Goal: Transaction & Acquisition: Download file/media

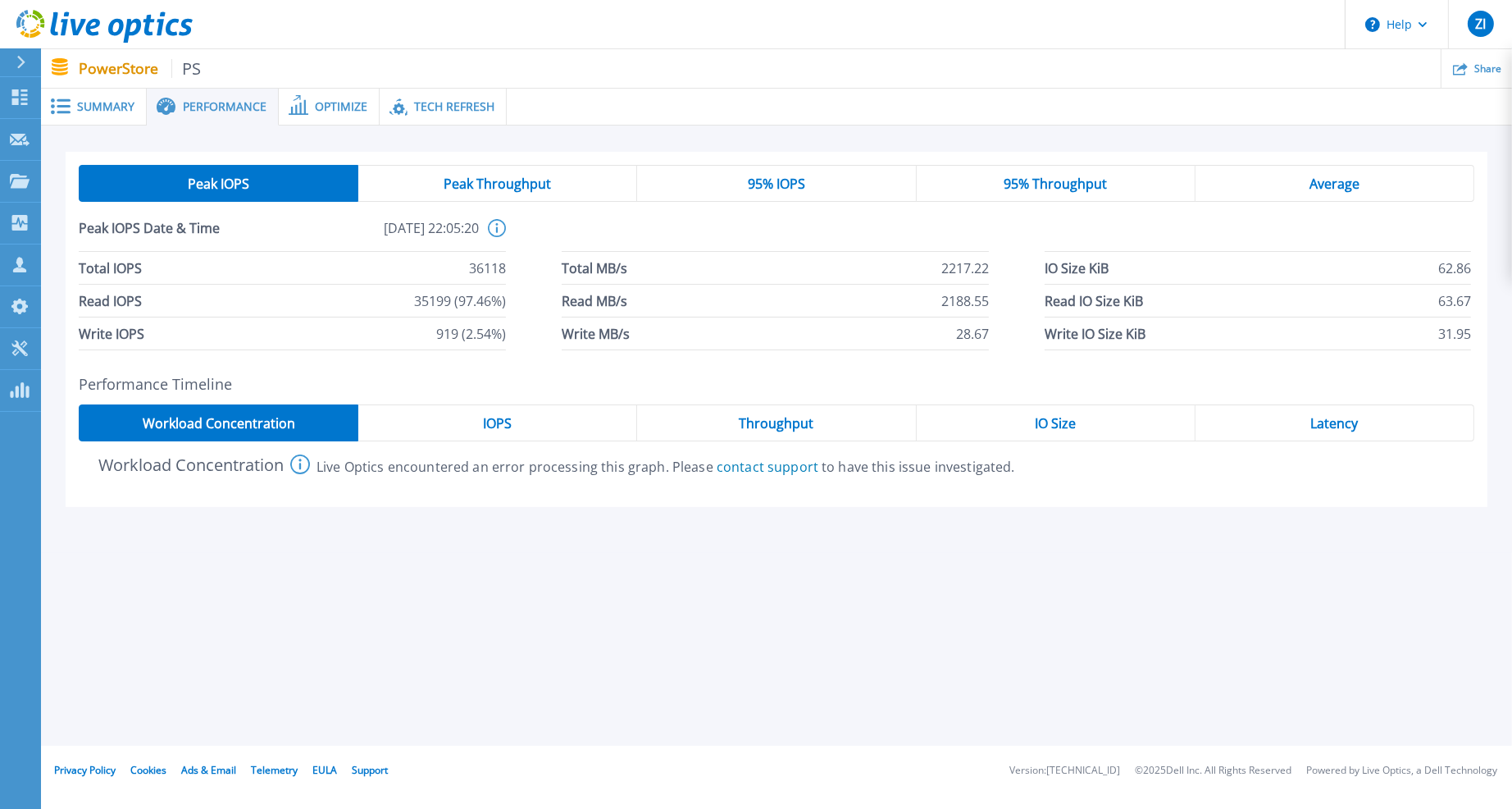
click at [64, 23] on icon at bounding box center [65, 24] width 8 height 23
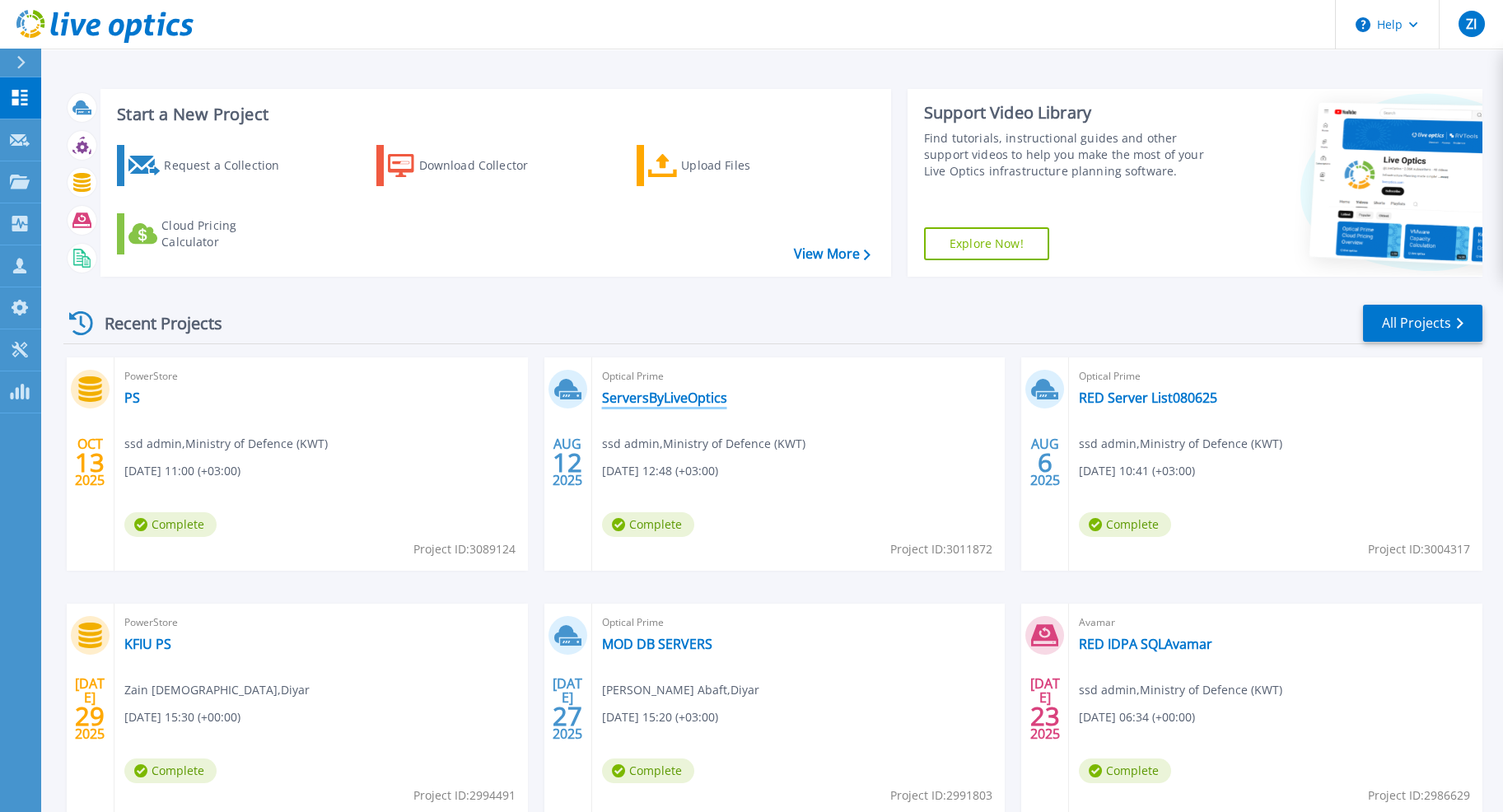
click at [655, 403] on link "ServersByLiveOptics" at bounding box center [664, 398] width 125 height 17
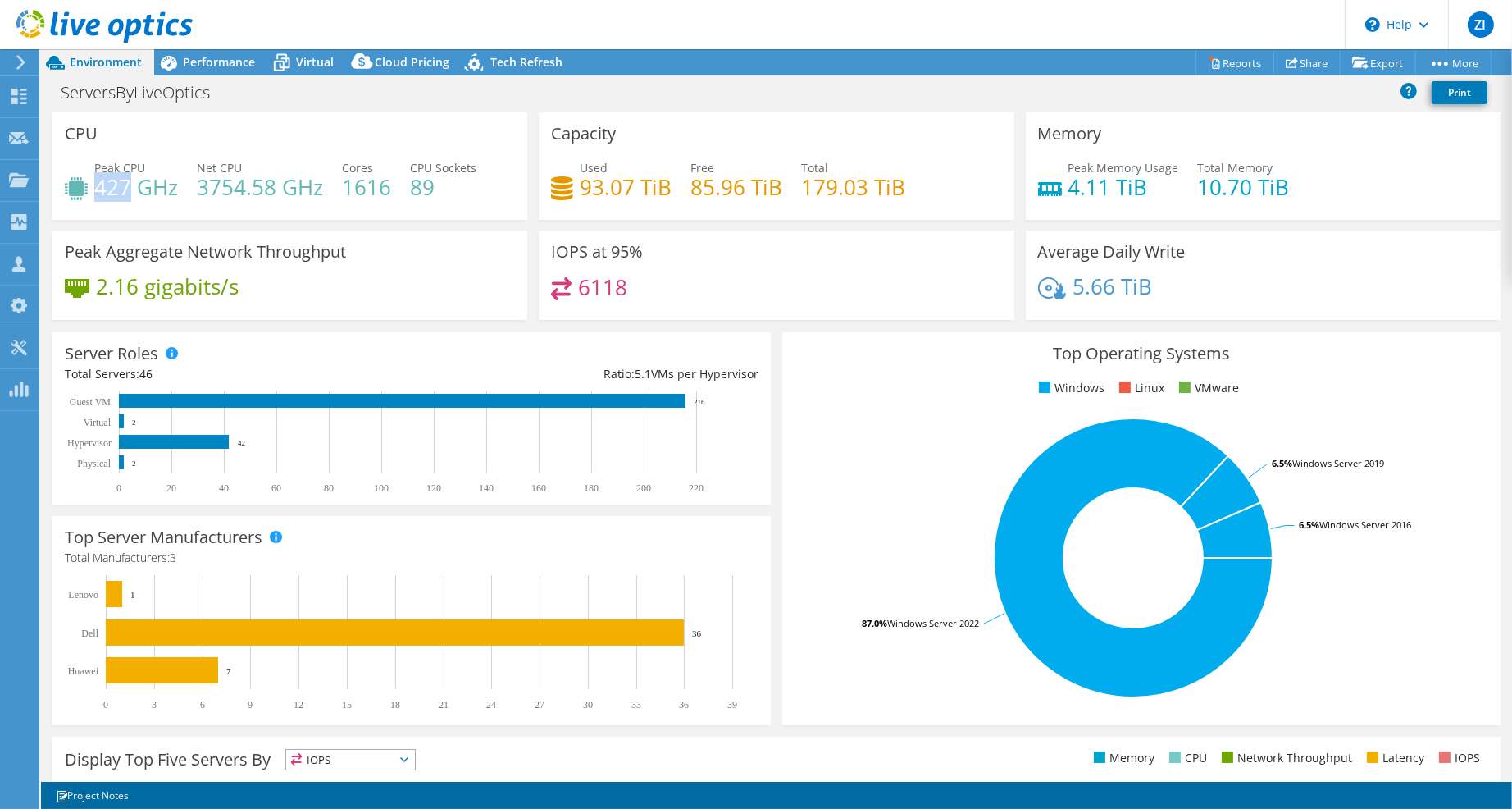
drag, startPoint x: 132, startPoint y: 186, endPoint x: 96, endPoint y: 194, distance: 36.9
click at [96, 194] on h4 "427 GHz" at bounding box center [136, 187] width 84 height 18
click at [245, 191] on h4 "3754.58 GHz" at bounding box center [260, 187] width 126 height 18
drag, startPoint x: 414, startPoint y: 185, endPoint x: 444, endPoint y: 184, distance: 30.0
click at [444, 184] on h4 "89" at bounding box center [443, 187] width 66 height 18
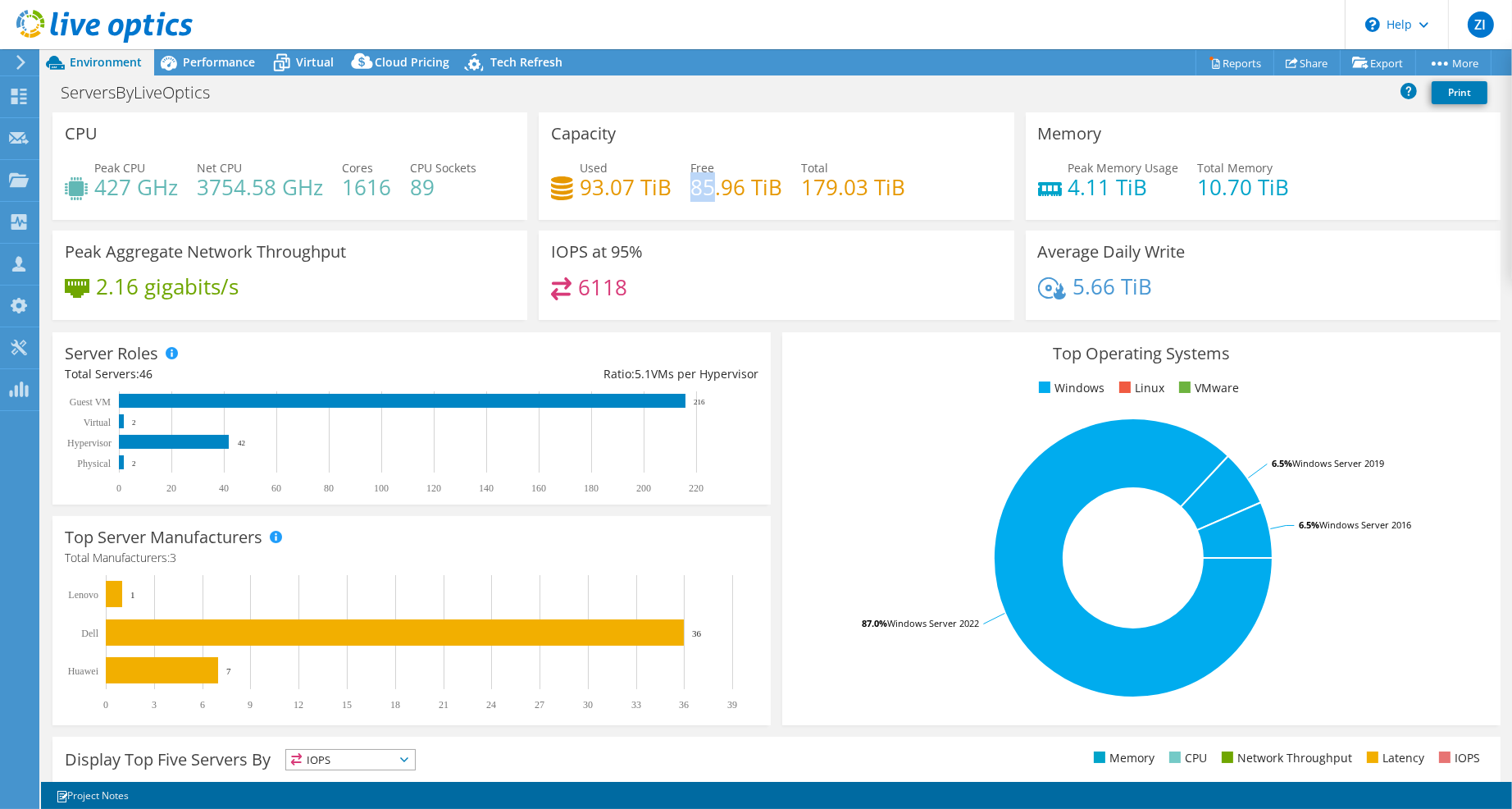
drag, startPoint x: 704, startPoint y: 191, endPoint x: 688, endPoint y: 191, distance: 16.0
click at [690, 191] on h4 "85.96 TiB" at bounding box center [736, 187] width 92 height 18
click at [808, 196] on h4 "179.03 TiB" at bounding box center [853, 187] width 104 height 18
drag, startPoint x: 801, startPoint y: 189, endPoint x: 832, endPoint y: 189, distance: 31.0
click at [832, 189] on h4 "179.03 TiB" at bounding box center [853, 187] width 104 height 18
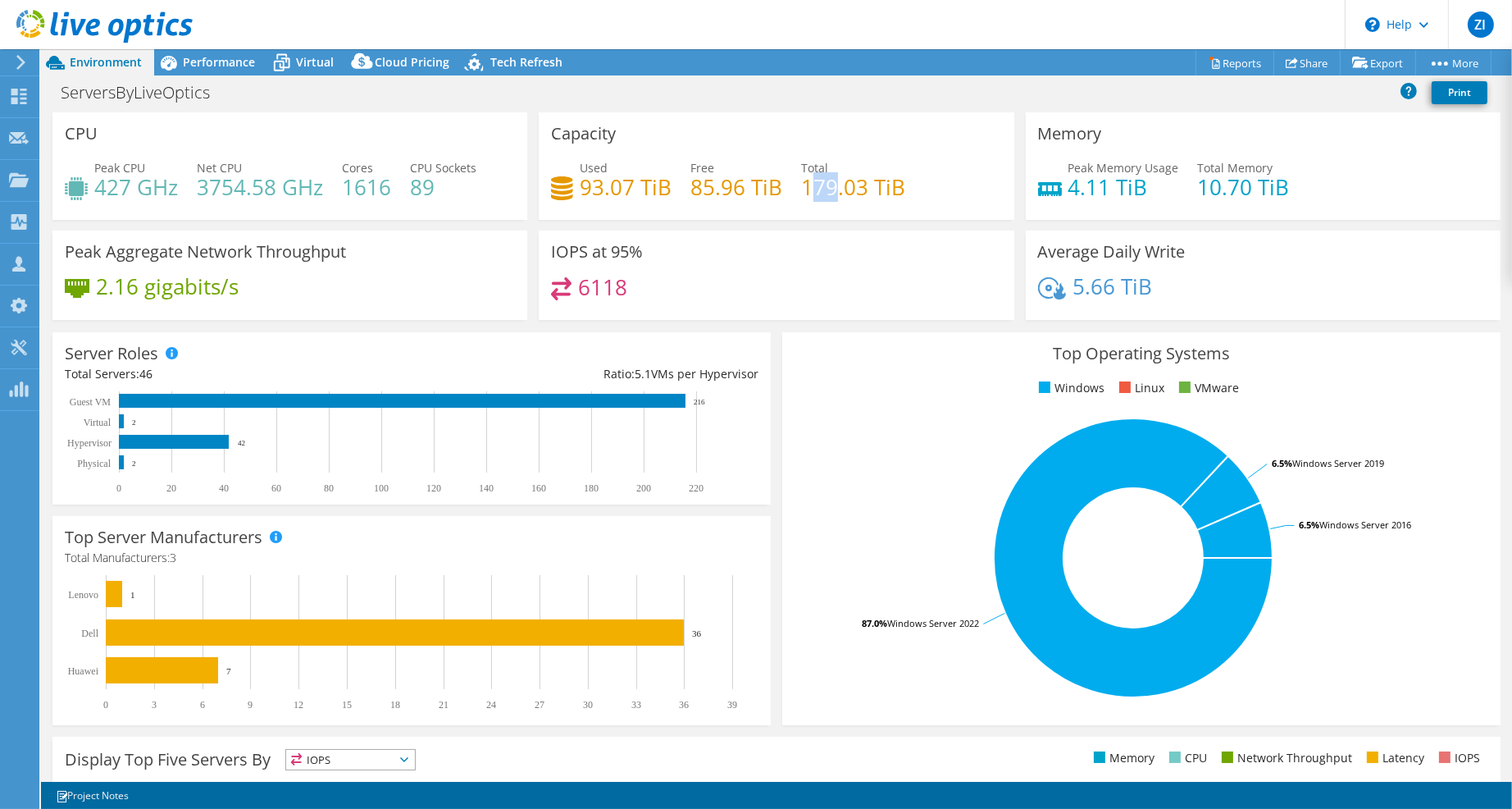
click at [832, 189] on h4 "179.03 TiB" at bounding box center [853, 187] width 104 height 18
drag, startPoint x: 830, startPoint y: 189, endPoint x: 799, endPoint y: 195, distance: 31.6
click at [801, 195] on h4 "179.03 TiB" at bounding box center [853, 187] width 104 height 18
click at [13, 141] on use at bounding box center [19, 137] width 20 height 13
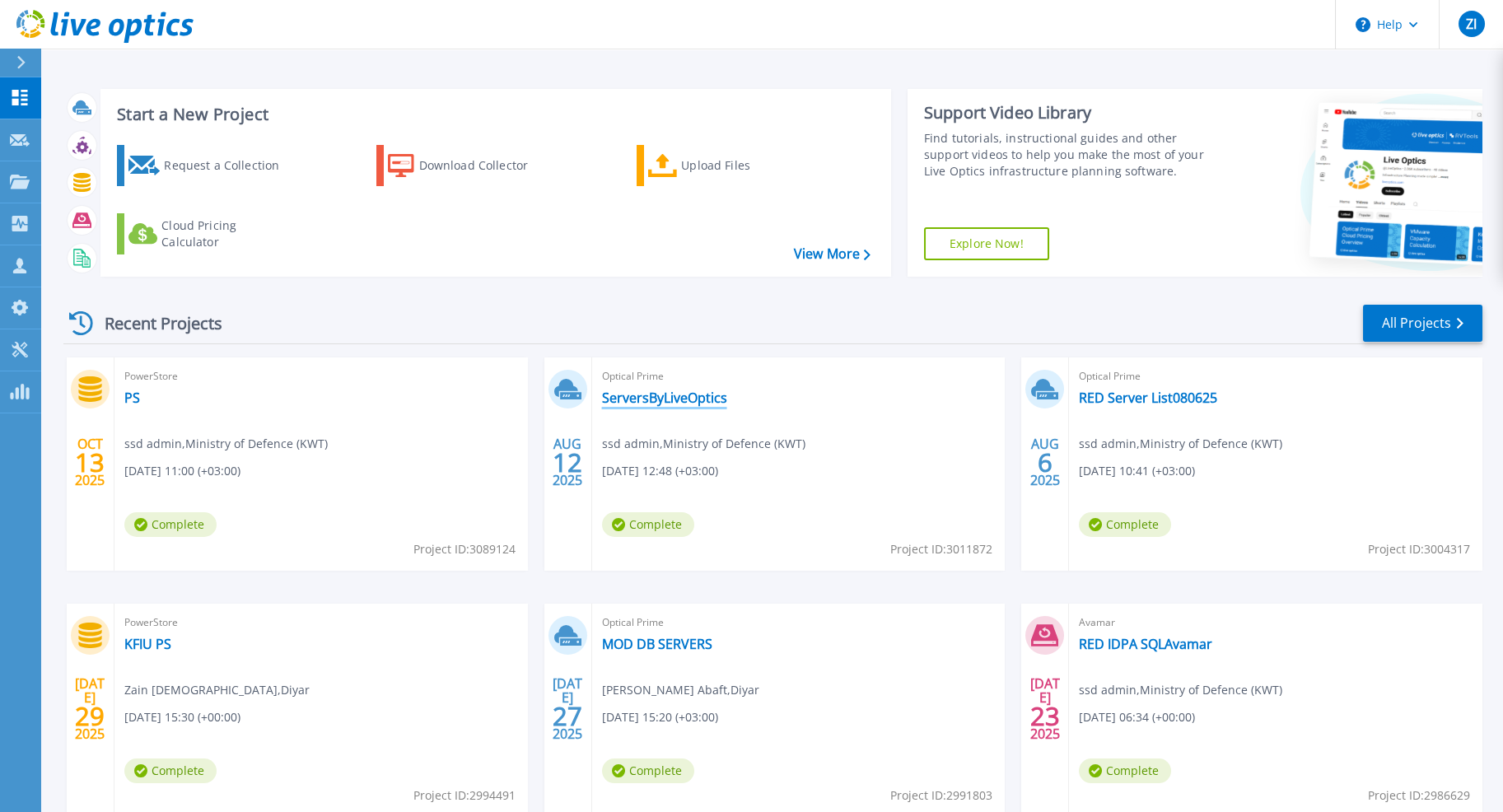
click at [611, 392] on link "ServersByLiveOptics" at bounding box center [664, 398] width 125 height 17
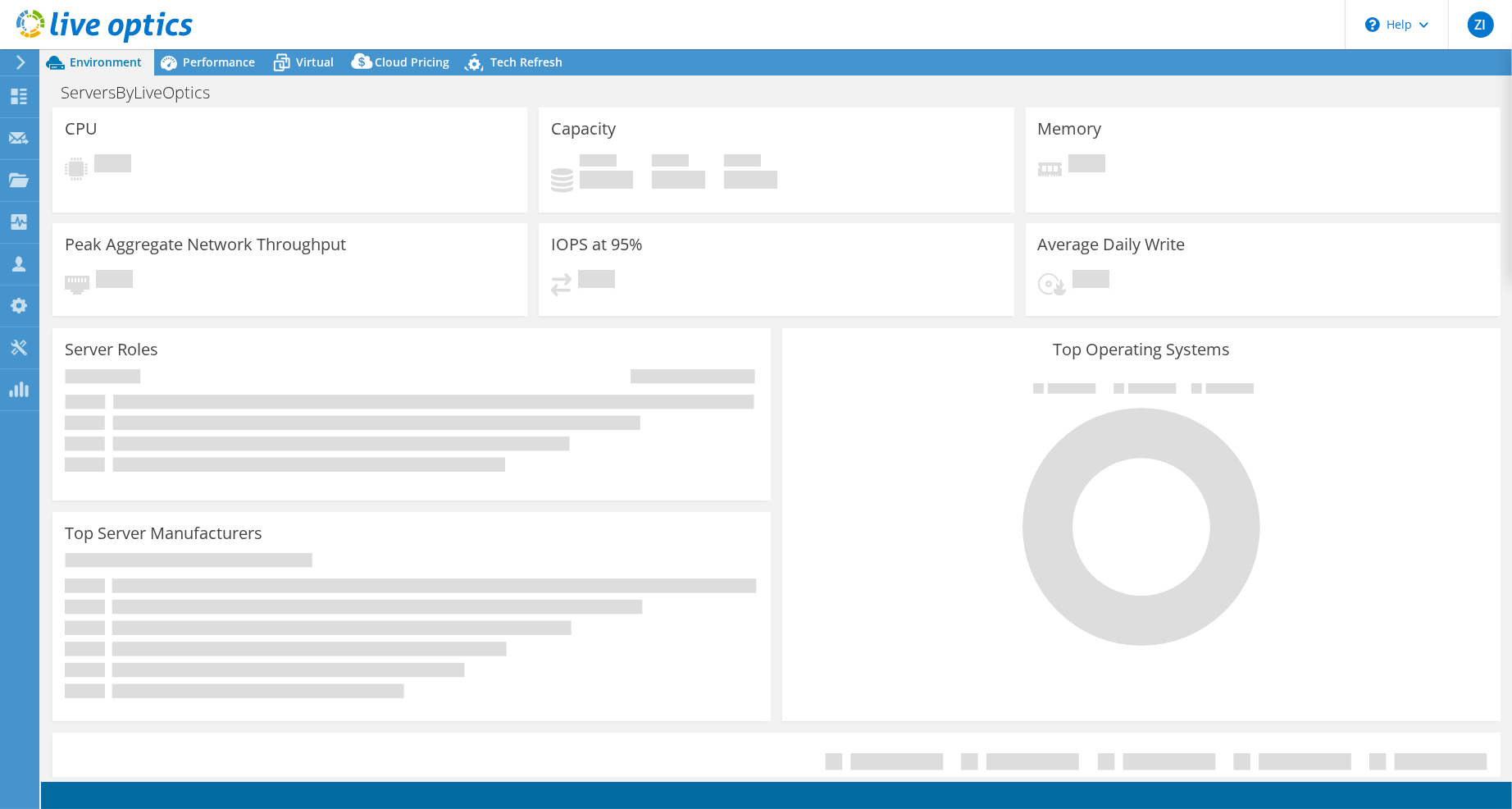
select select "USD"
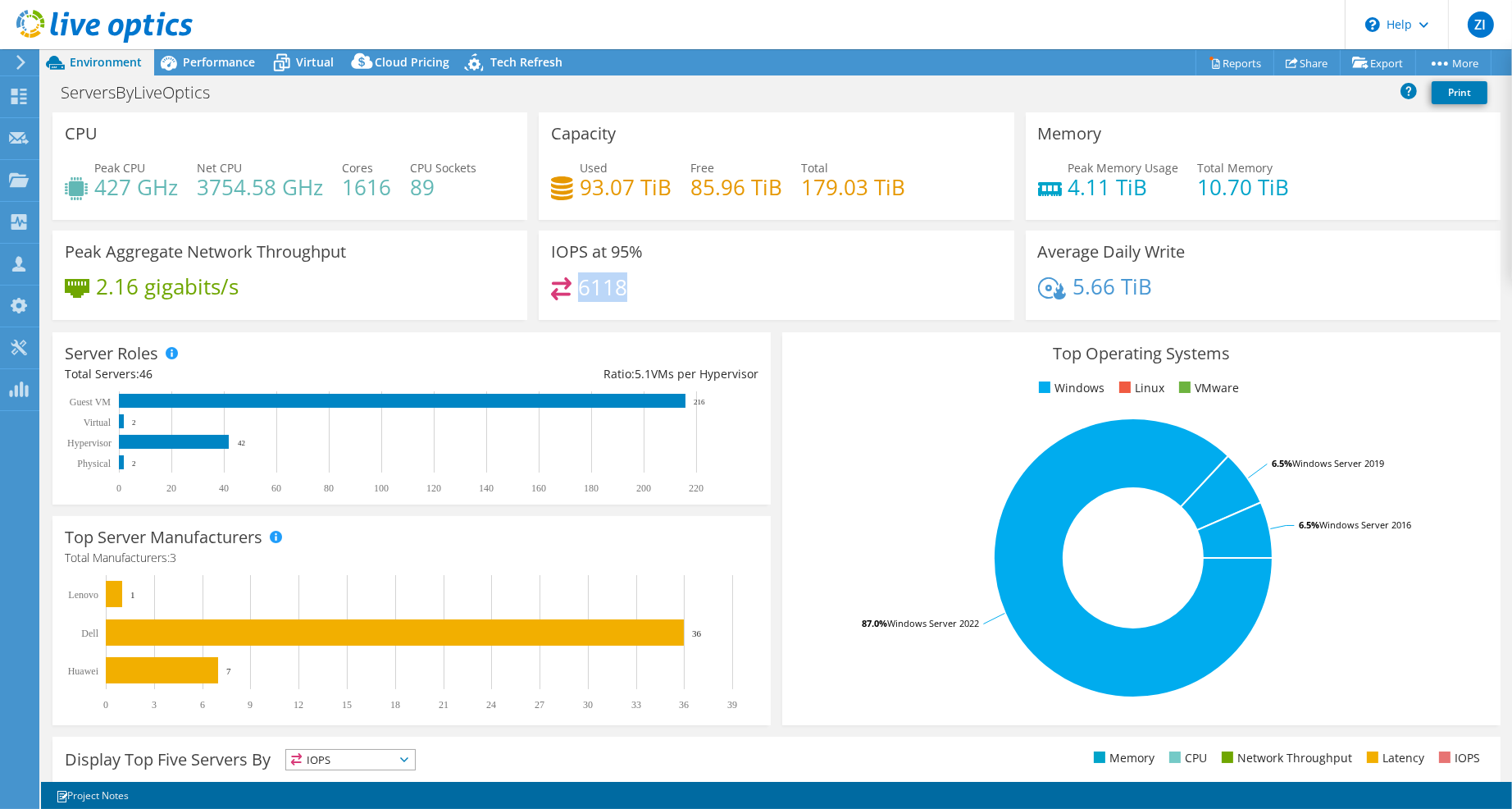
drag, startPoint x: 629, startPoint y: 291, endPoint x: 572, endPoint y: 289, distance: 57.0
click at [572, 289] on div "6118" at bounding box center [775, 295] width 450 height 35
drag, startPoint x: 1104, startPoint y: 287, endPoint x: 1060, endPoint y: 292, distance: 44.3
click at [1060, 292] on div "5.66 TiB" at bounding box center [1094, 287] width 114 height 18
click at [198, 44] on header "ZI Channel Partner Zain Islam z.islam@diyarme.com Diyar My Profile Log Out \n H…" at bounding box center [756, 24] width 1512 height 49
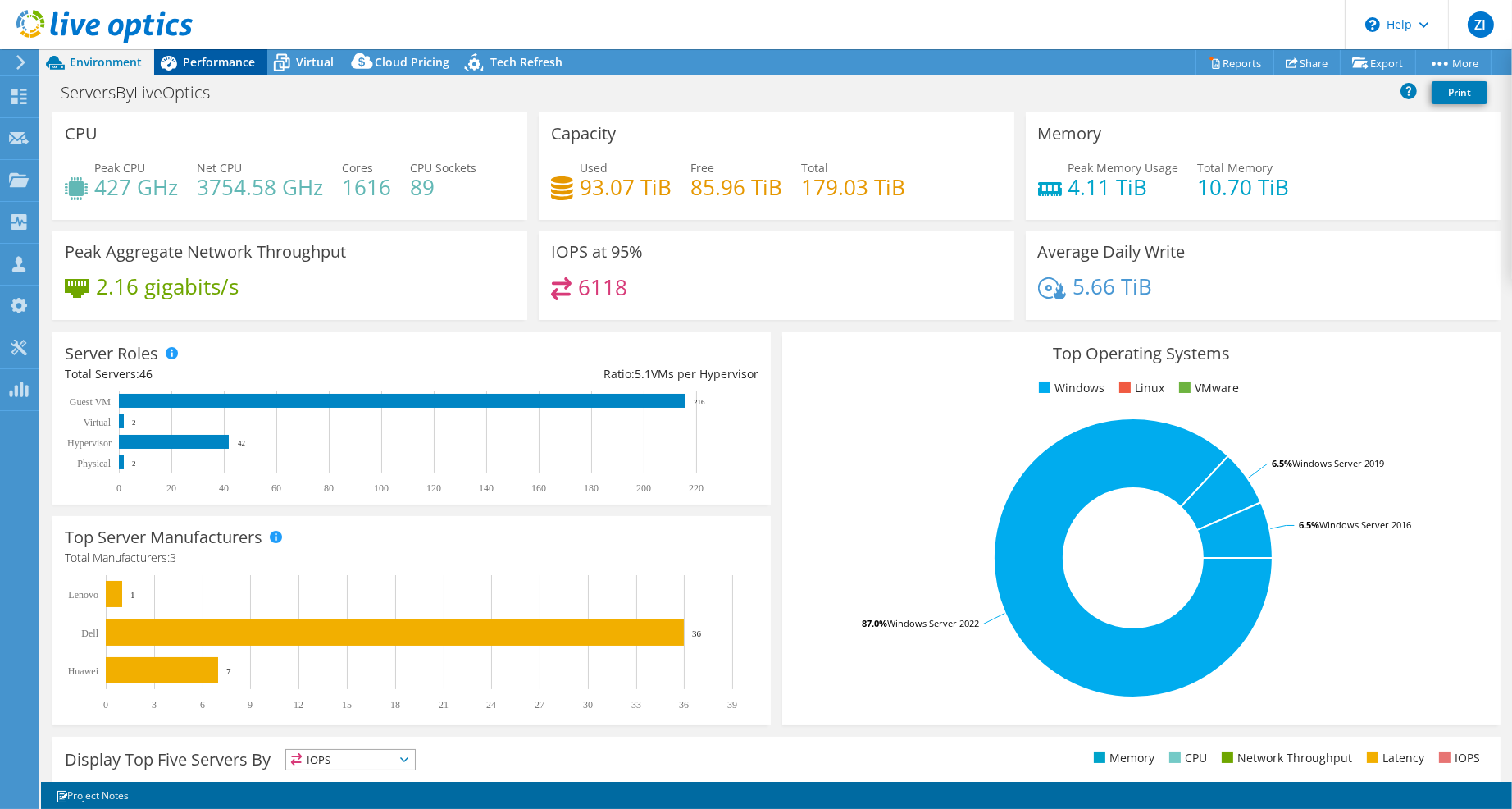
click at [205, 61] on span "Performance" at bounding box center [219, 62] width 72 height 16
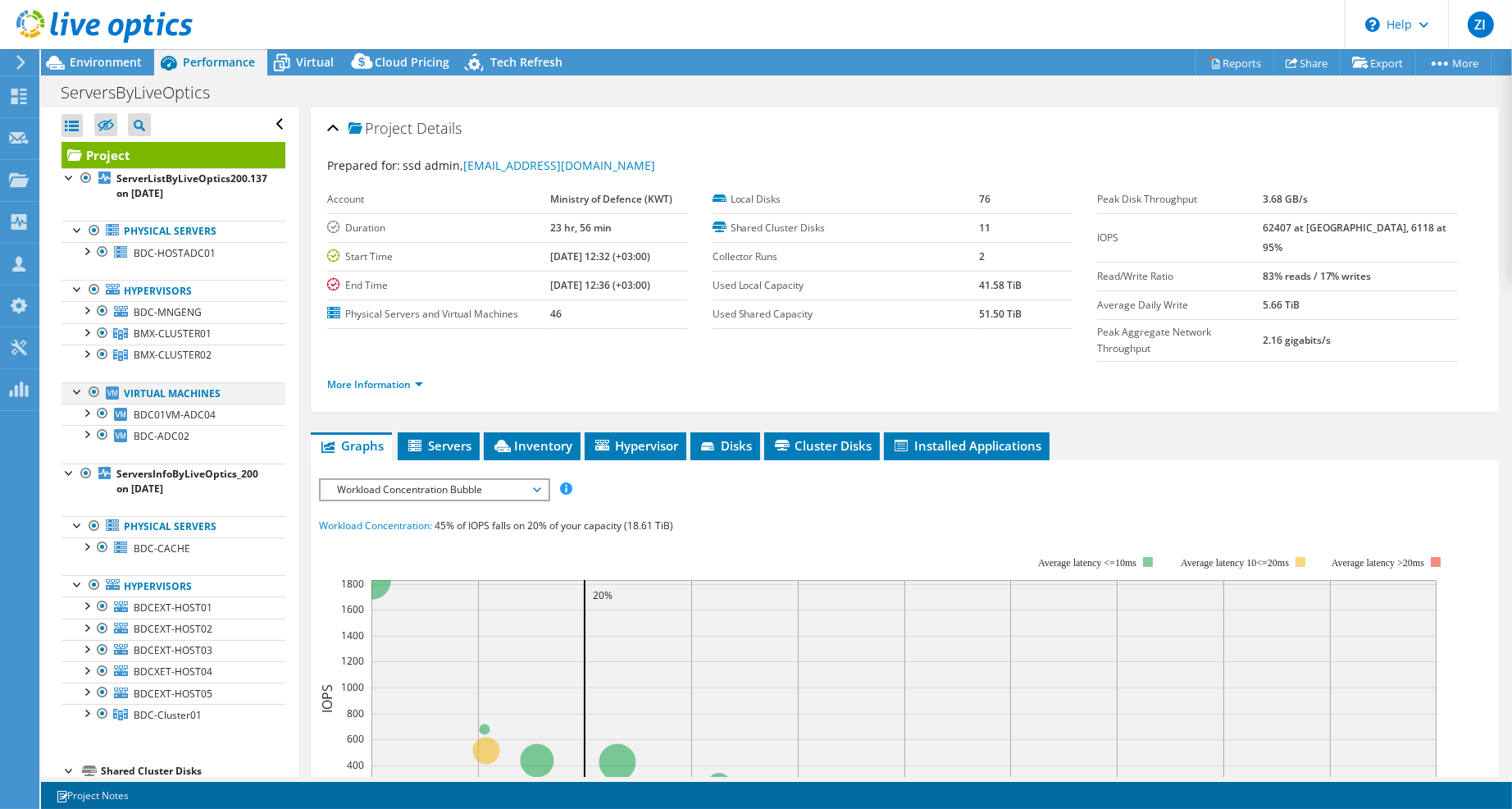
click at [79, 398] on div at bounding box center [78, 390] width 17 height 17
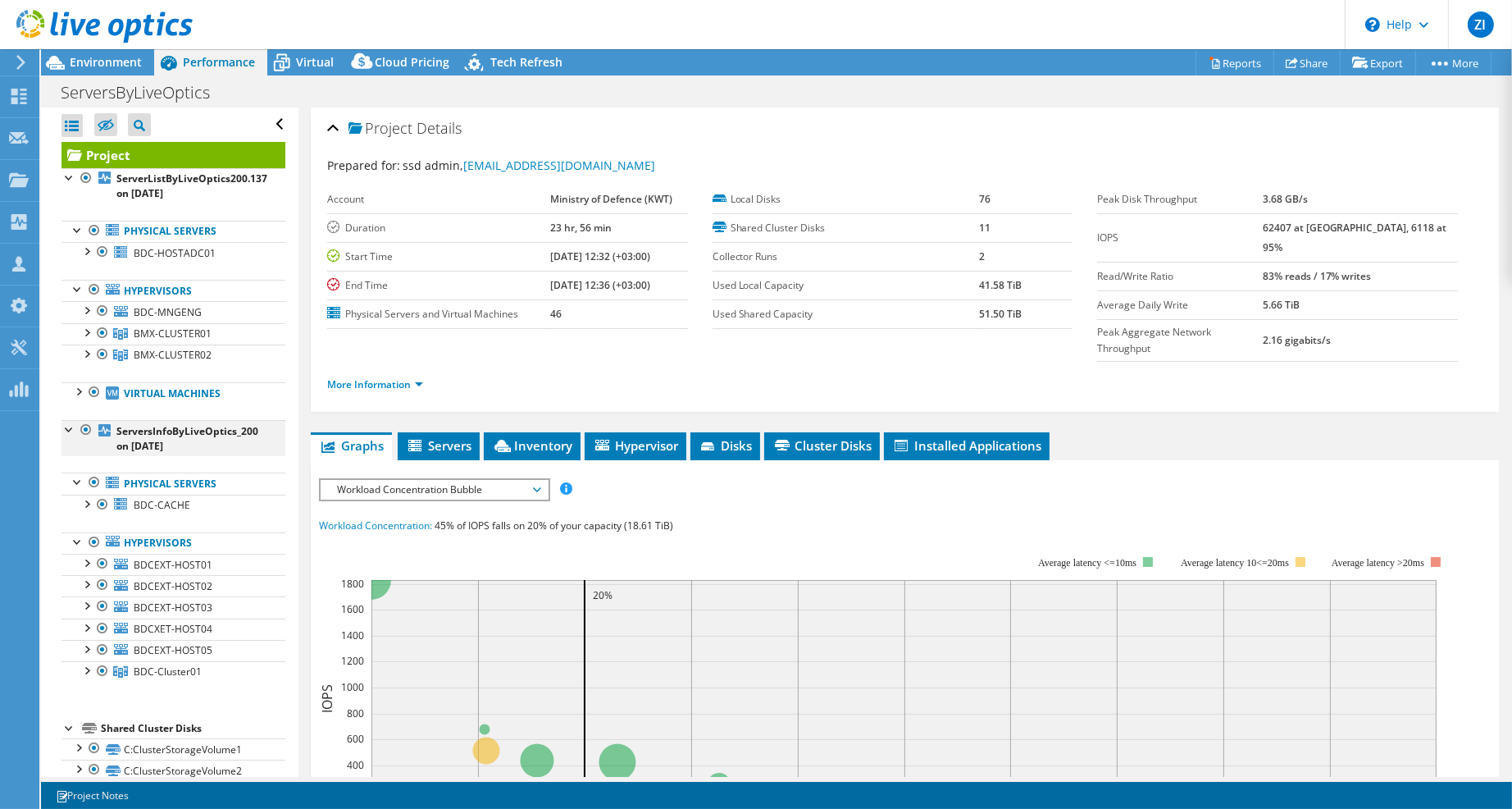
click at [68, 425] on div at bounding box center [70, 428] width 17 height 17
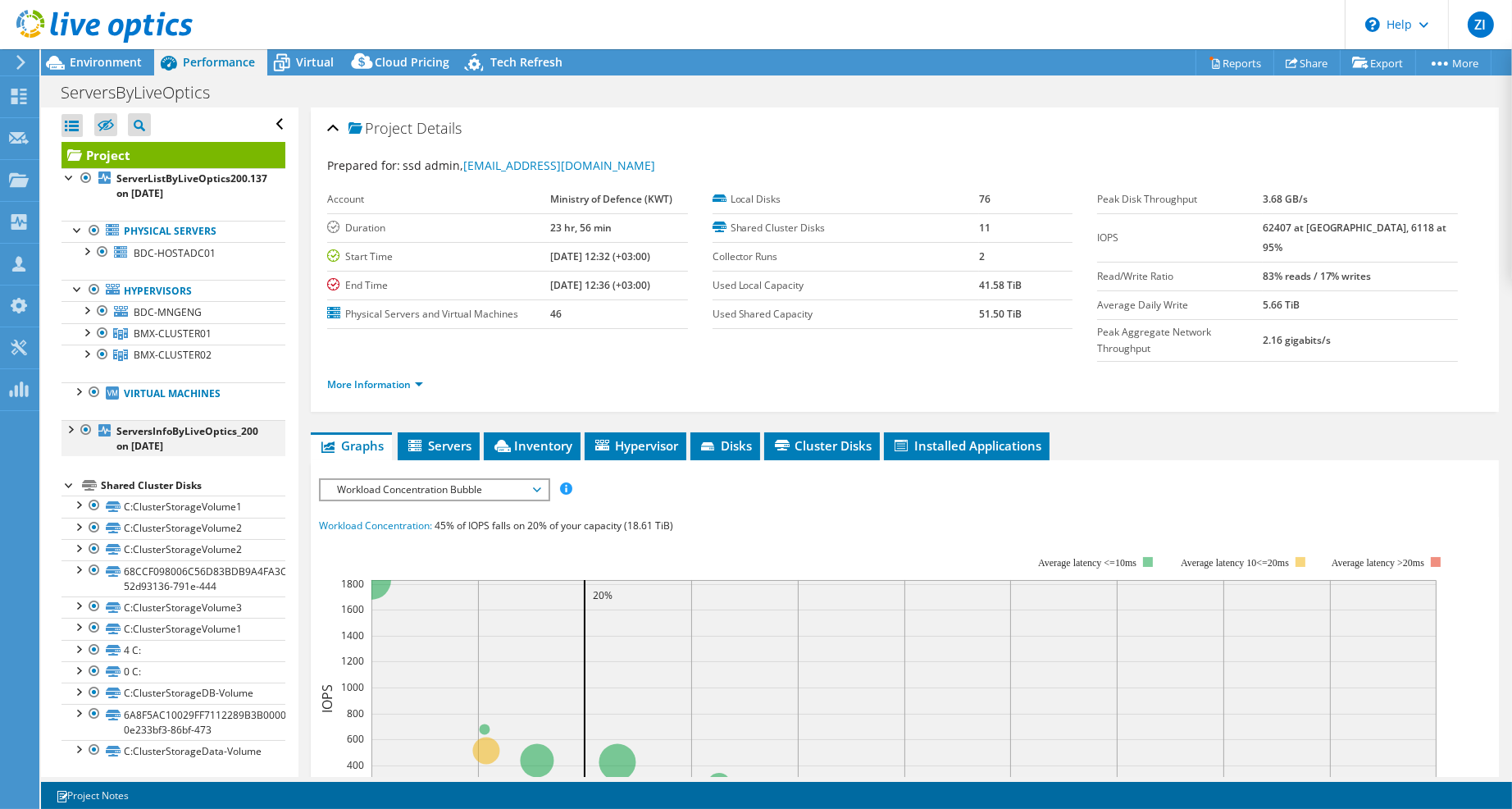
click at [68, 426] on div at bounding box center [70, 428] width 17 height 17
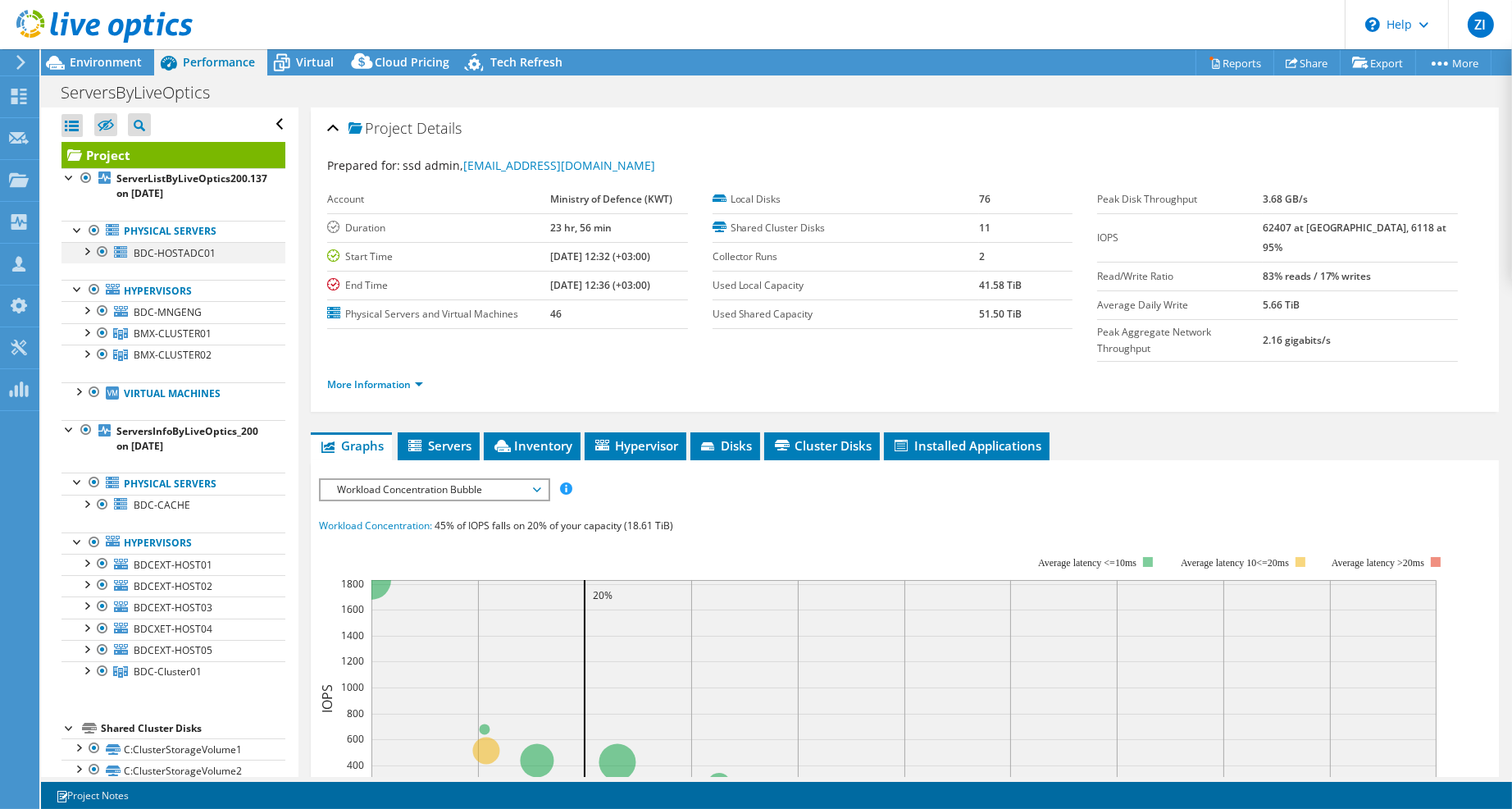
click at [78, 252] on div at bounding box center [86, 251] width 17 height 17
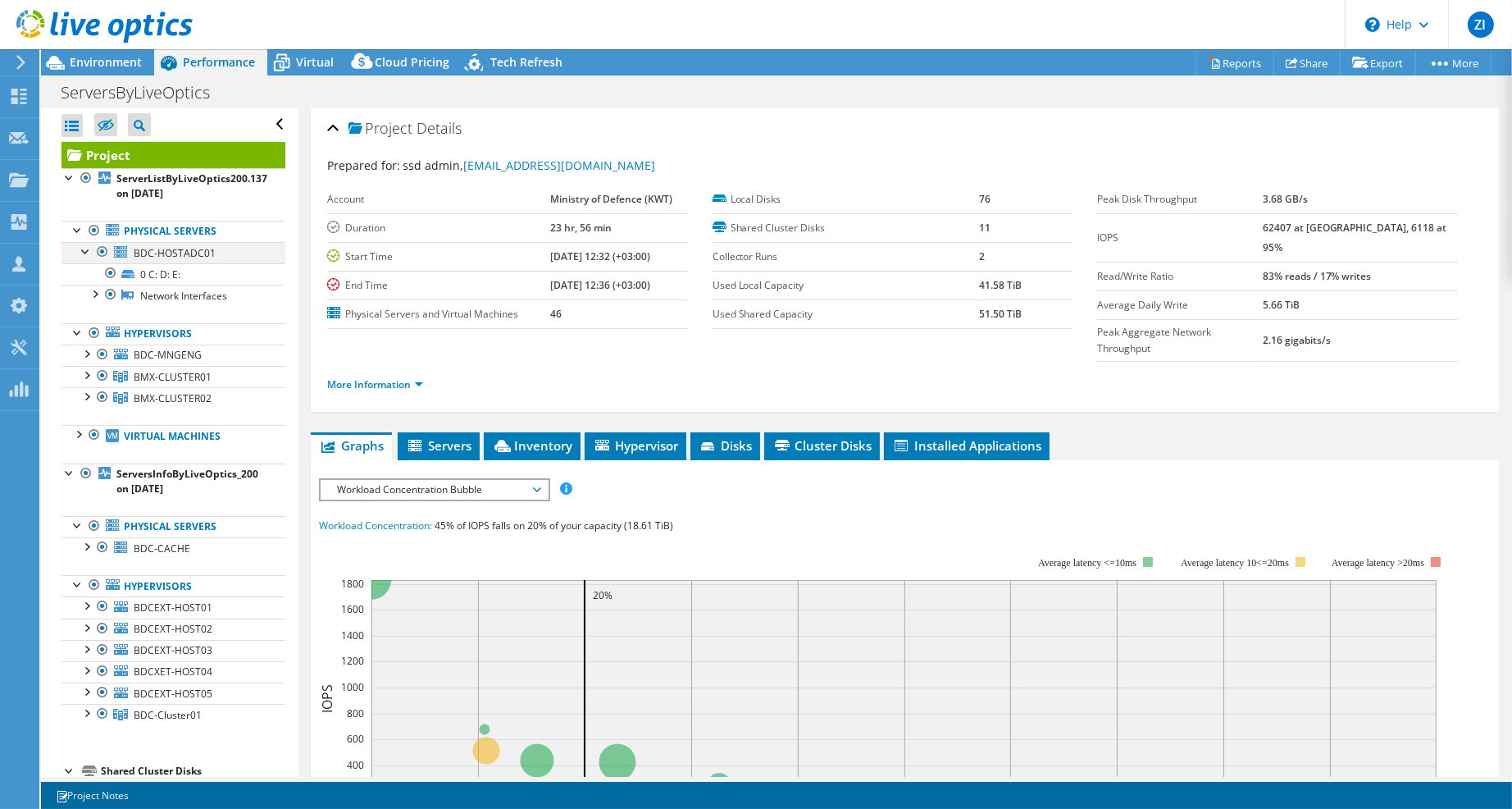
click at [78, 252] on div at bounding box center [86, 251] width 17 height 17
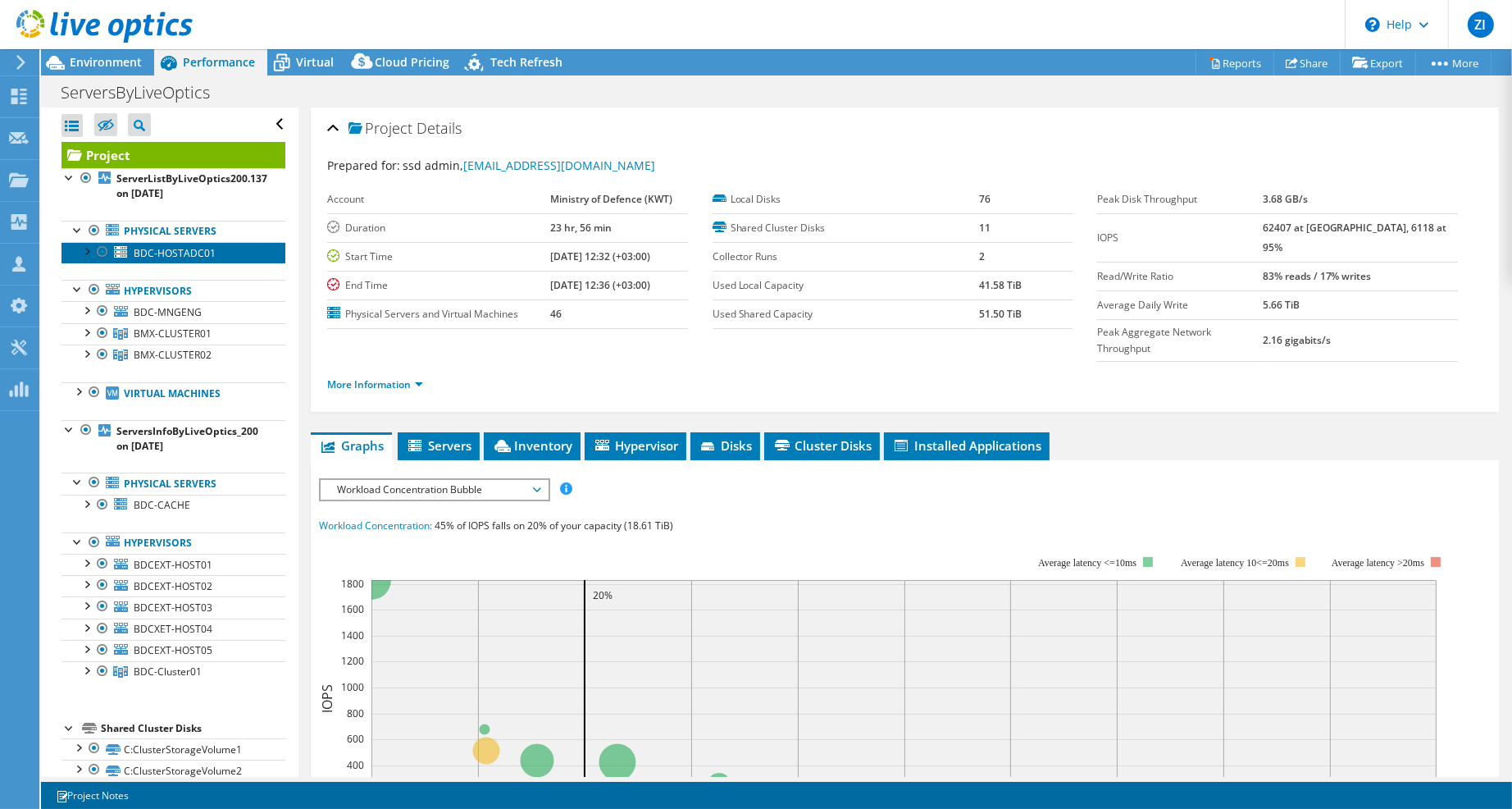
click at [160, 248] on span "BDC-HOSTADC01" at bounding box center [175, 252] width 82 height 14
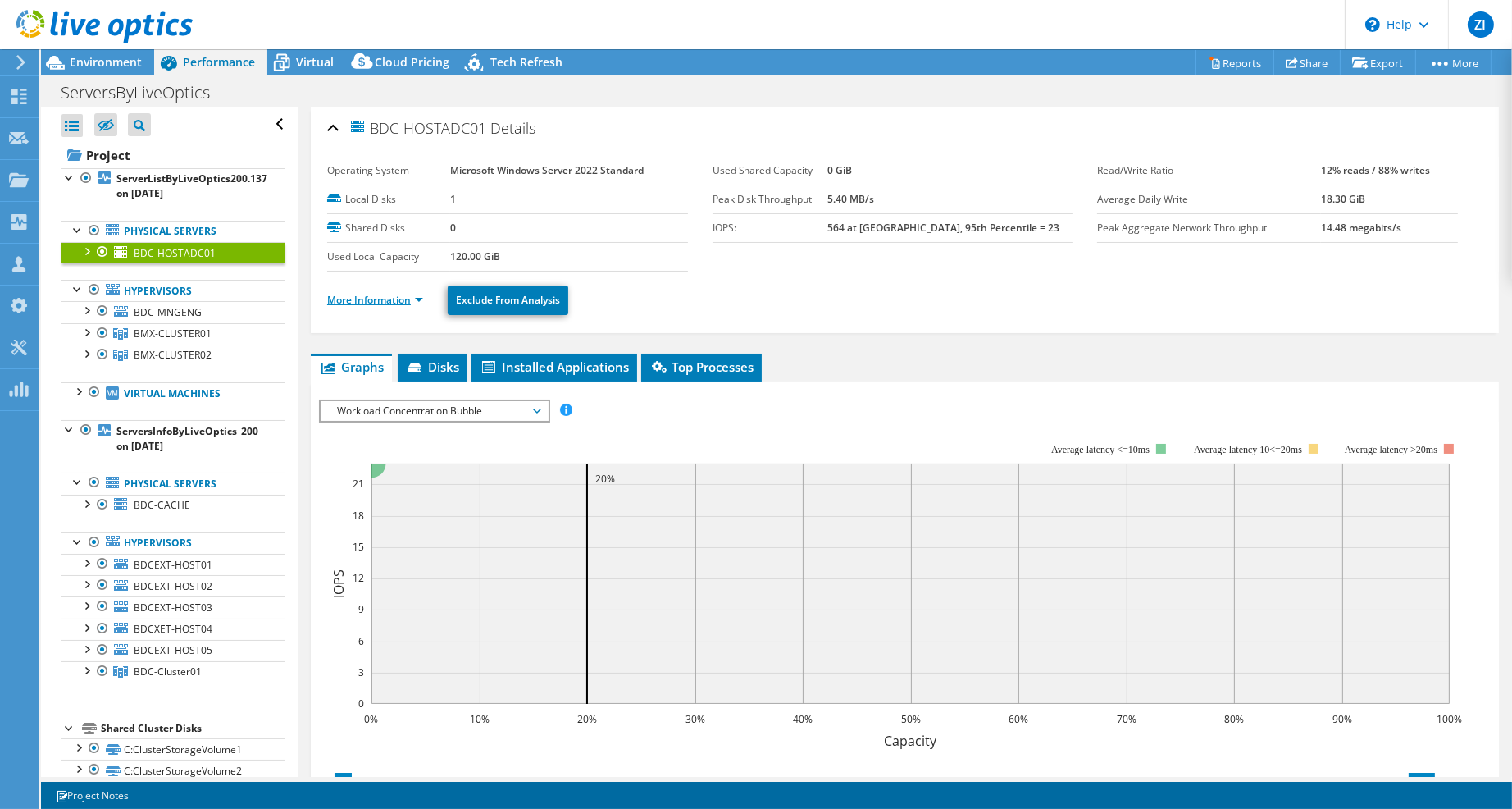
click at [328, 298] on link "More Information" at bounding box center [375, 299] width 96 height 14
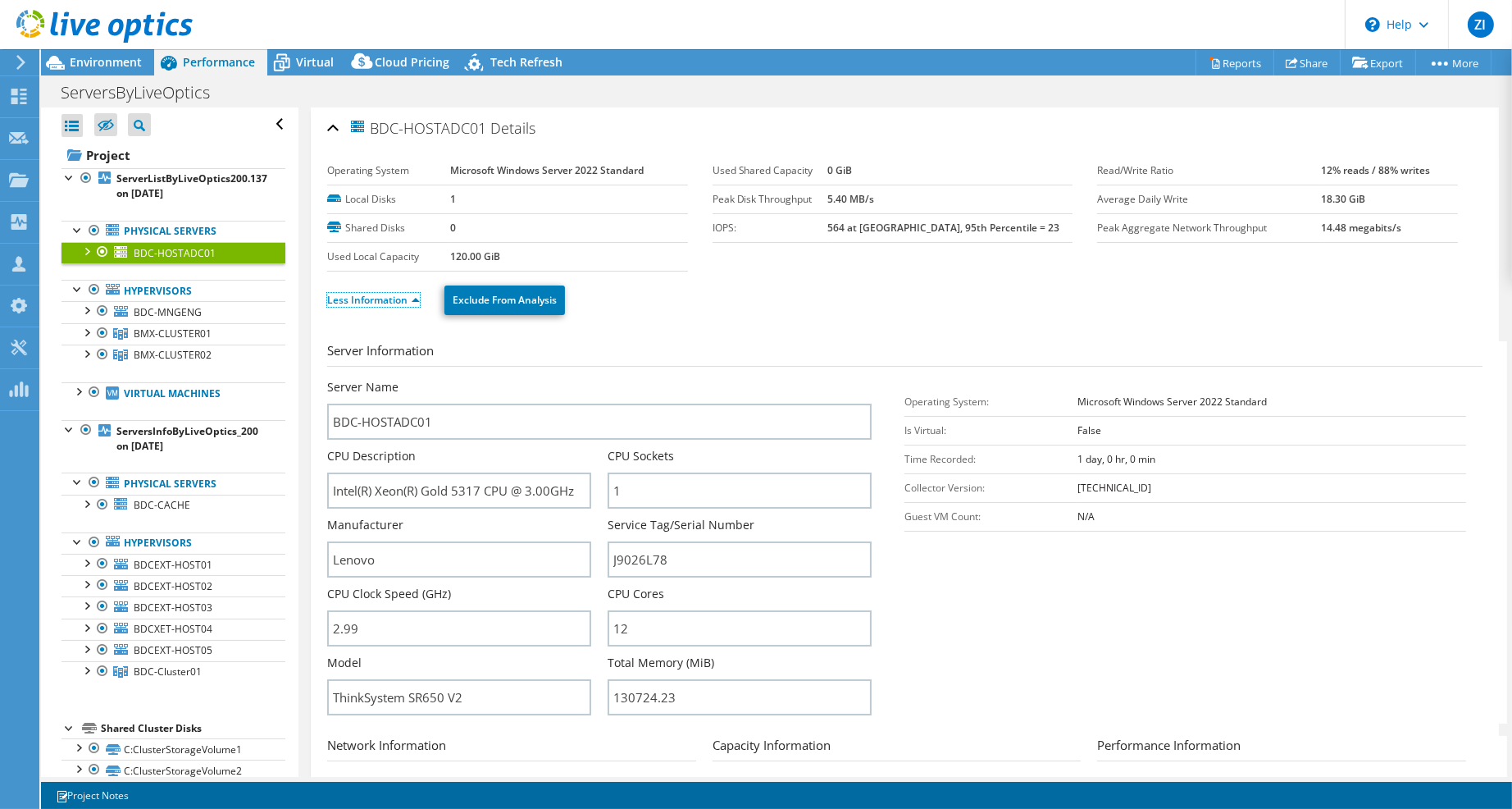
scroll to position [102, 0]
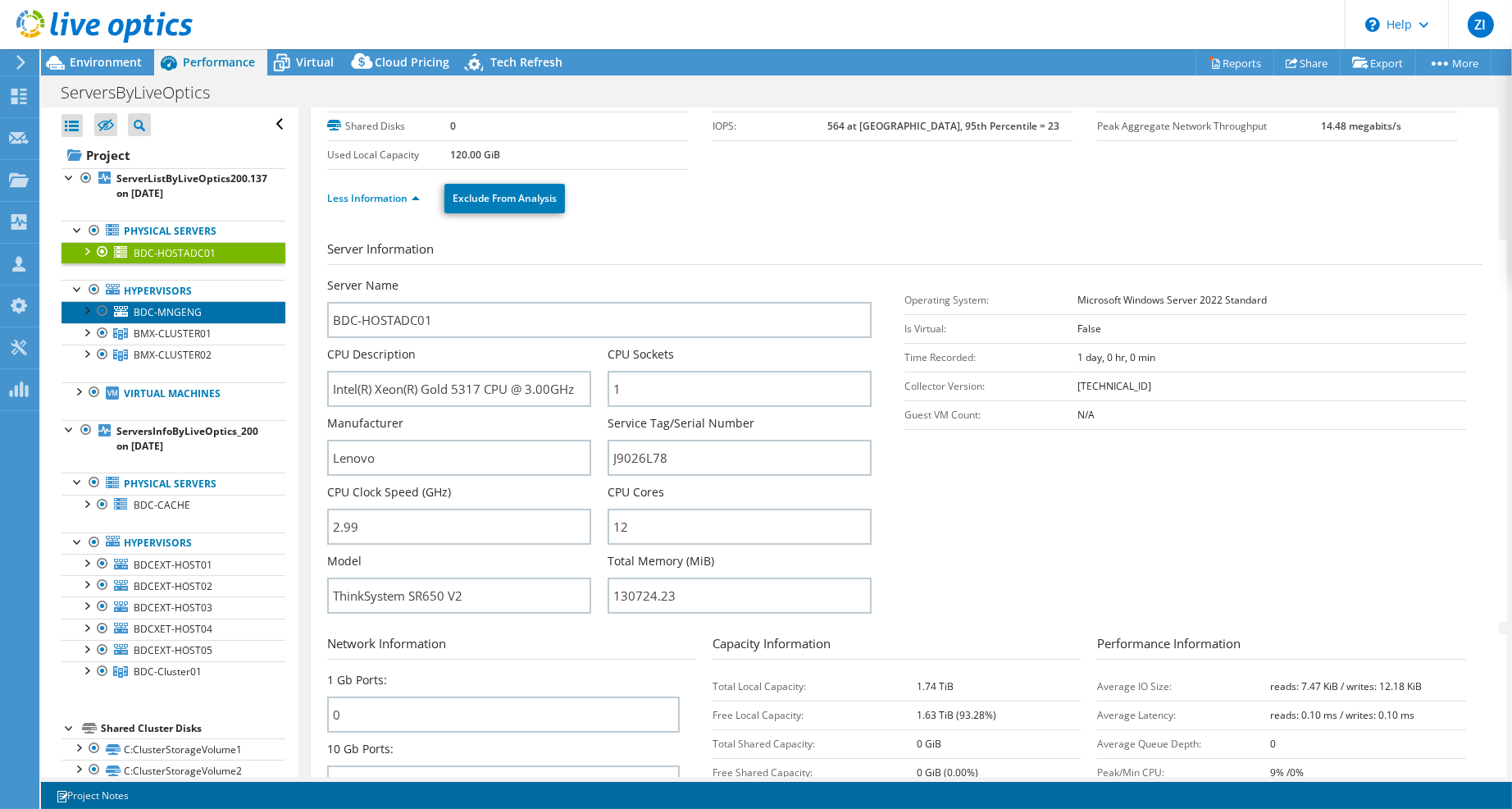
click at [205, 316] on link "BDC-MNGENG" at bounding box center [174, 312] width 224 height 22
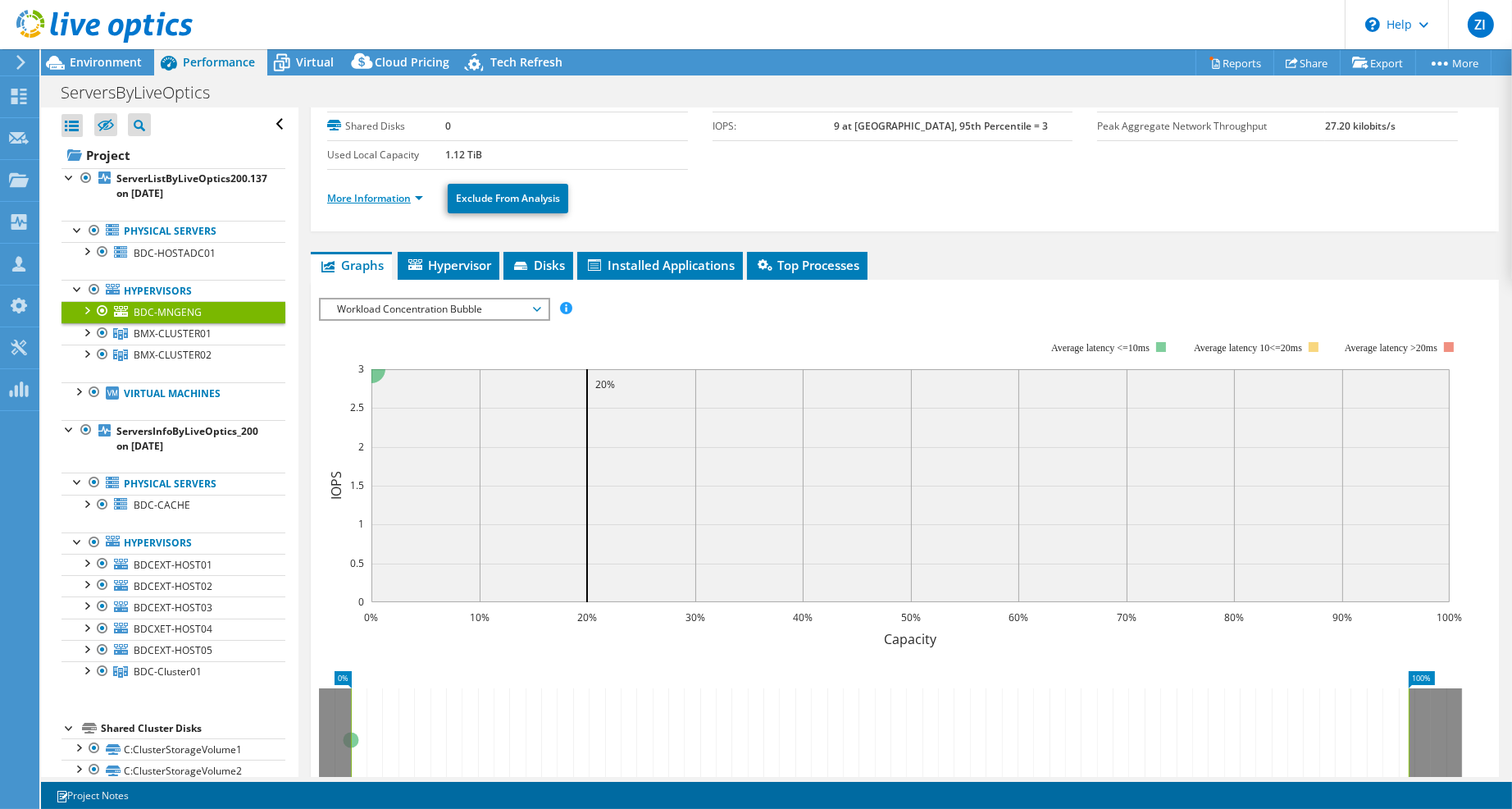
click at [394, 192] on link "More Information" at bounding box center [375, 198] width 96 height 14
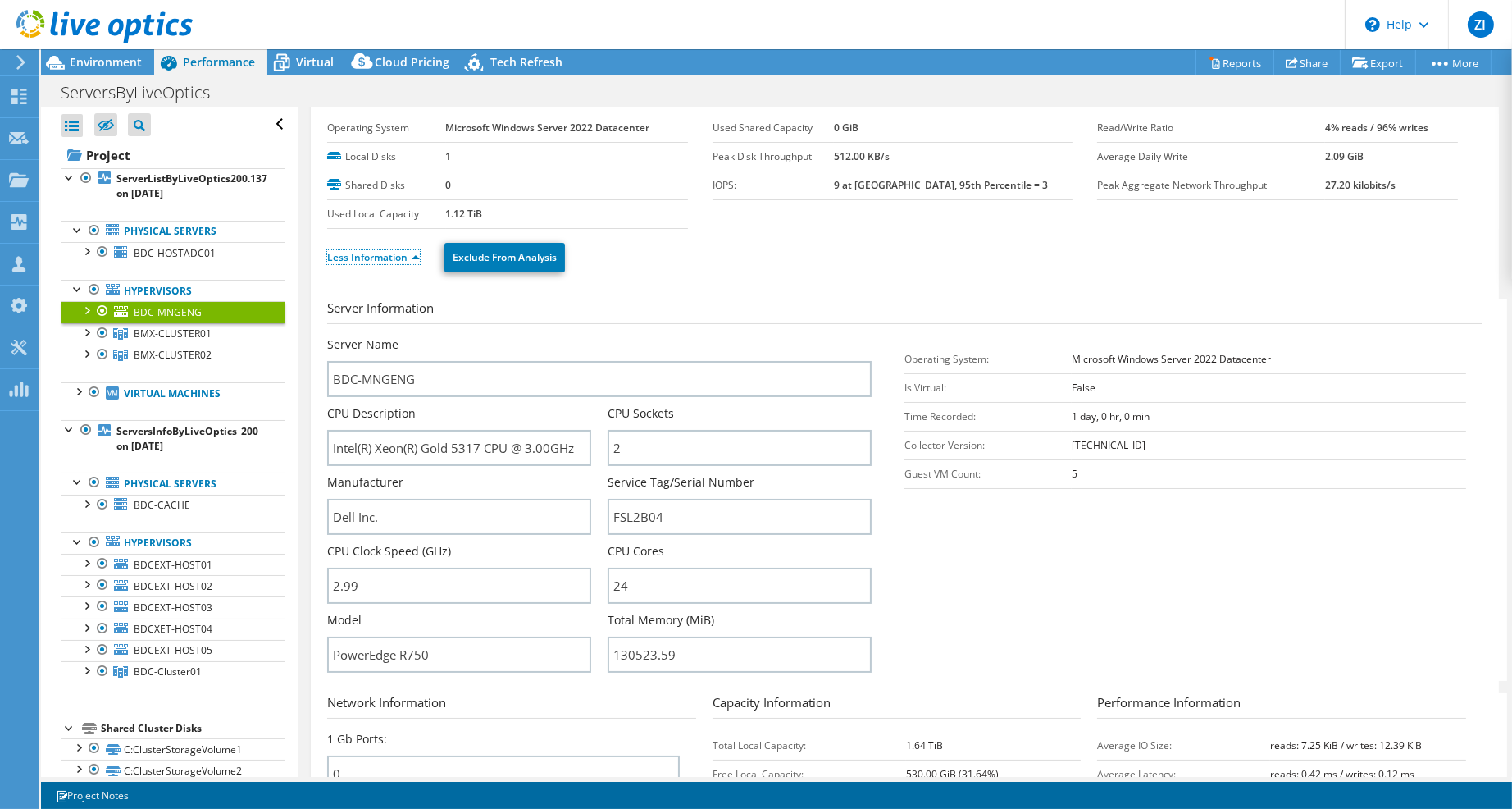
scroll to position [0, 0]
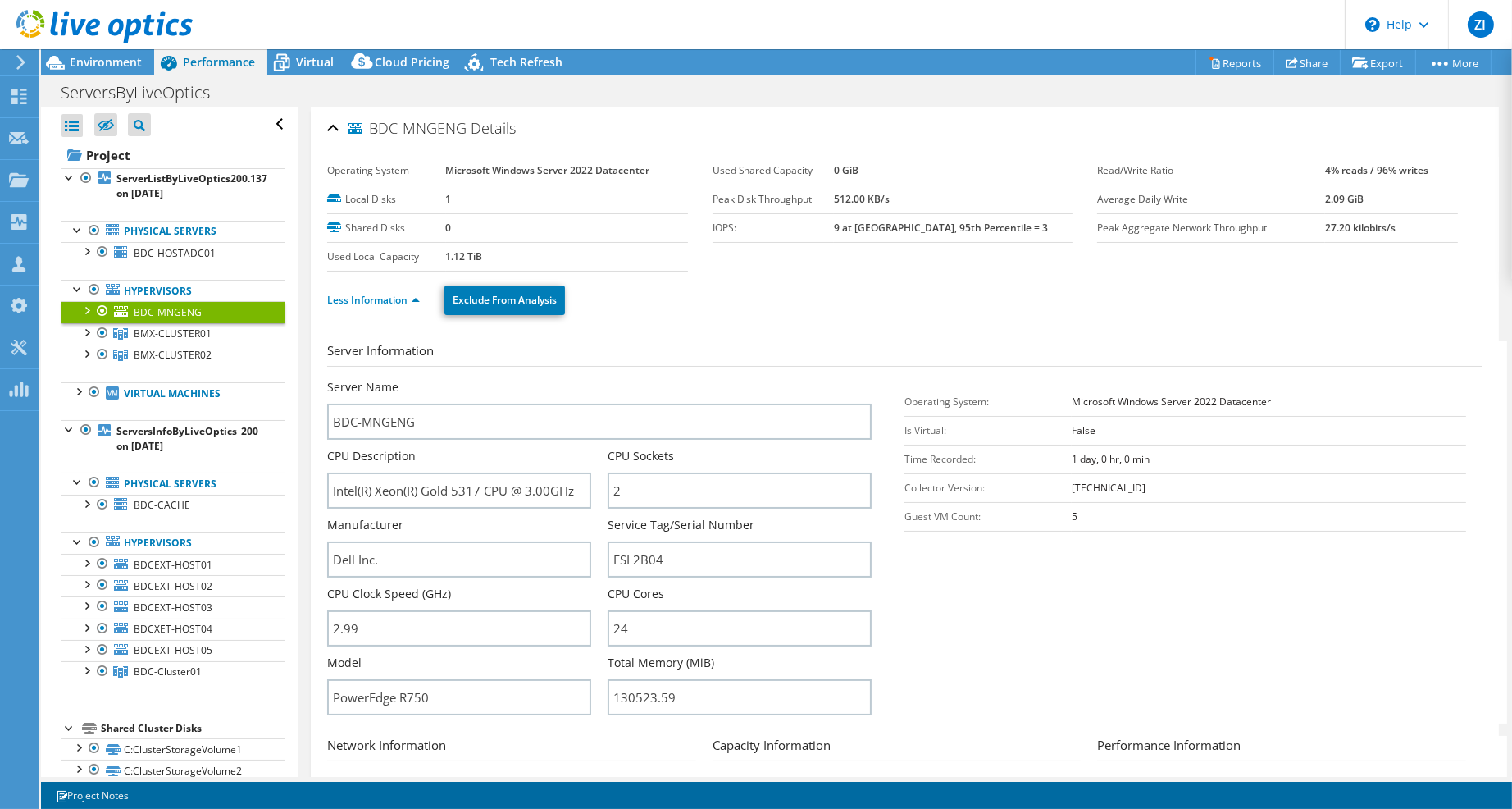
click at [85, 306] on div at bounding box center [86, 309] width 17 height 17
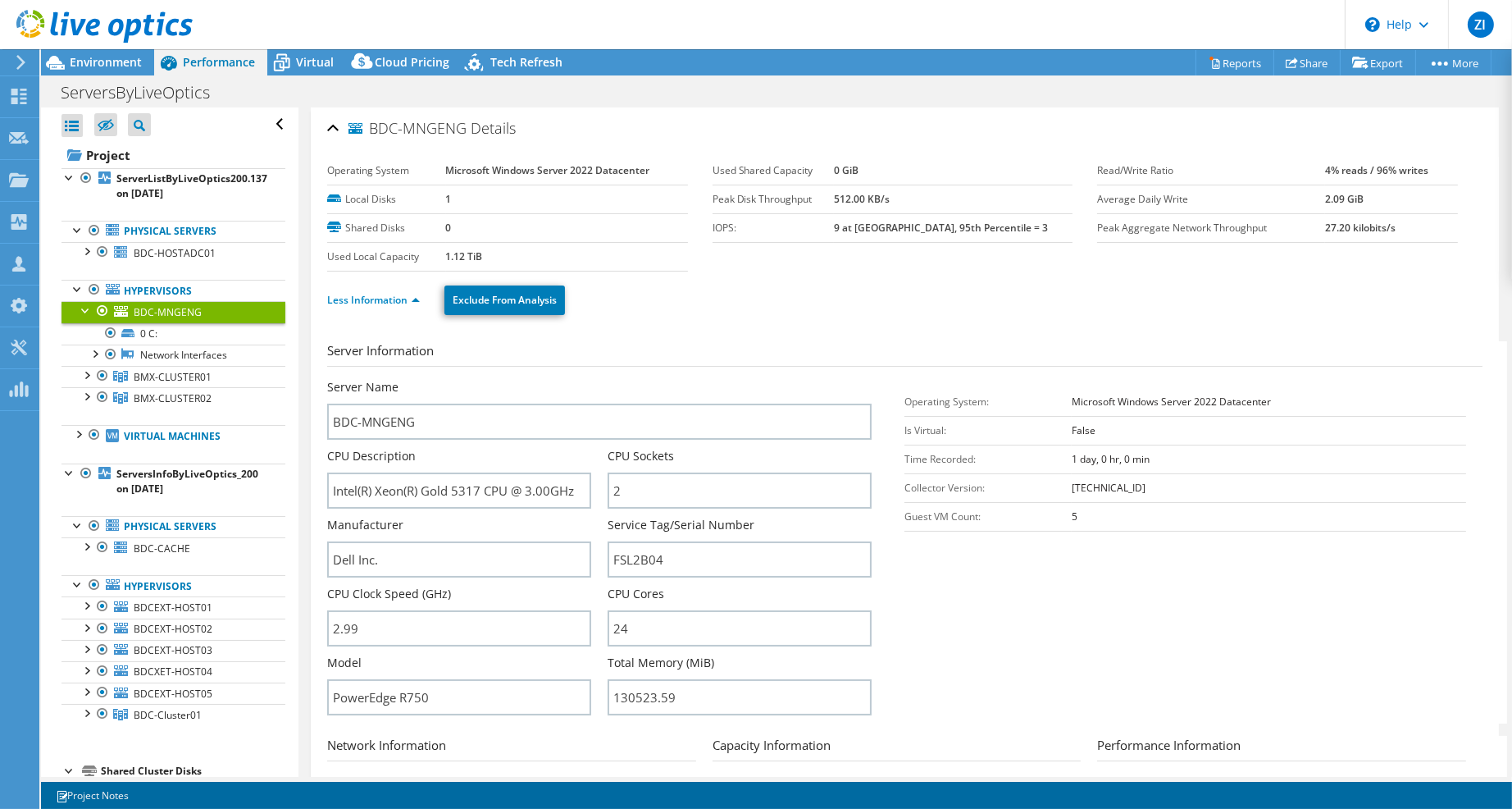
click at [85, 306] on div at bounding box center [86, 309] width 17 height 17
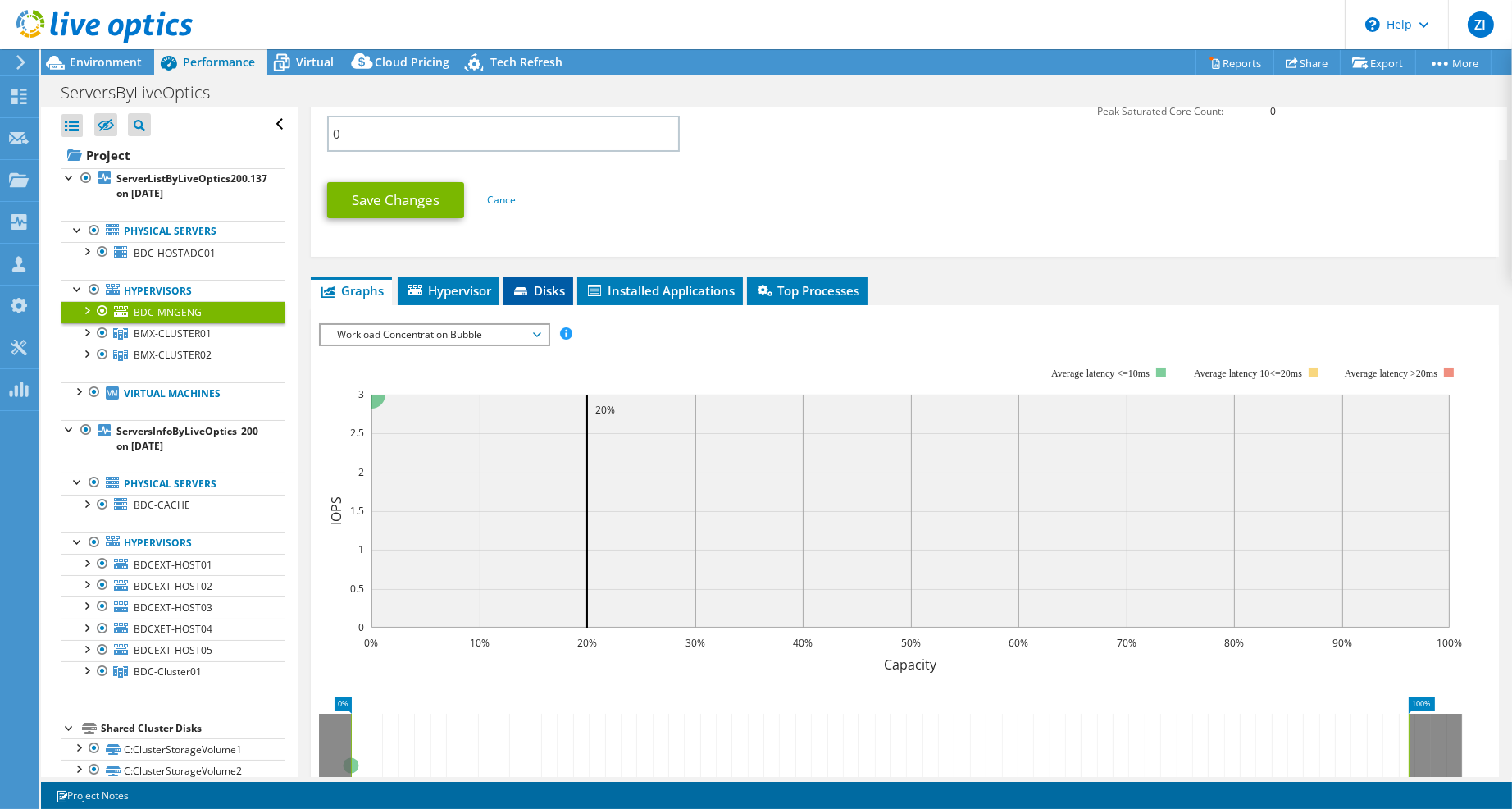
click at [525, 298] on span "Disks" at bounding box center [538, 291] width 53 height 17
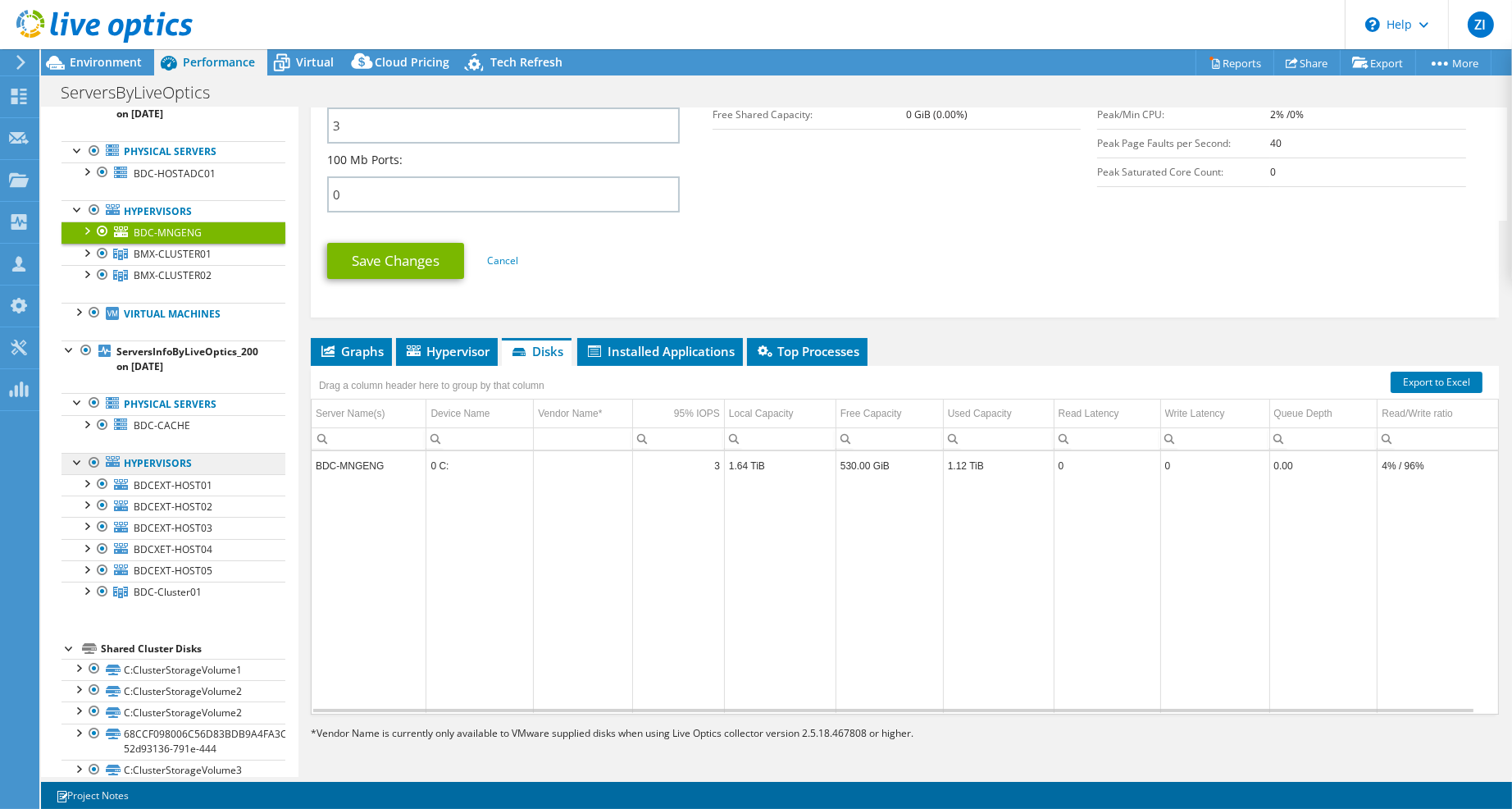
scroll to position [102, 0]
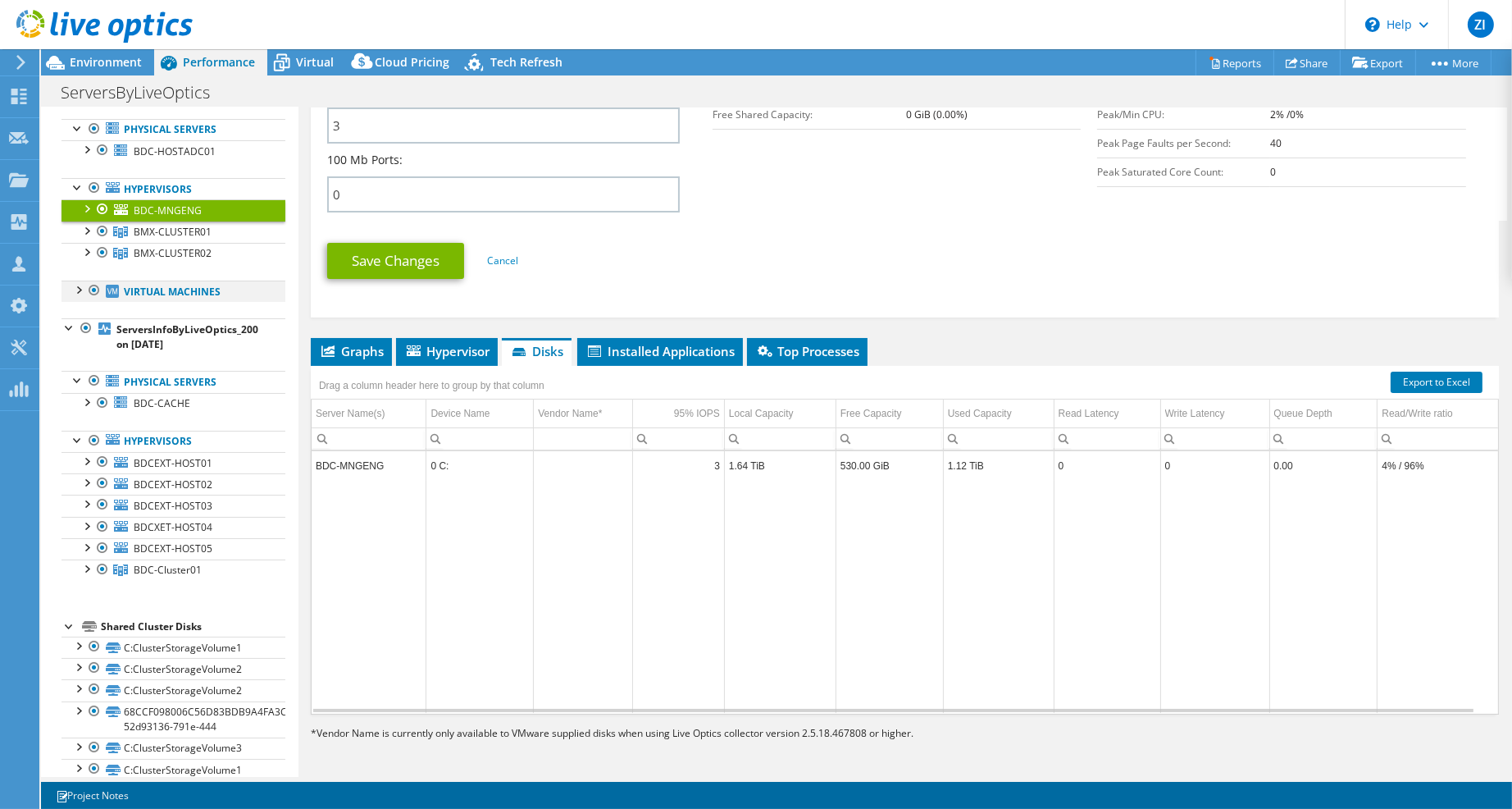
click at [72, 290] on div at bounding box center [78, 289] width 17 height 17
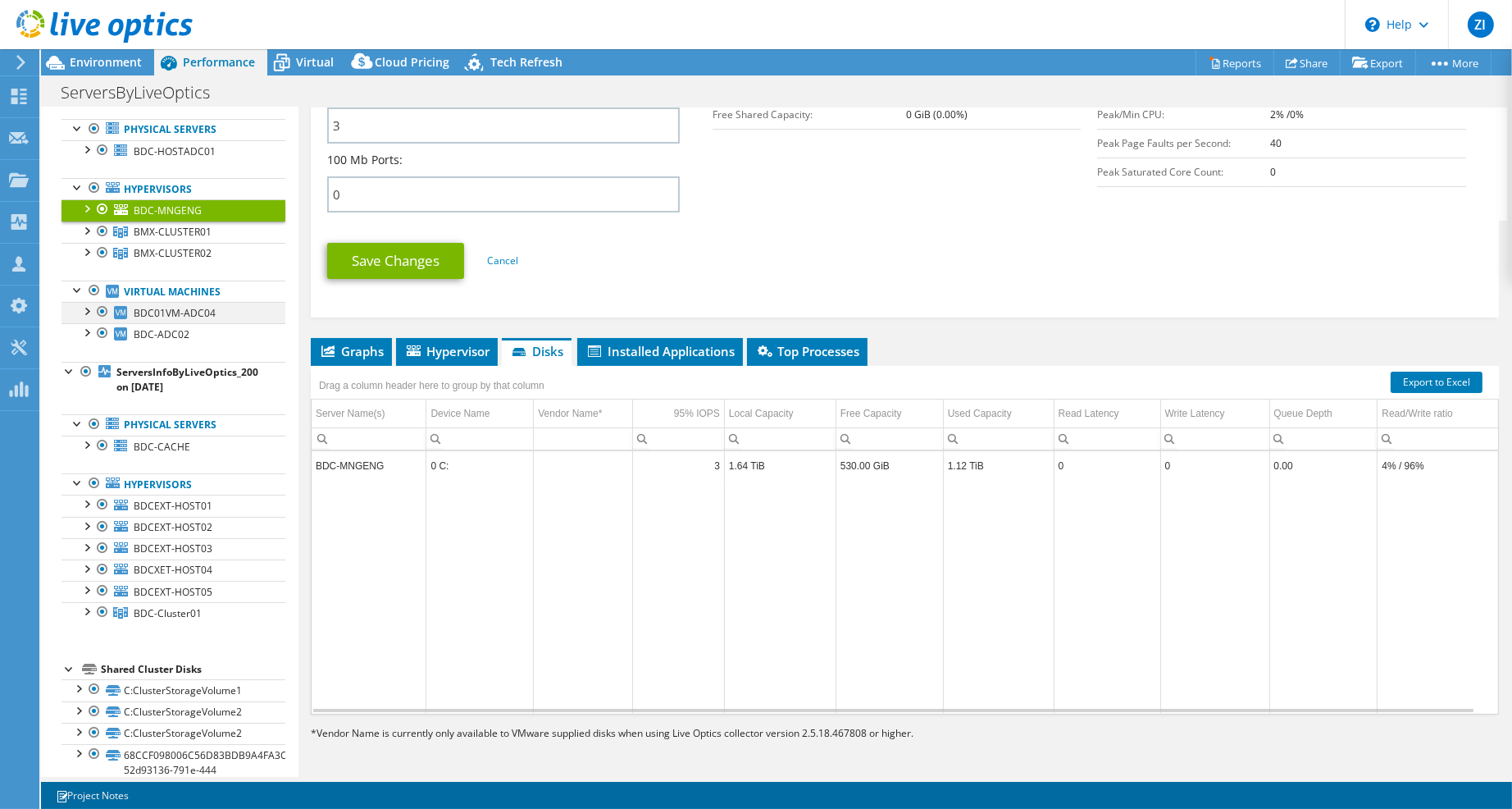
click at [89, 314] on div at bounding box center [86, 310] width 17 height 17
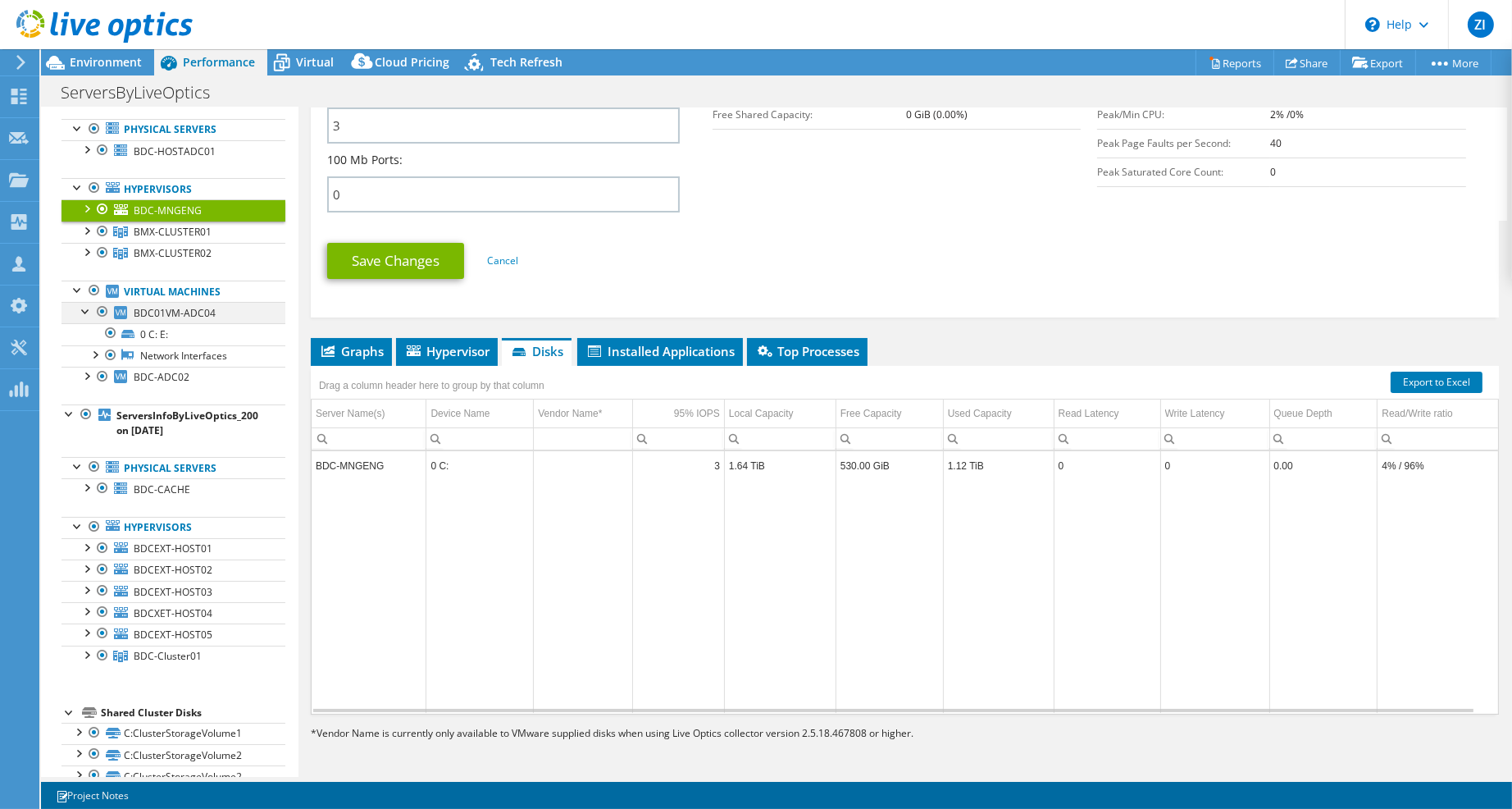
click at [89, 314] on div at bounding box center [86, 310] width 17 height 17
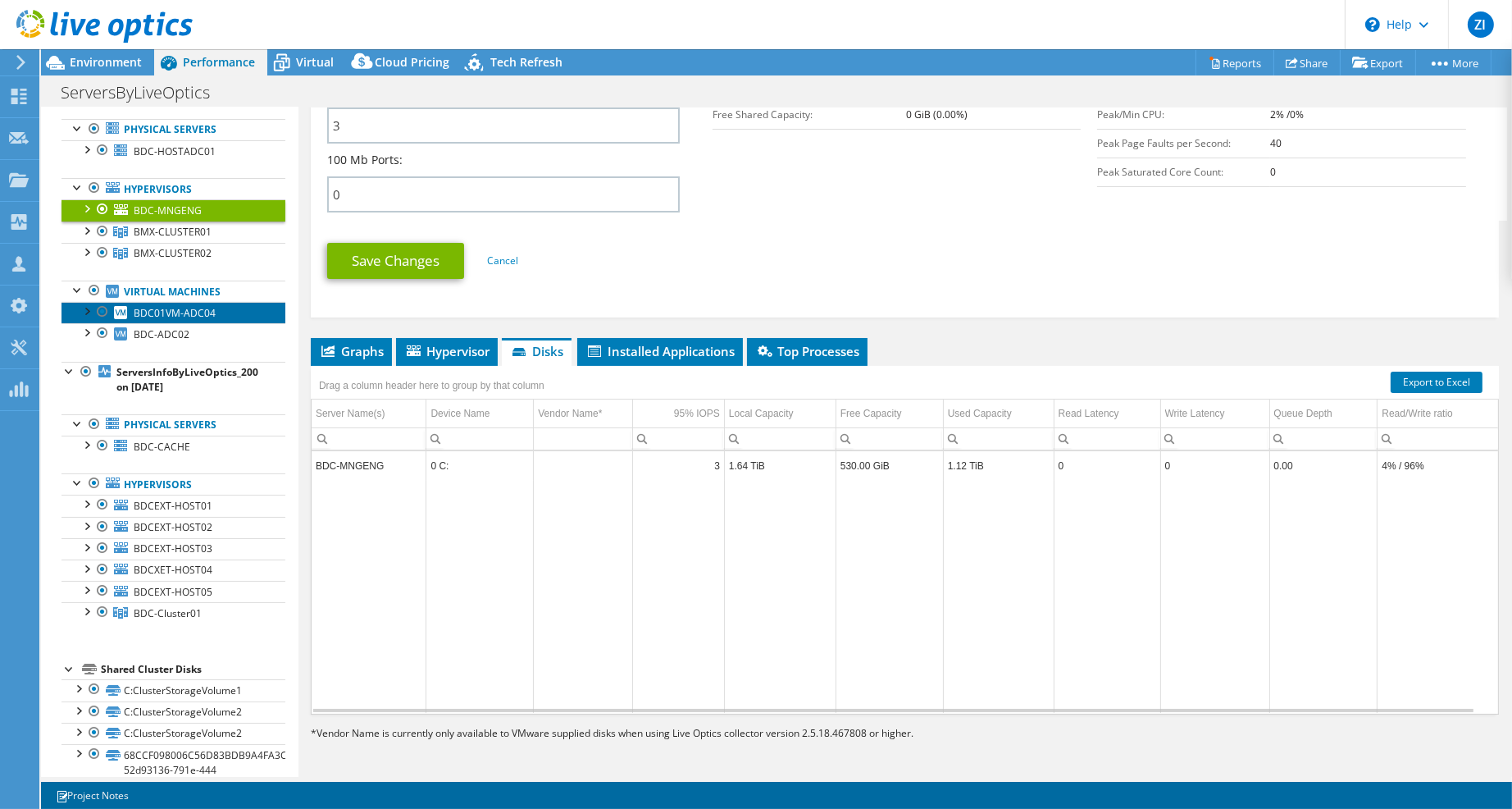
click at [199, 311] on span "BDC01VM-ADC04" at bounding box center [175, 313] width 82 height 14
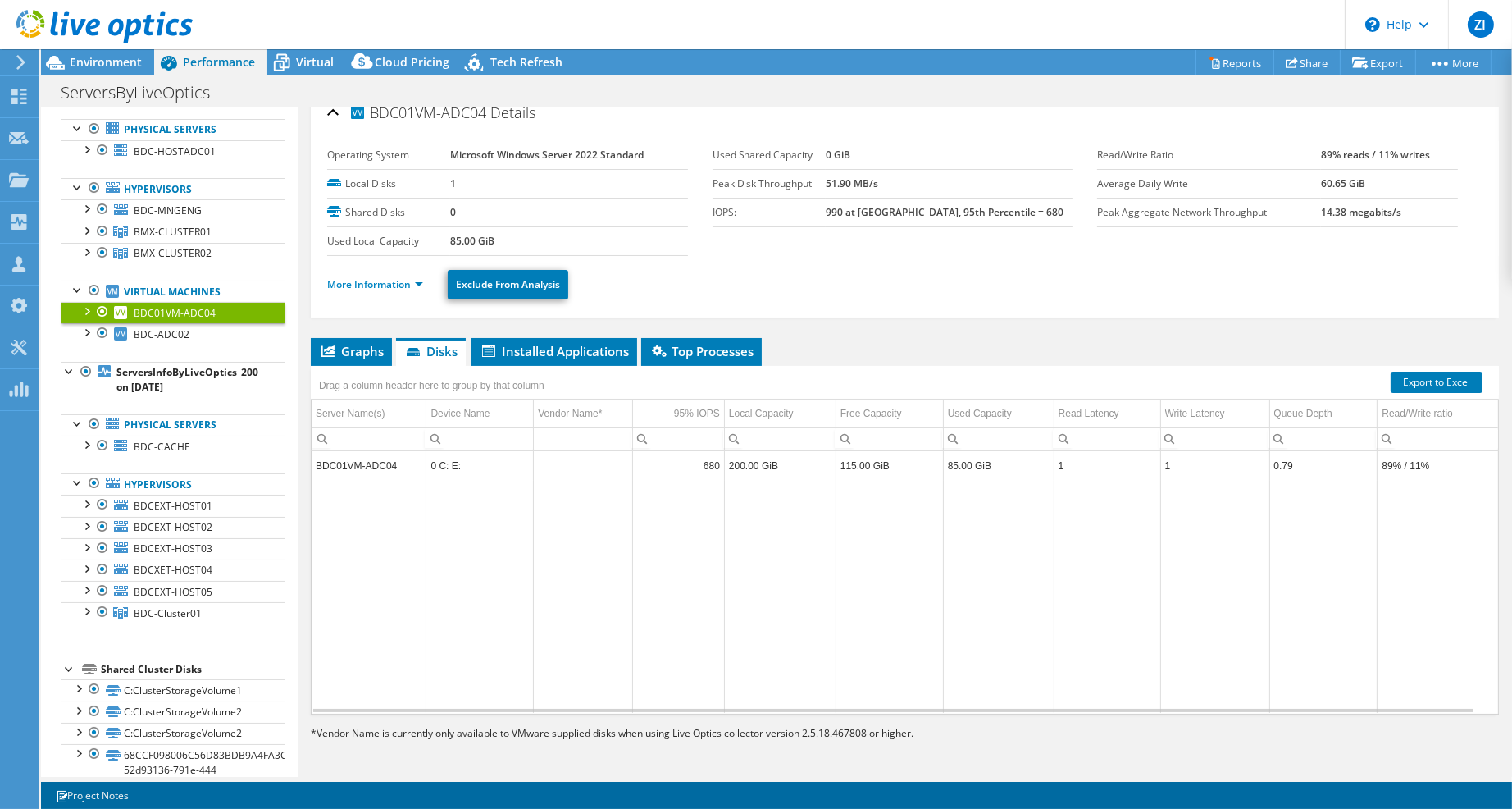
scroll to position [15, 0]
click at [353, 349] on span "Graphs" at bounding box center [352, 352] width 65 height 17
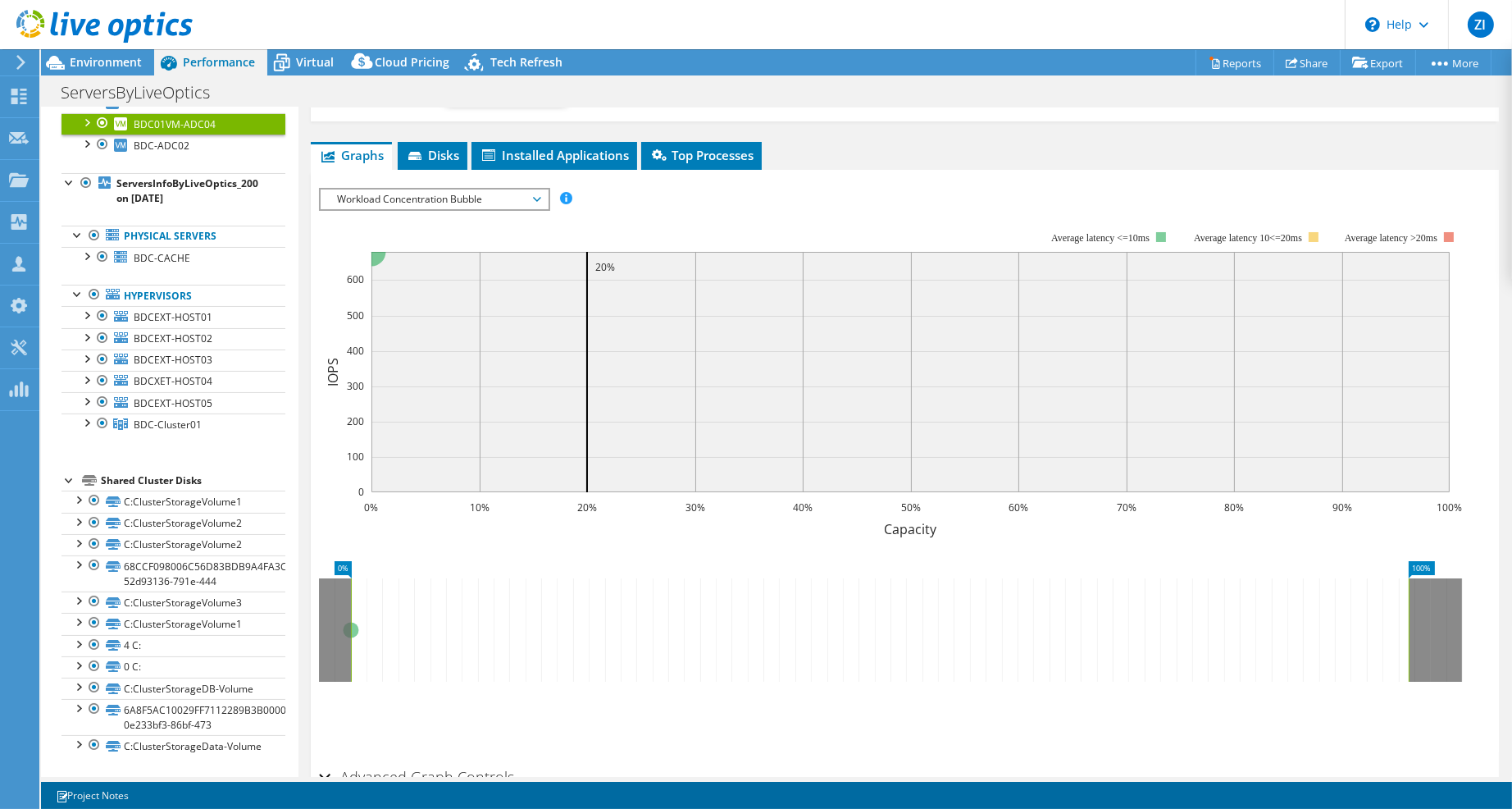
scroll to position [0, 0]
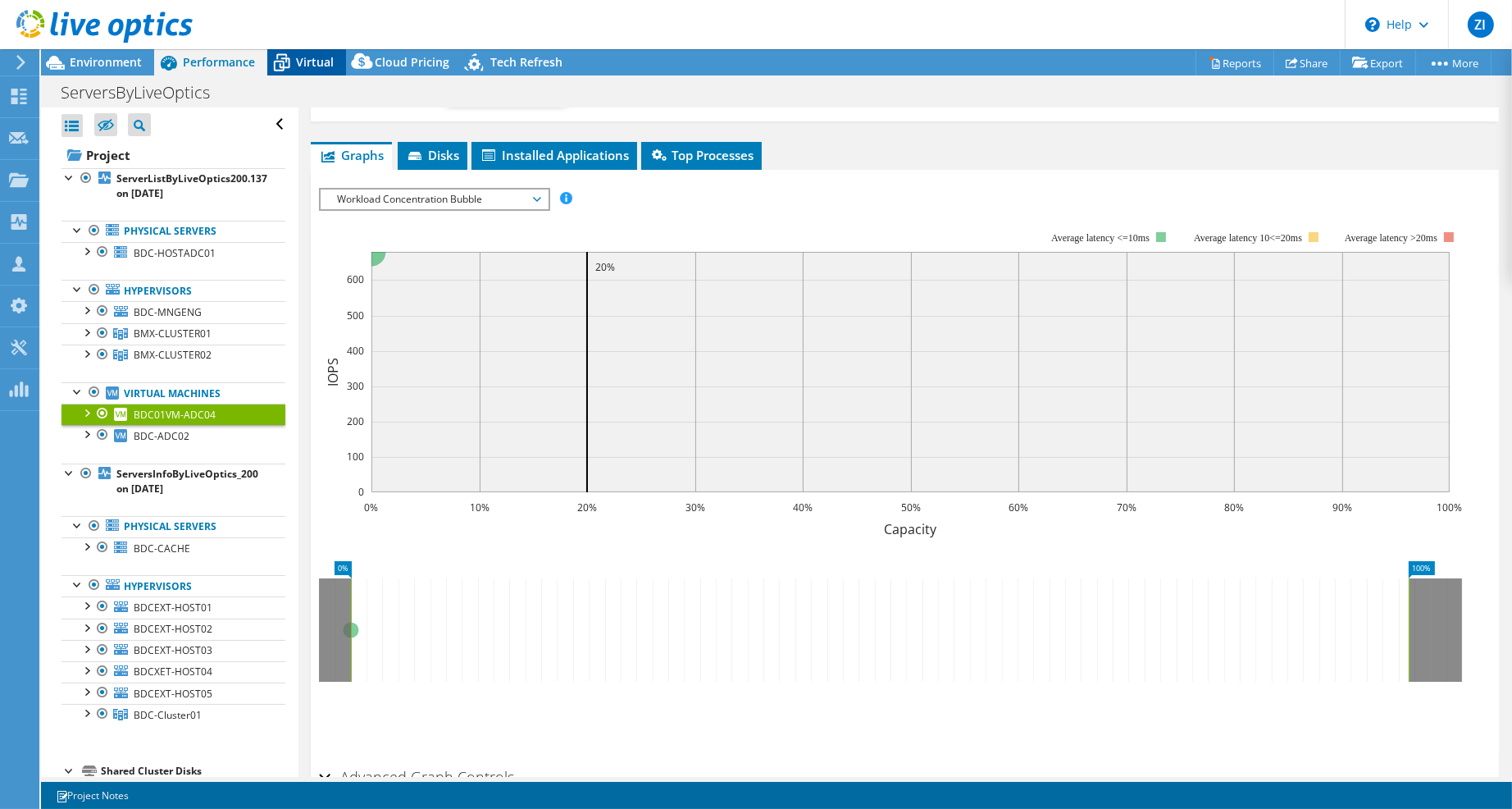
click at [297, 62] on span "Virtual" at bounding box center [314, 62] width 38 height 16
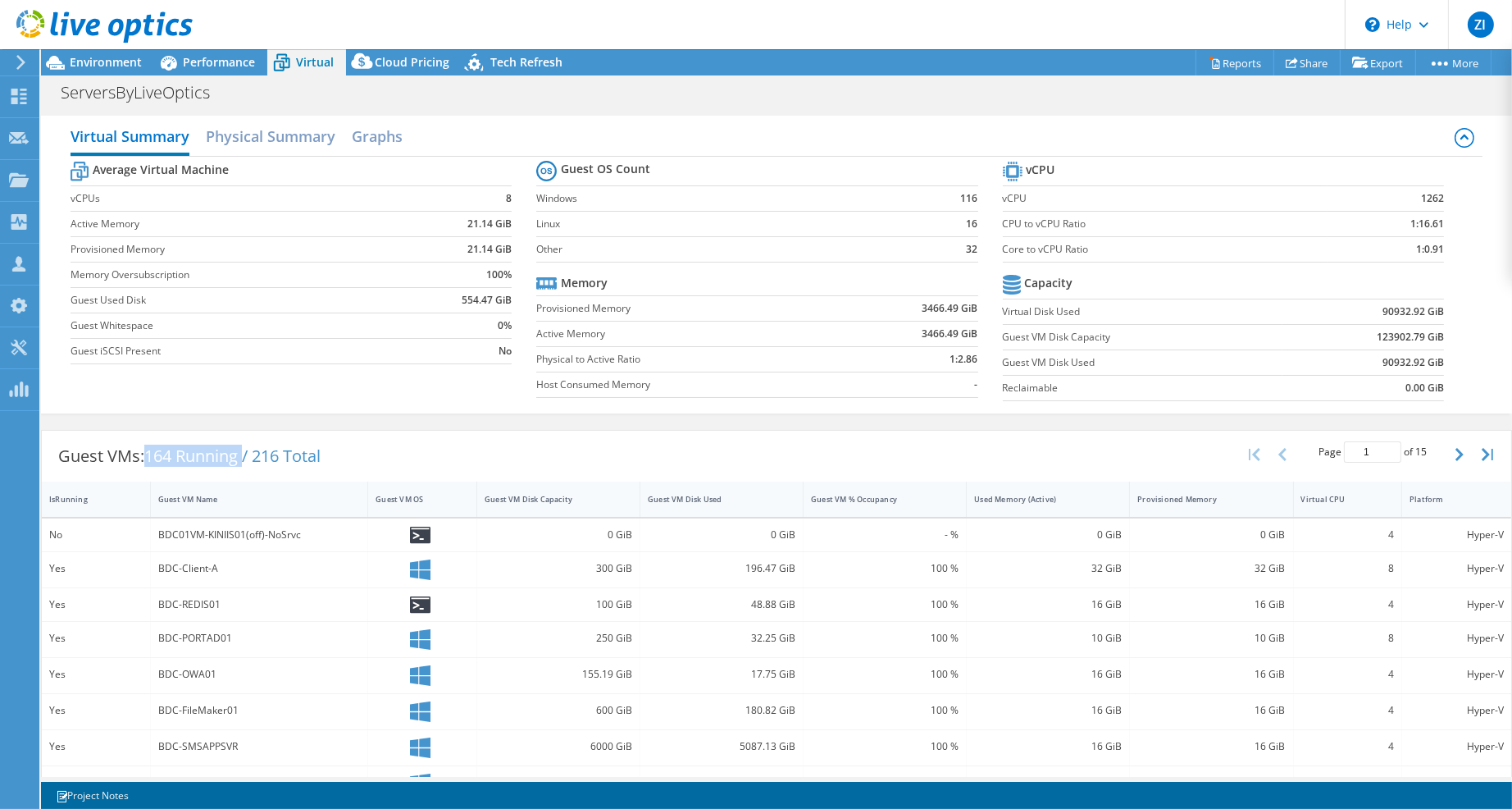
drag, startPoint x: 145, startPoint y: 455, endPoint x: 249, endPoint y: 455, distance: 104.0
click at [249, 455] on div "Guest VMs: 164 Running / 216 Total" at bounding box center [189, 455] width 295 height 51
drag, startPoint x: 264, startPoint y: 451, endPoint x: 286, endPoint y: 451, distance: 22.0
click at [286, 451] on span "164 Running / 216 Total" at bounding box center [232, 455] width 176 height 22
click at [246, 451] on span "164 Running / 216 Total" at bounding box center [232, 455] width 176 height 22
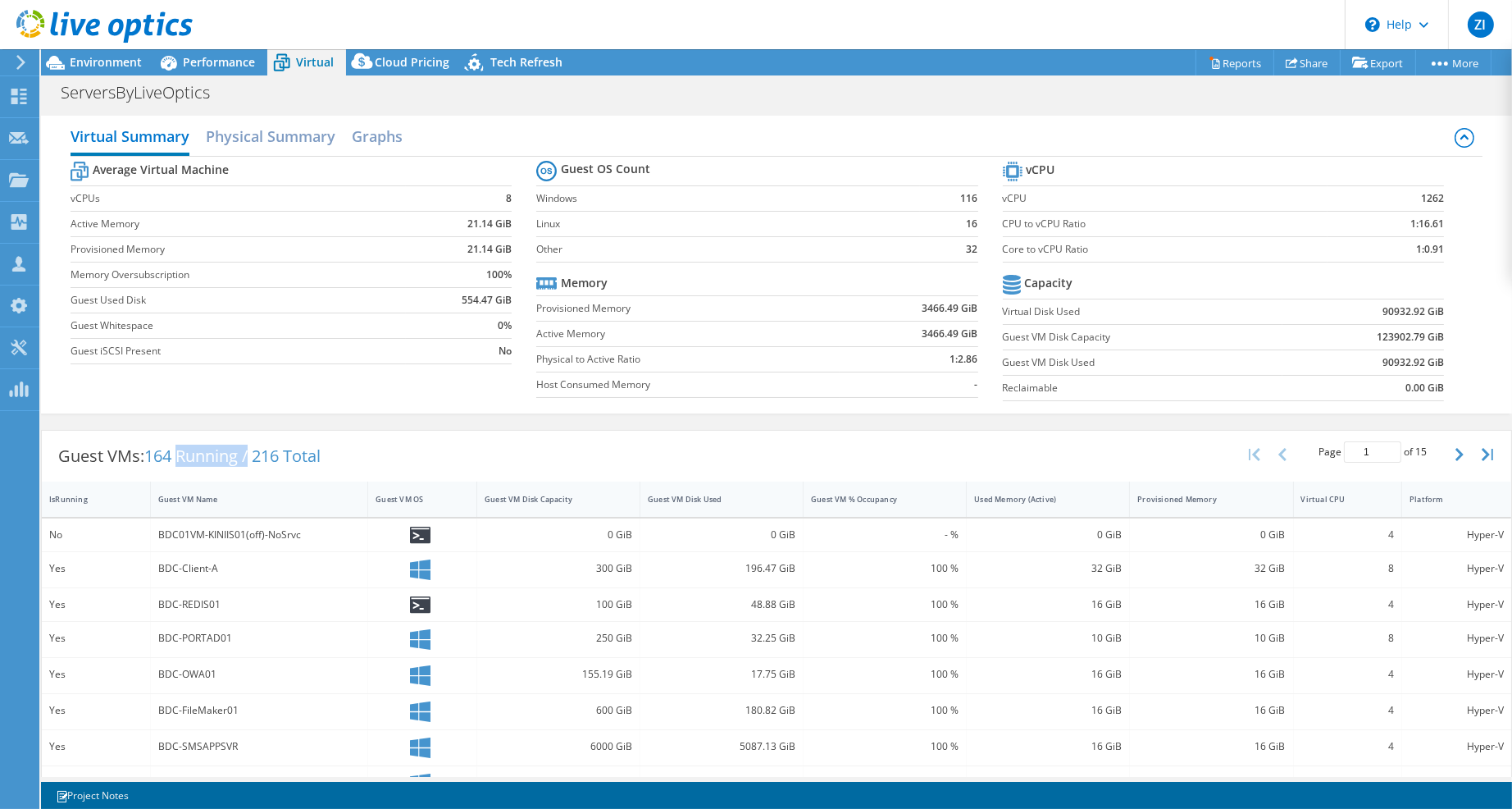
drag, startPoint x: 246, startPoint y: 451, endPoint x: 195, endPoint y: 450, distance: 51.0
click at [195, 450] on span "164 Running / 216 Total" at bounding box center [232, 455] width 176 height 22
click at [356, 262] on td "Memory Oversubscription" at bounding box center [237, 274] width 335 height 25
click at [1360, 319] on td "90932.92 GiB" at bounding box center [1362, 311] width 161 height 25
drag, startPoint x: 1367, startPoint y: 310, endPoint x: 1395, endPoint y: 307, distance: 28.2
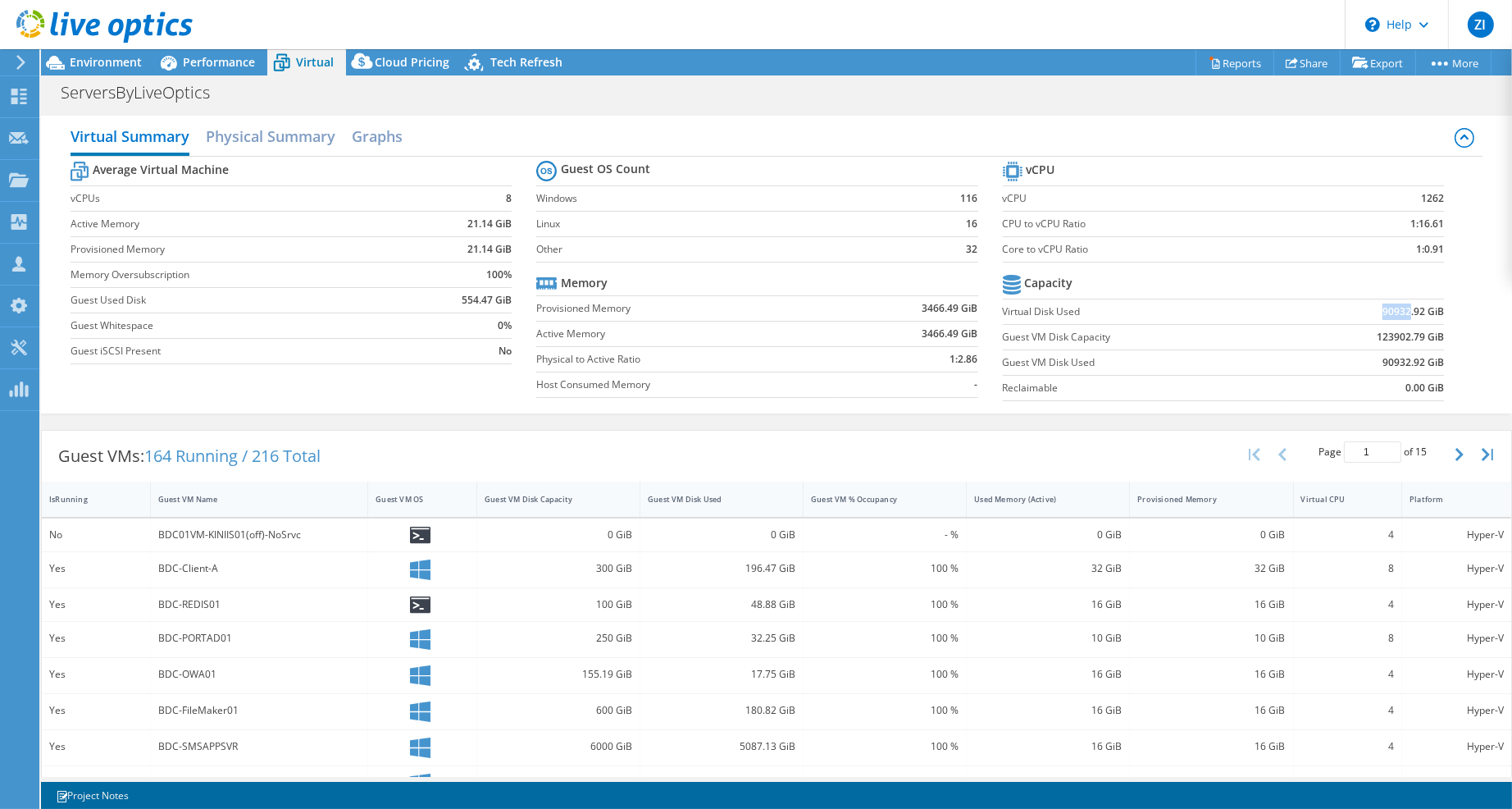
click at [1395, 307] on b "90932.92 GiB" at bounding box center [1413, 312] width 62 height 17
click at [1387, 319] on td "90932.92 GiB" at bounding box center [1362, 311] width 161 height 25
click at [1342, 344] on td "123902.79 GiB" at bounding box center [1362, 337] width 161 height 25
drag, startPoint x: 1349, startPoint y: 337, endPoint x: 1415, endPoint y: 338, distance: 66.0
click at [1415, 338] on td "123902.79 GiB" at bounding box center [1362, 337] width 161 height 25
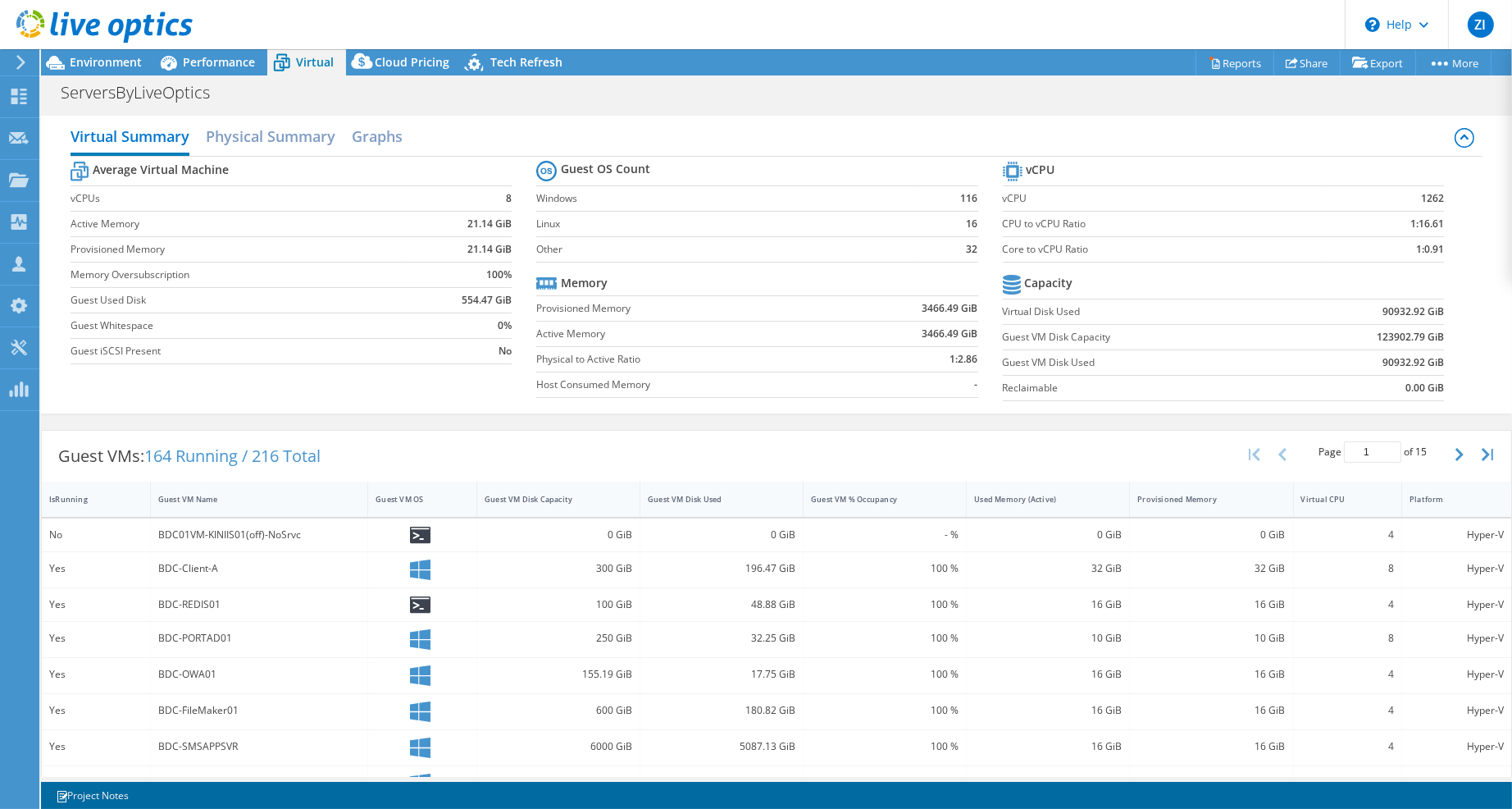
click at [1383, 364] on b "90932.92 GiB" at bounding box center [1413, 363] width 62 height 17
drag, startPoint x: 1374, startPoint y: 365, endPoint x: 1393, endPoint y: 367, distance: 19.1
click at [1393, 367] on b "90932.92 GiB" at bounding box center [1413, 363] width 62 height 17
click at [1384, 383] on td "0.00 GiB" at bounding box center [1362, 387] width 161 height 25
click at [277, 127] on h2 "Physical Summary" at bounding box center [270, 137] width 129 height 36
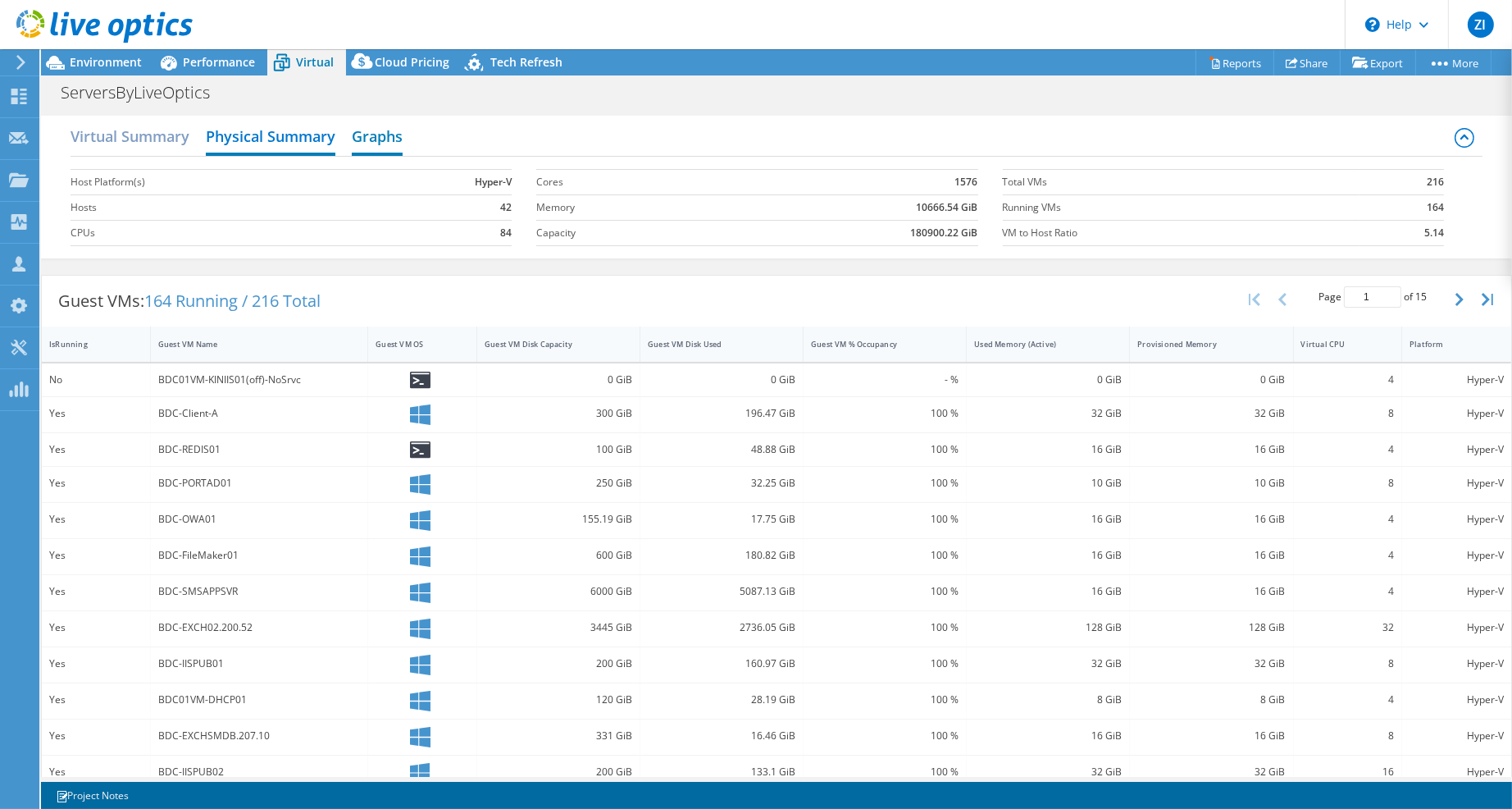
click at [399, 143] on h2 "Graphs" at bounding box center [377, 137] width 51 height 36
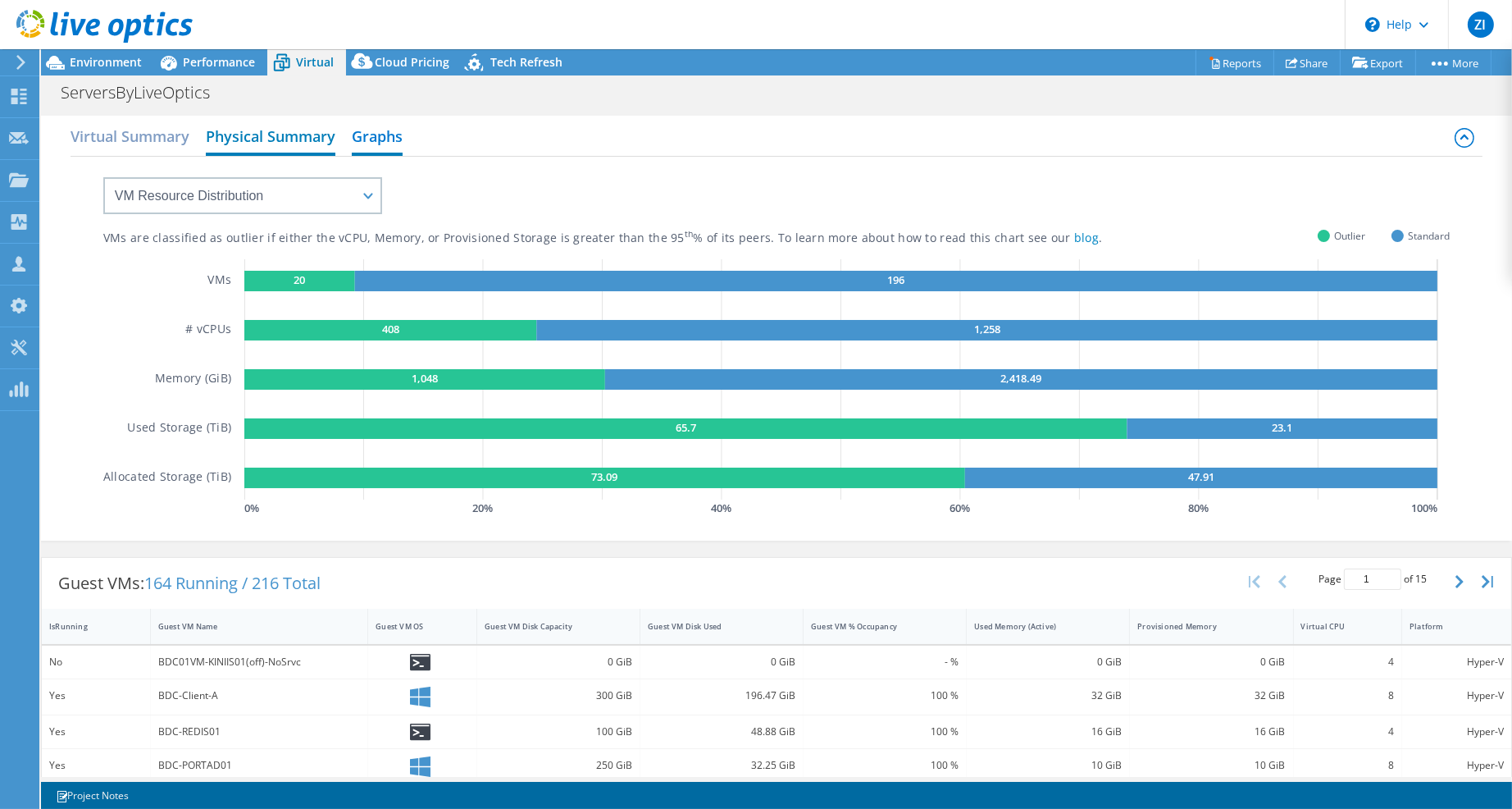
click at [296, 149] on h2 "Physical Summary" at bounding box center [270, 137] width 129 height 36
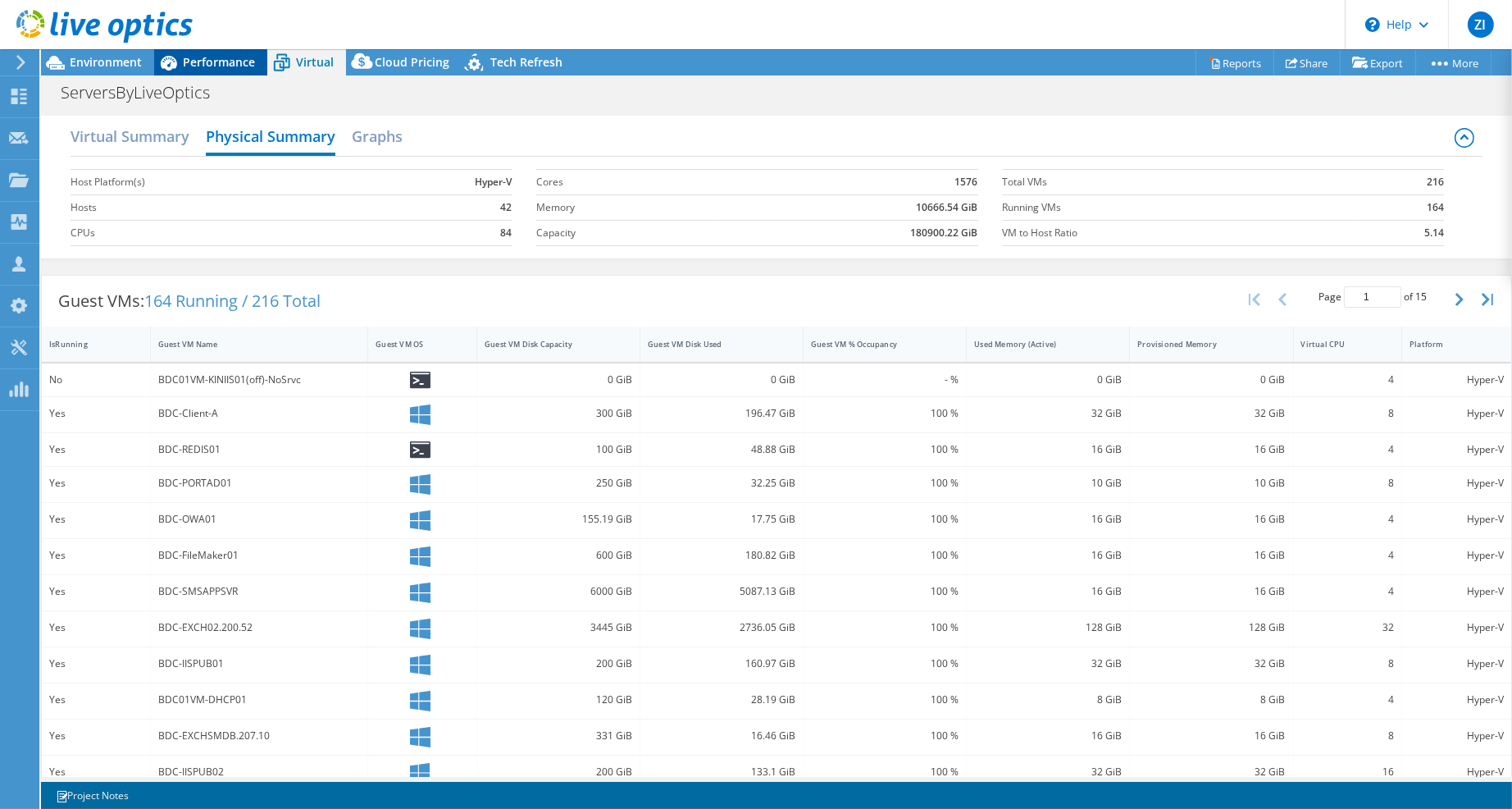
click at [171, 69] on icon at bounding box center [168, 63] width 28 height 28
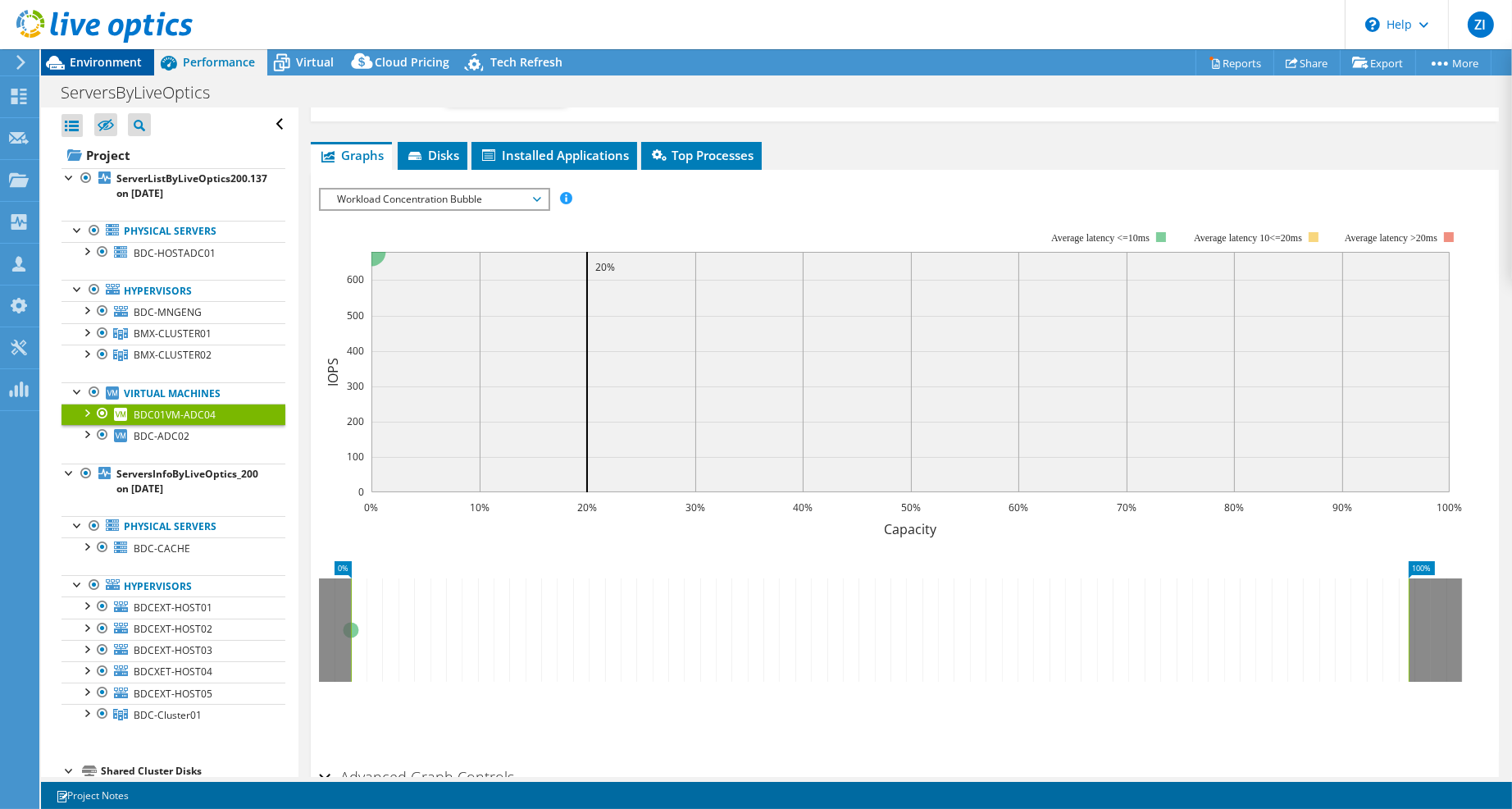
click at [101, 65] on span "Environment" at bounding box center [105, 62] width 72 height 16
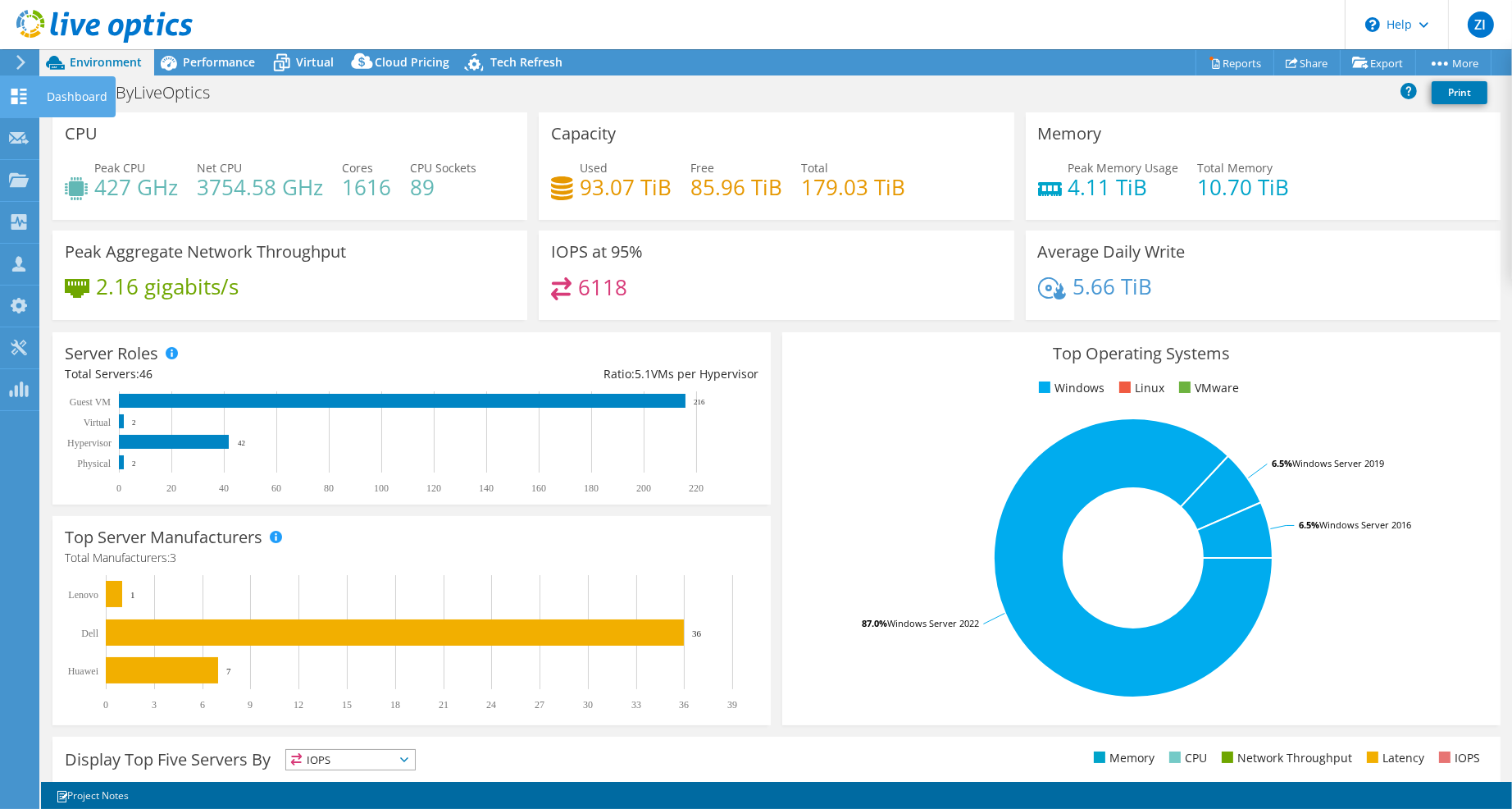
click at [21, 94] on icon at bounding box center [19, 96] width 20 height 16
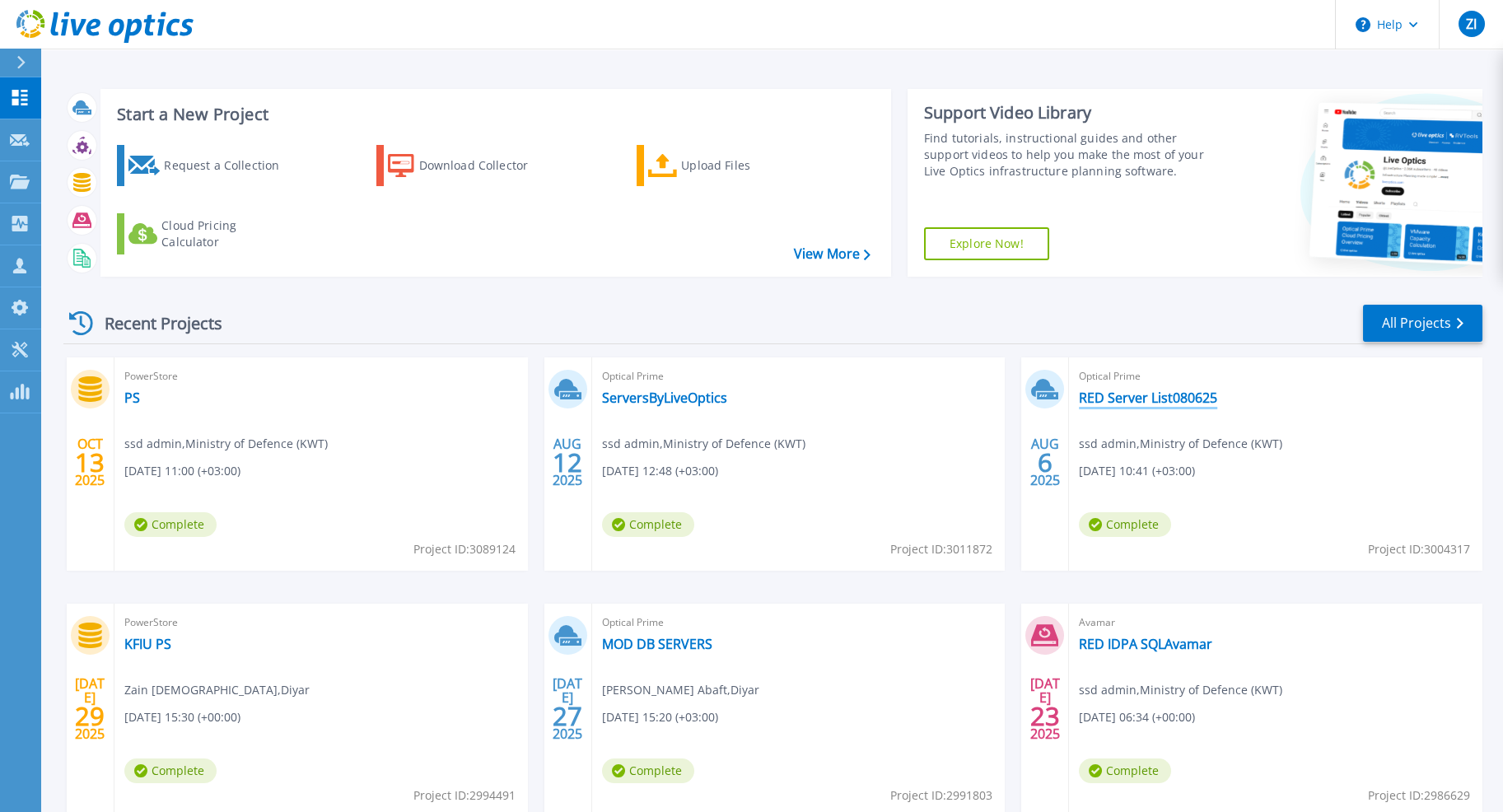
click at [1171, 398] on link "RED Server List080625" at bounding box center [1148, 398] width 138 height 17
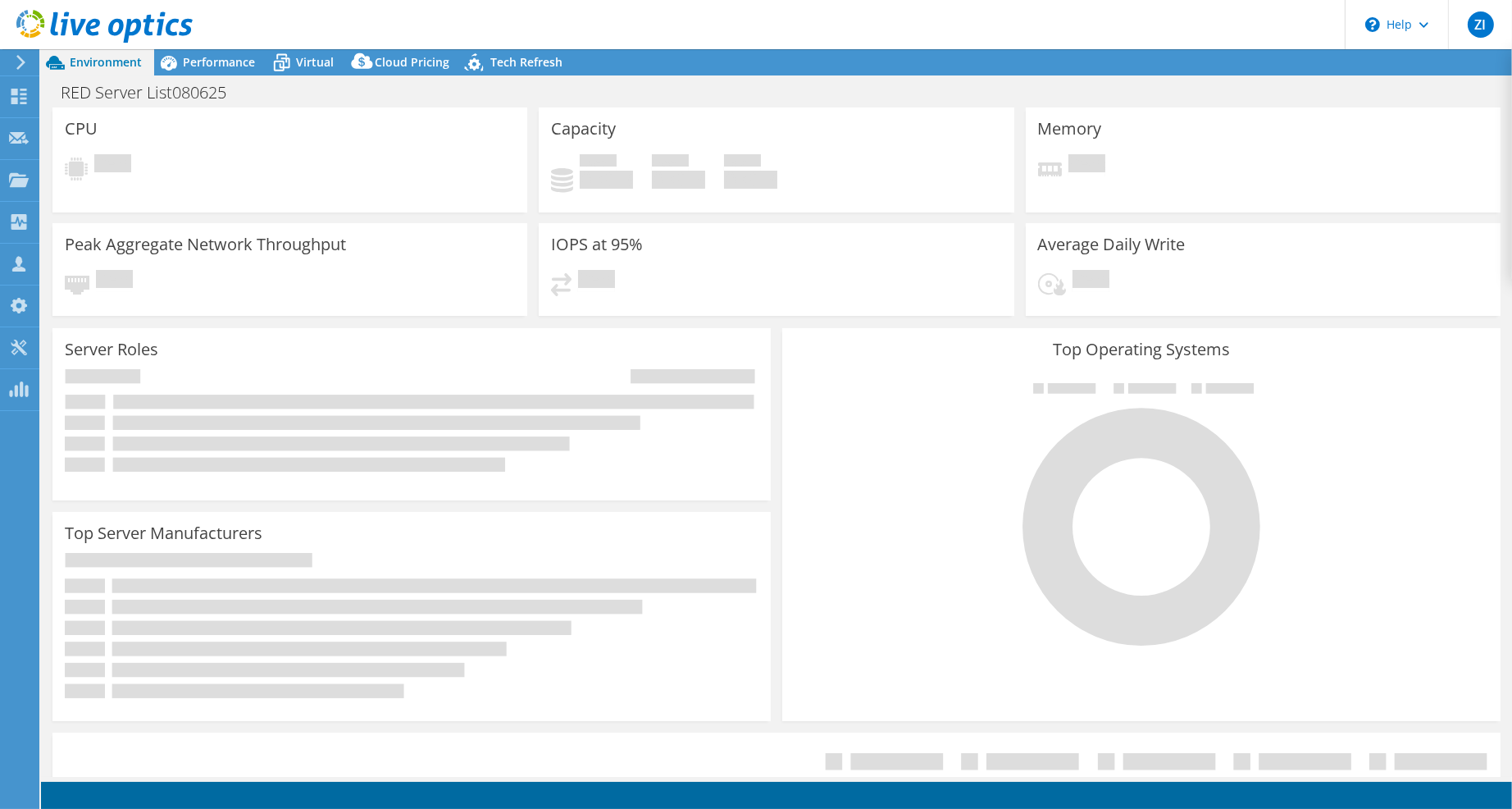
select select "USD"
radio input "true"
radio input "false"
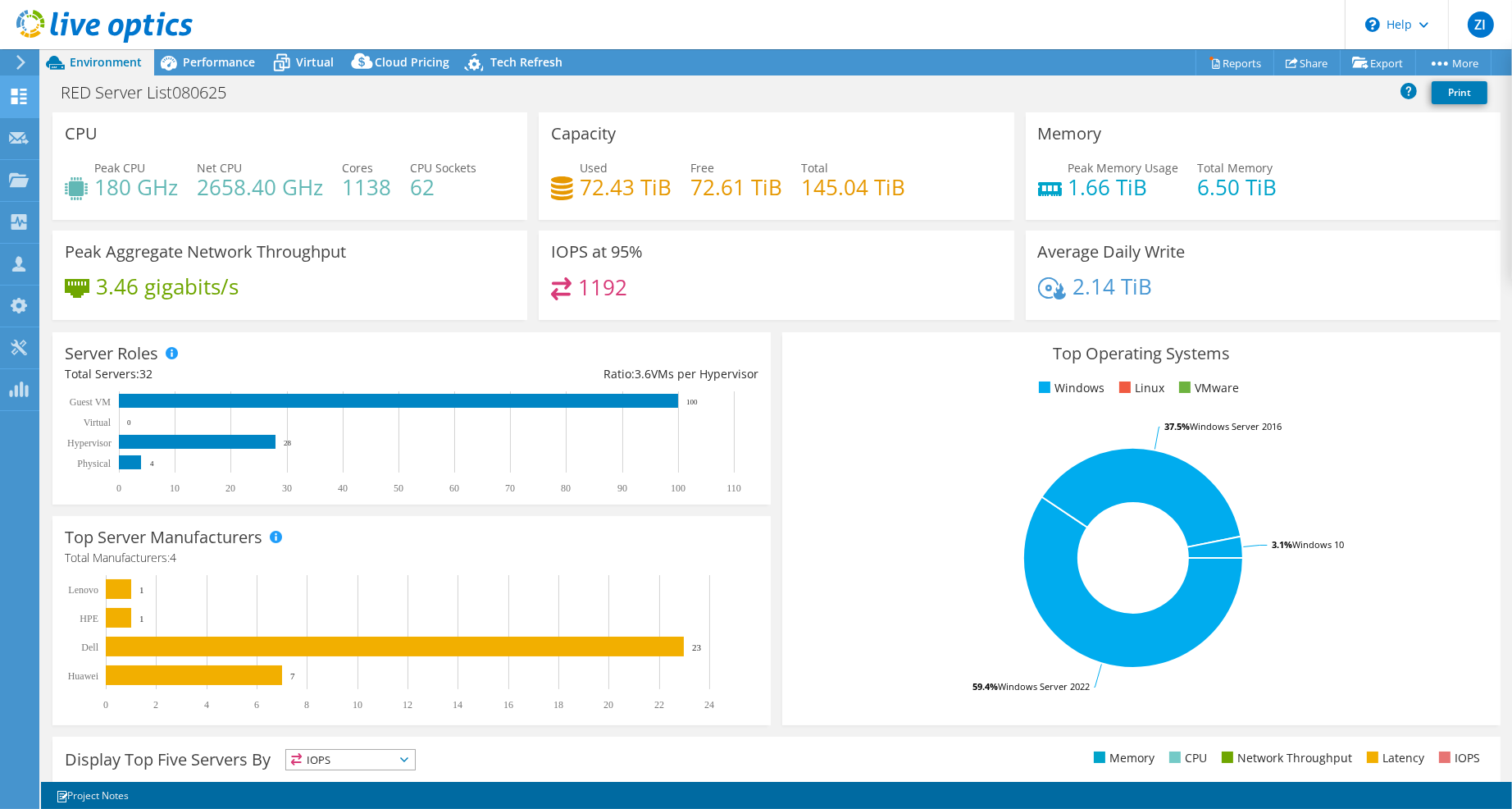
drag, startPoint x: 716, startPoint y: 202, endPoint x: 21, endPoint y: 93, distance: 703.5
click at [21, 93] on icon at bounding box center [19, 96] width 20 height 16
click at [21, 93] on use at bounding box center [19, 96] width 16 height 16
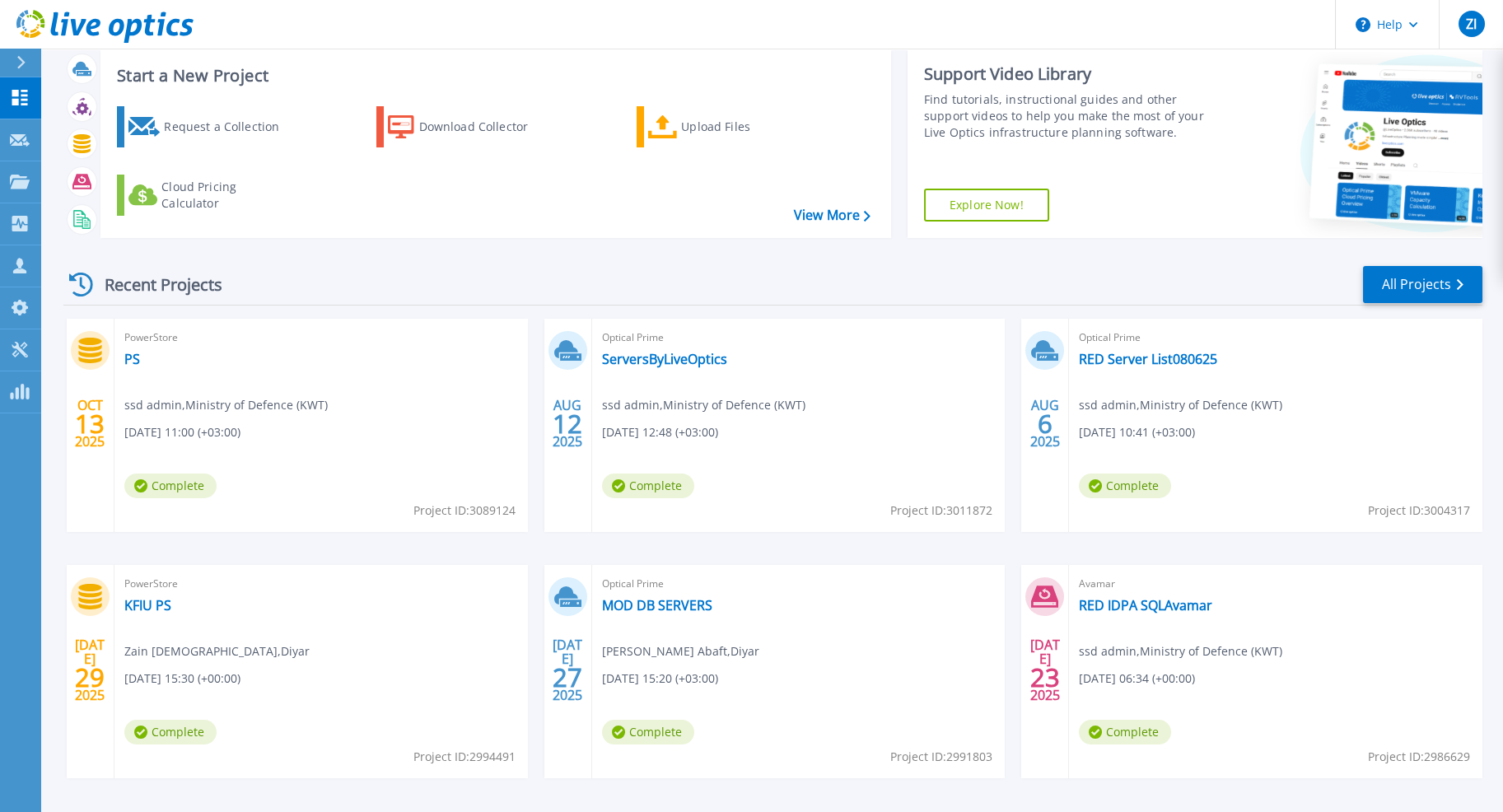
scroll to position [100, 0]
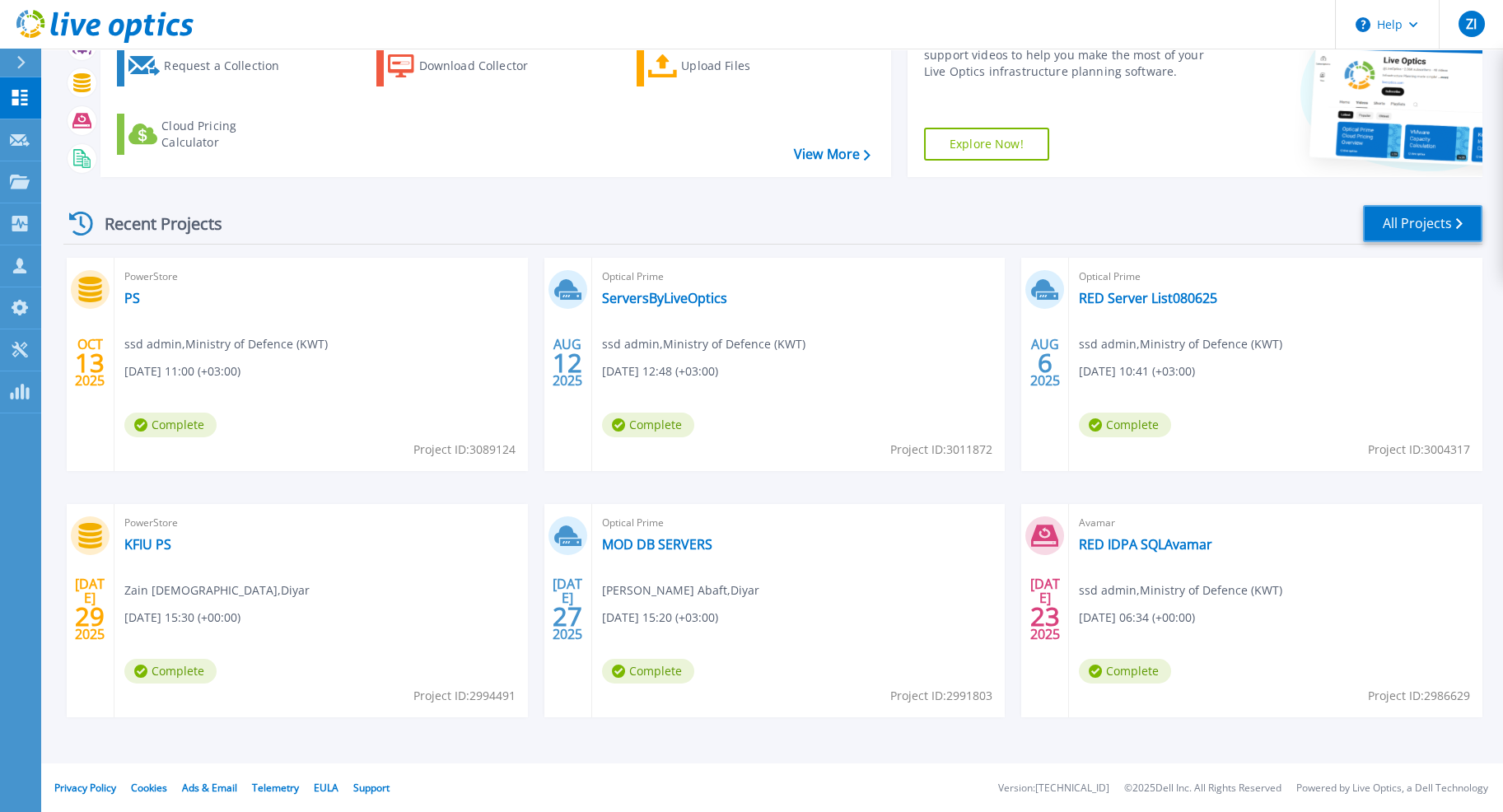
click at [1396, 228] on link "All Projects" at bounding box center [1422, 223] width 119 height 37
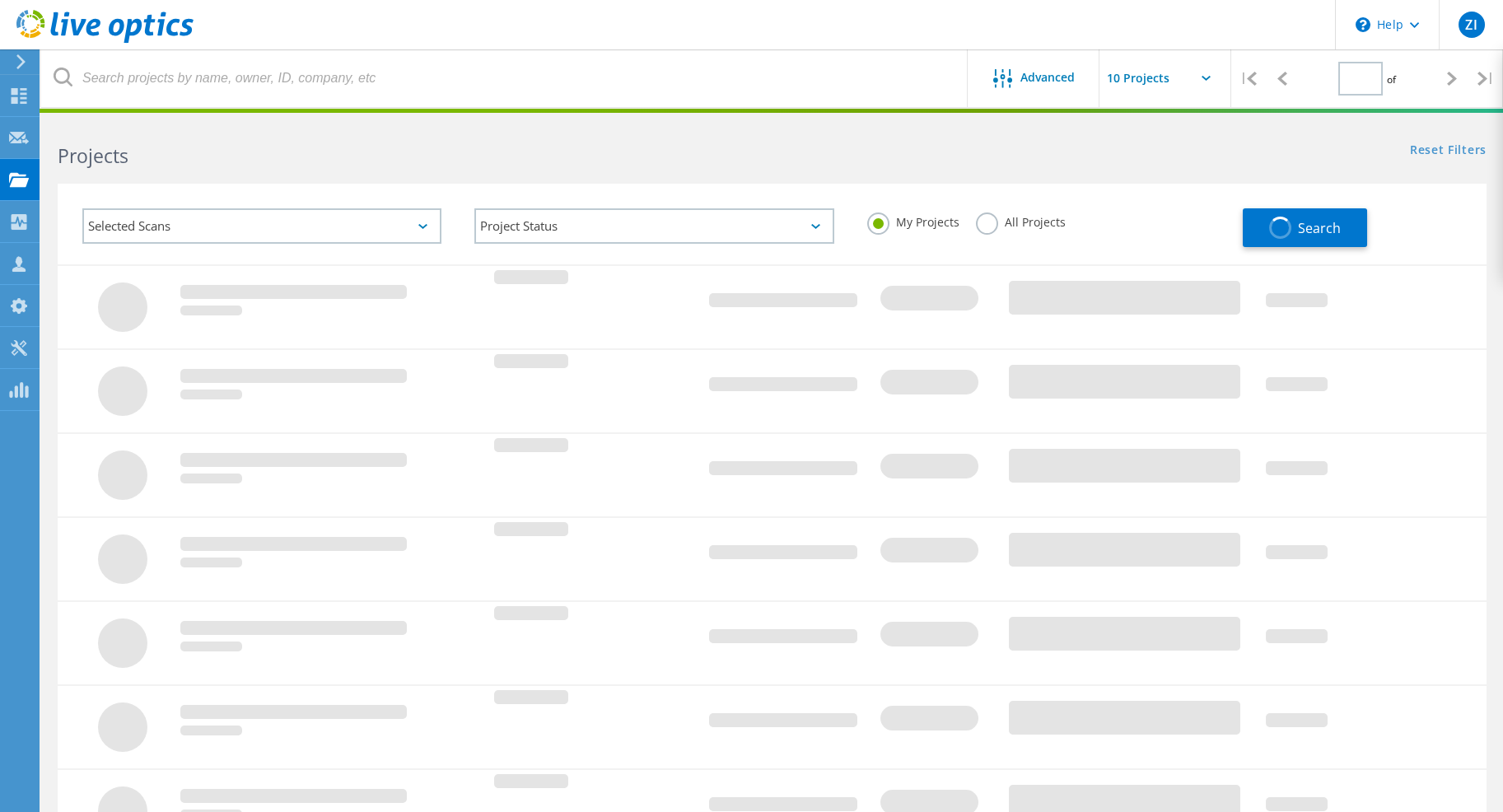
type input "1"
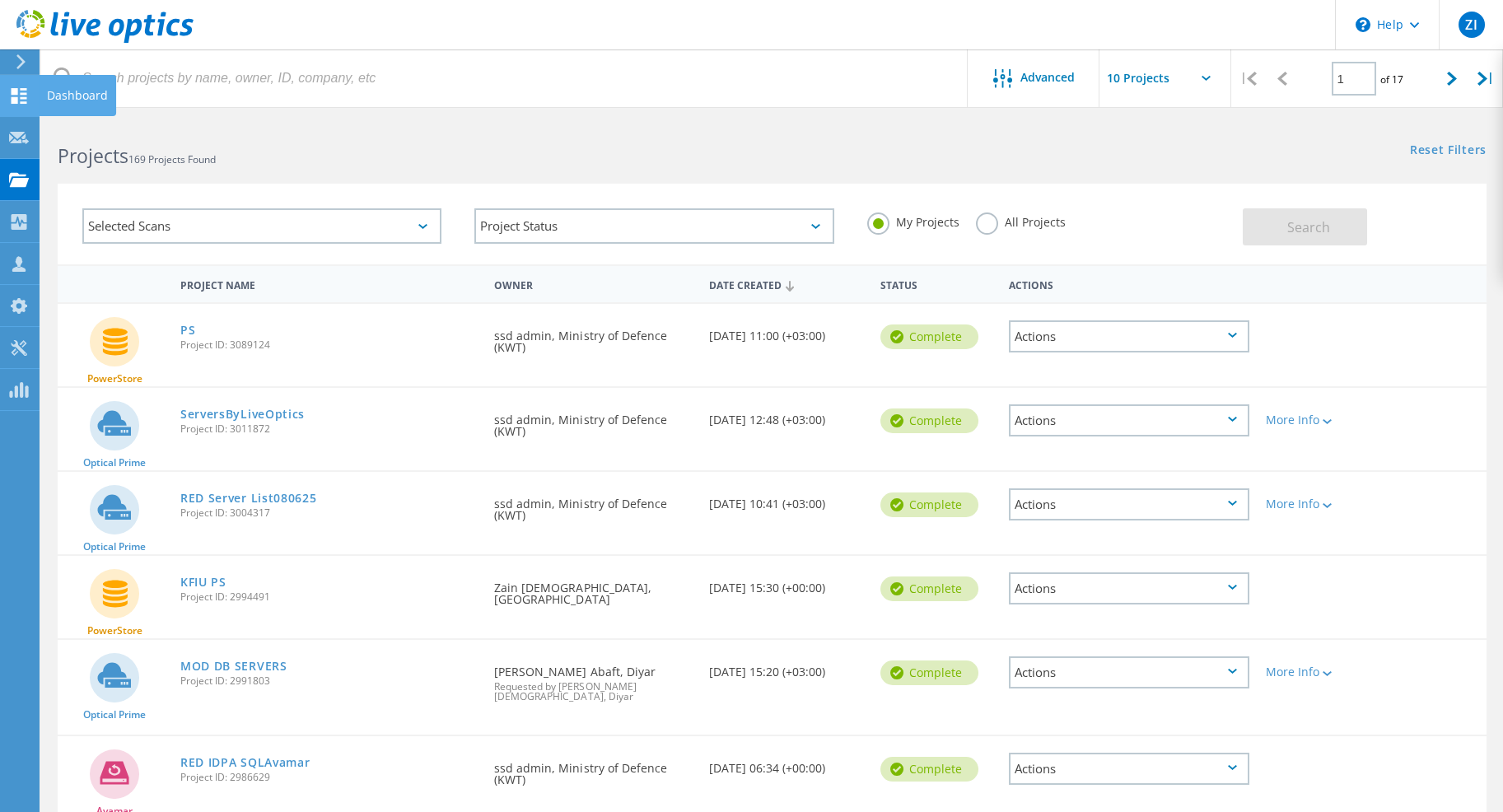
click at [16, 101] on use at bounding box center [19, 96] width 16 height 16
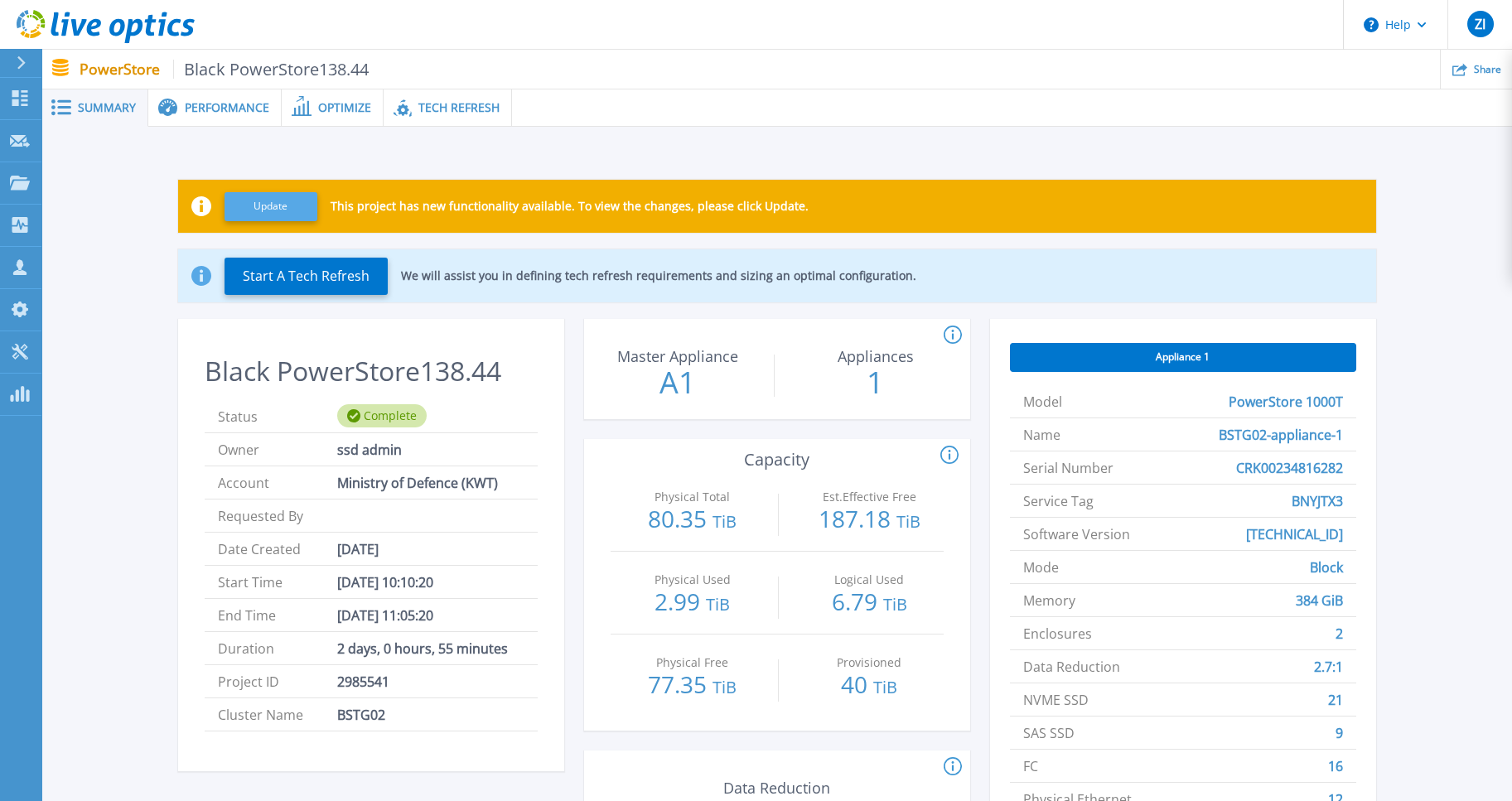
click at [253, 202] on button "Update" at bounding box center [271, 207] width 93 height 29
drag, startPoint x: 530, startPoint y: 192, endPoint x: 551, endPoint y: 154, distance: 43.4
click at [551, 154] on div "Updating This project has new functionality available. To view the changes, ple…" at bounding box center [777, 525] width 1471 height 797
click at [398, 160] on div "Updating This project has new functionality available. To view the changes, ple…" at bounding box center [777, 519] width 1421 height 731
click at [381, 588] on span "Jul 20, 2025 10:10:20" at bounding box center [385, 582] width 96 height 32
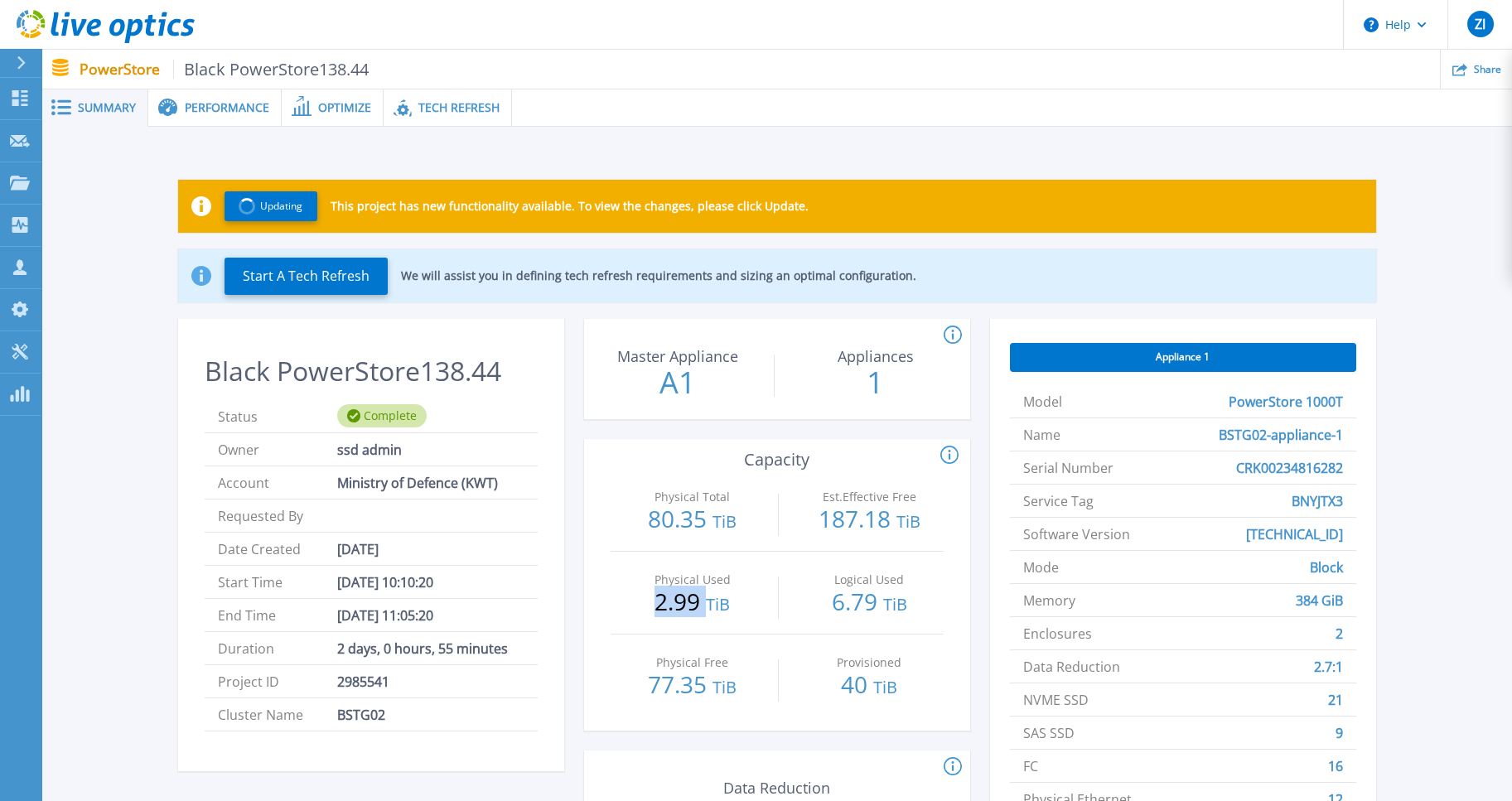
drag, startPoint x: 655, startPoint y: 603, endPoint x: 707, endPoint y: 609, distance: 52.3
click at [707, 609] on p "2.99 TiB" at bounding box center [693, 603] width 149 height 26
drag, startPoint x: 832, startPoint y: 607, endPoint x: 887, endPoint y: 603, distance: 55.1
click at [887, 603] on p "6.79 TiB" at bounding box center [870, 603] width 149 height 26
click at [664, 677] on p "77.35 TiB" at bounding box center [693, 685] width 149 height 26
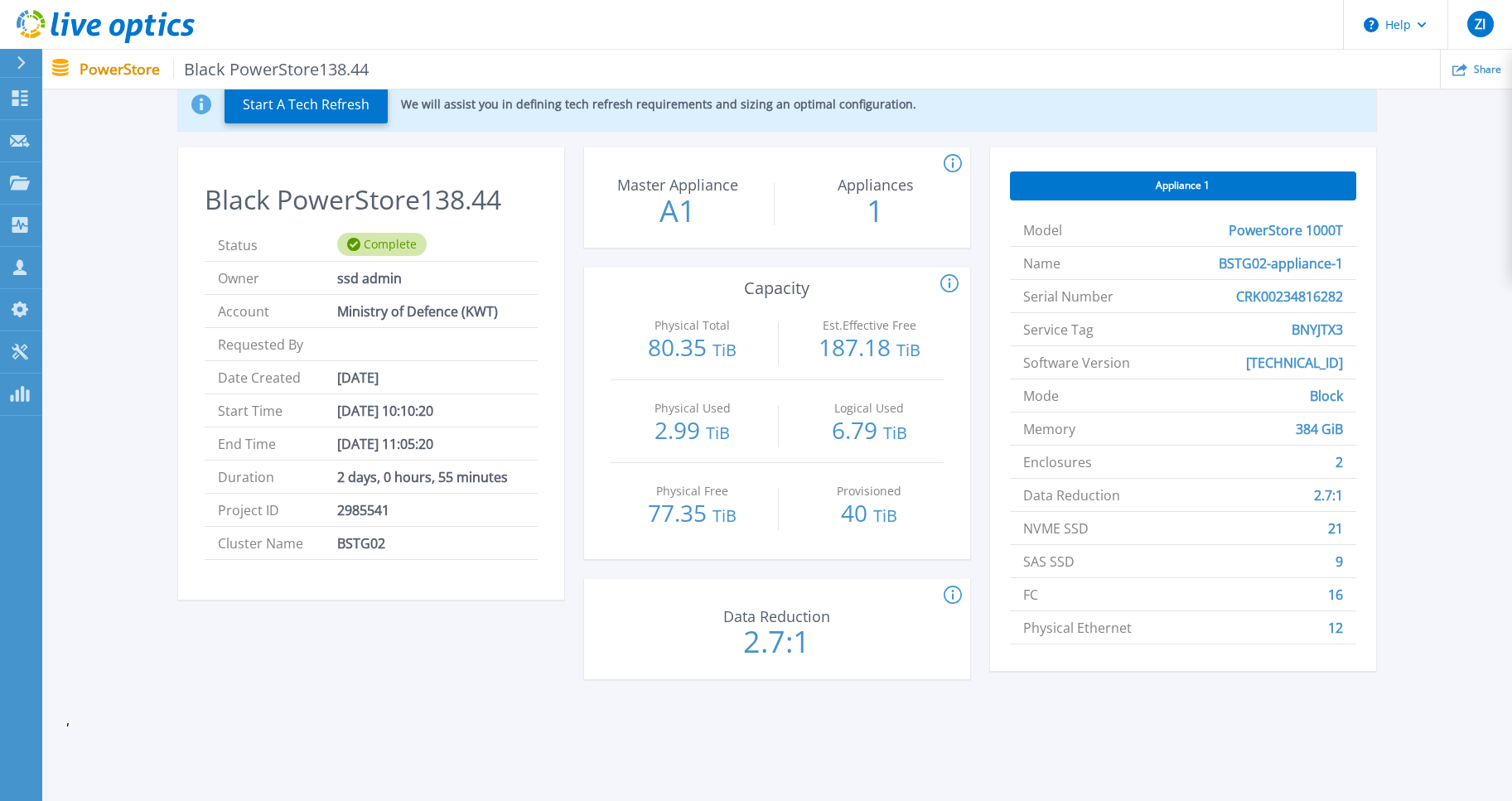
scroll to position [103, 0]
drag, startPoint x: 829, startPoint y: 427, endPoint x: 865, endPoint y: 429, distance: 36.1
click at [865, 429] on p "6.79 TiB" at bounding box center [870, 430] width 149 height 26
drag, startPoint x: 694, startPoint y: 515, endPoint x: 654, endPoint y: 514, distance: 40.0
click at [654, 514] on p "77.35 TiB" at bounding box center [693, 513] width 149 height 26
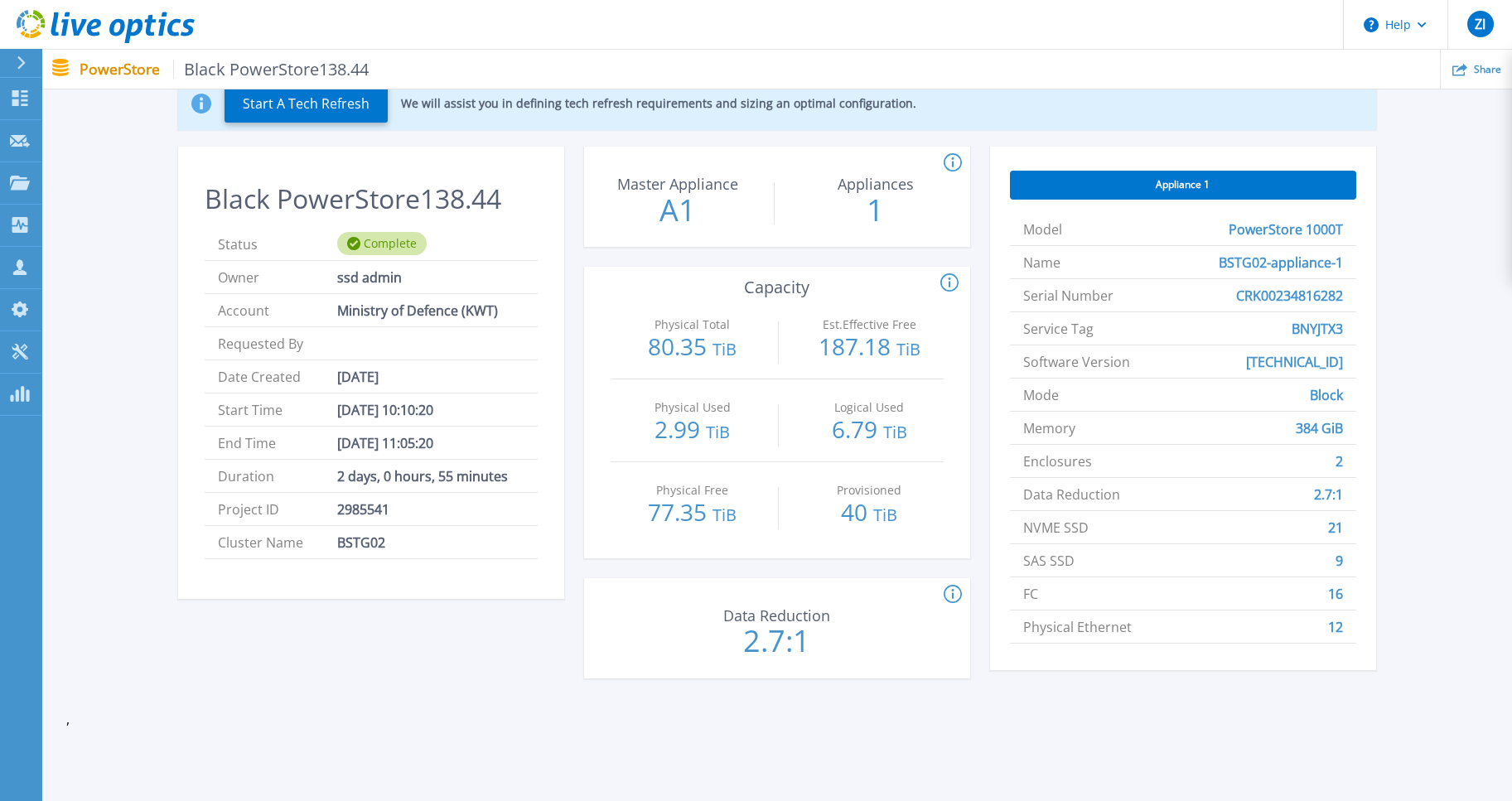
click at [819, 525] on div "Provisioned 40 TiB" at bounding box center [870, 504] width 149 height 83
drag, startPoint x: 695, startPoint y: 343, endPoint x: 653, endPoint y: 343, distance: 42.0
click at [653, 343] on p "80.35 TiB" at bounding box center [693, 347] width 149 height 26
drag, startPoint x: 815, startPoint y: 333, endPoint x: 881, endPoint y: 340, distance: 66.4
click at [881, 340] on p "187.18 TiB" at bounding box center [870, 347] width 149 height 26
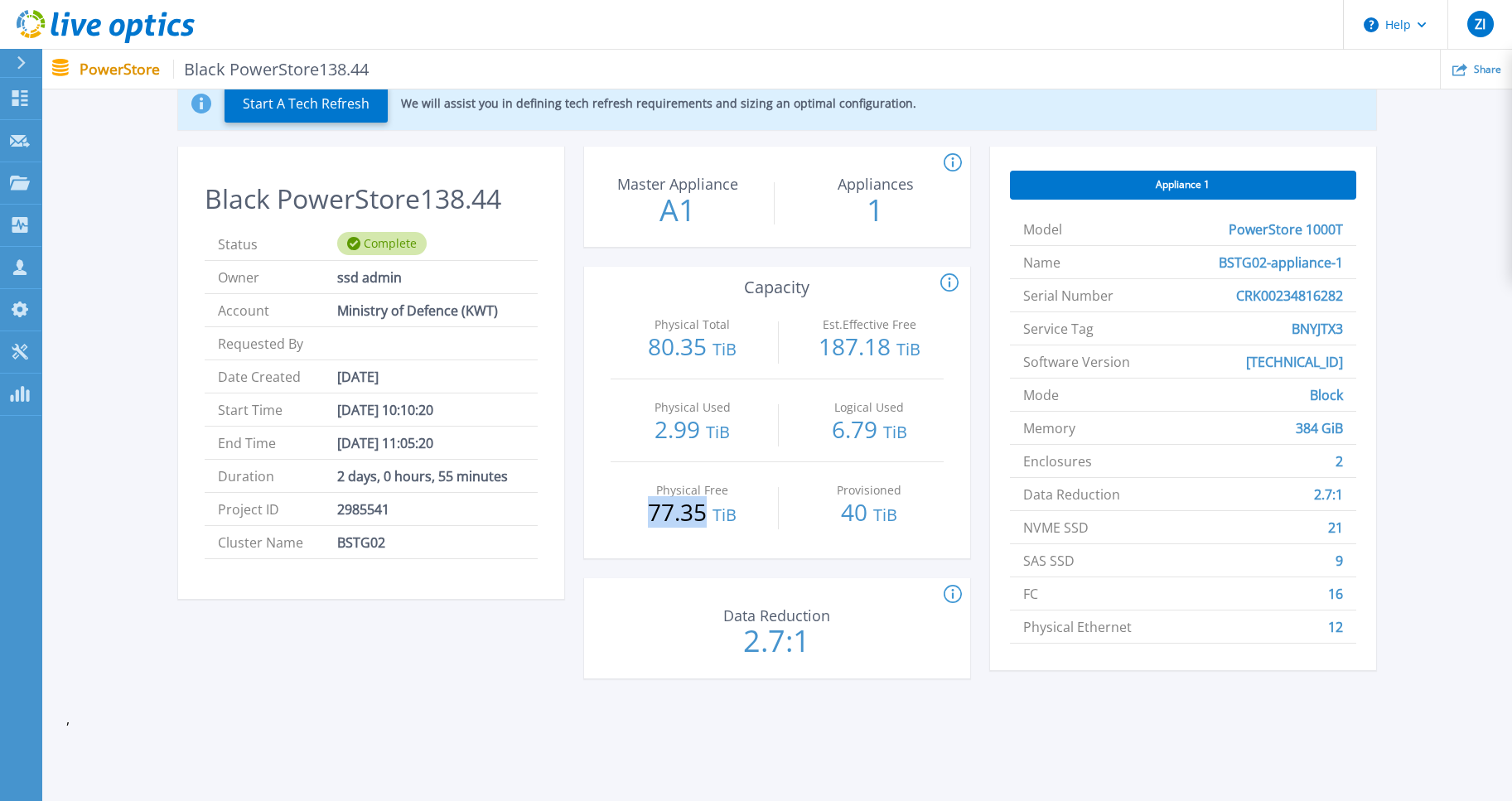
drag, startPoint x: 704, startPoint y: 517, endPoint x: 606, endPoint y: 529, distance: 98.7
click at [606, 529] on div "Physical Total 80.35 TiB Est.Effective Free 187.18 TiB Physical Used 2.99 TiB L…" at bounding box center [777, 427] width 386 height 262
click at [665, 529] on div "Physical Free 77.35 TiB" at bounding box center [693, 504] width 149 height 83
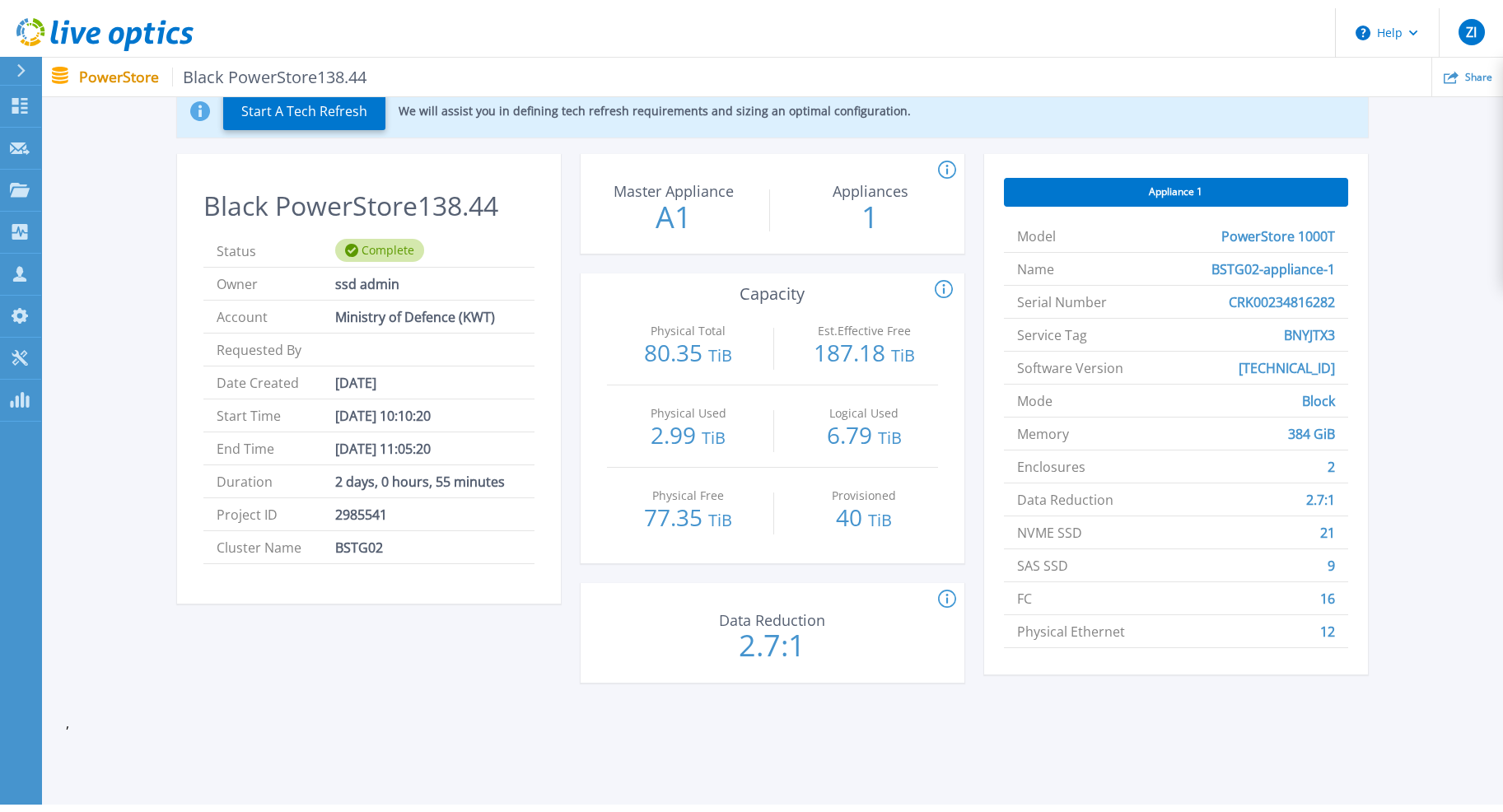
scroll to position [0, 0]
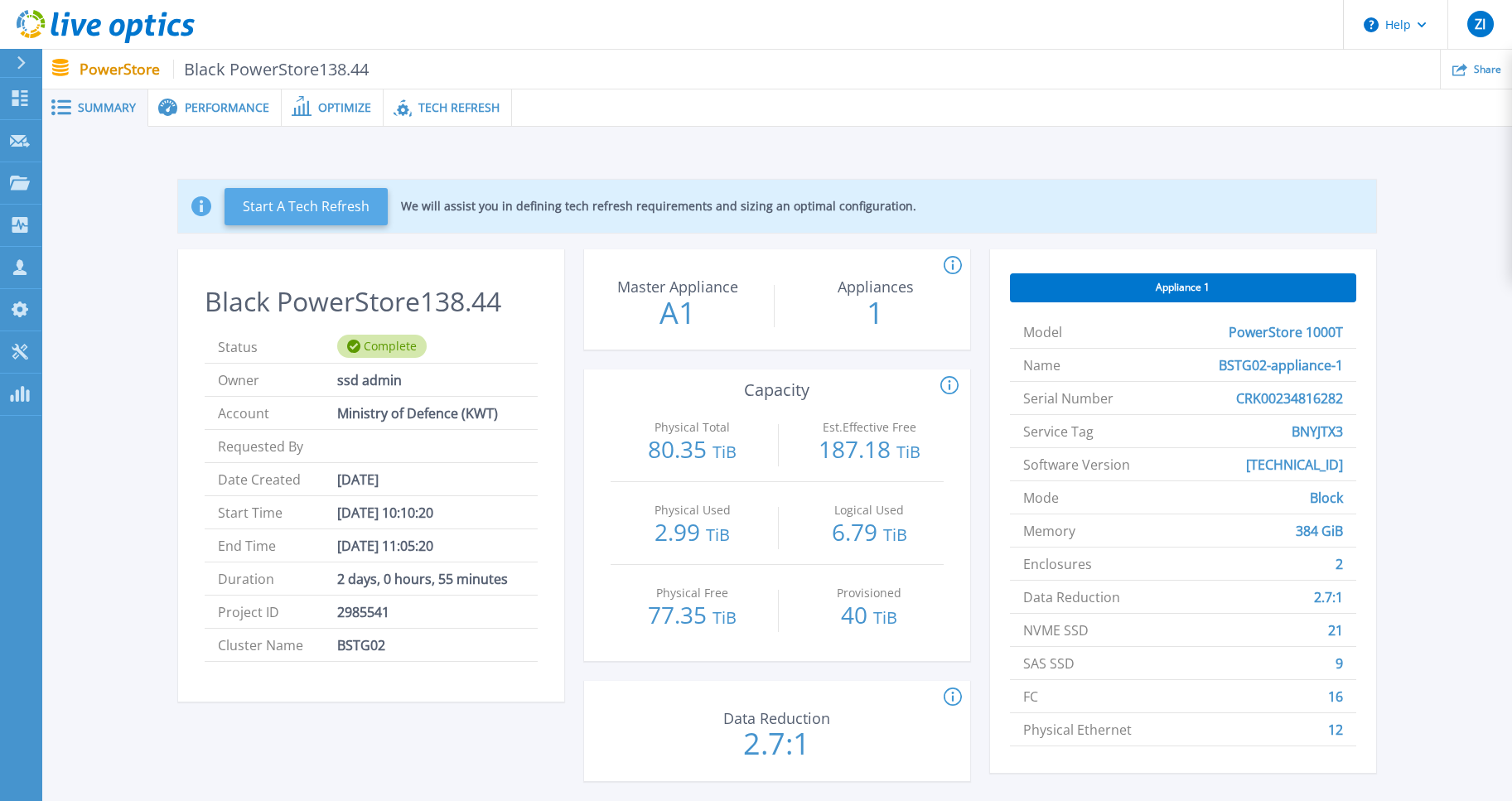
click at [323, 215] on button "Start A Tech Refresh" at bounding box center [306, 207] width 163 height 37
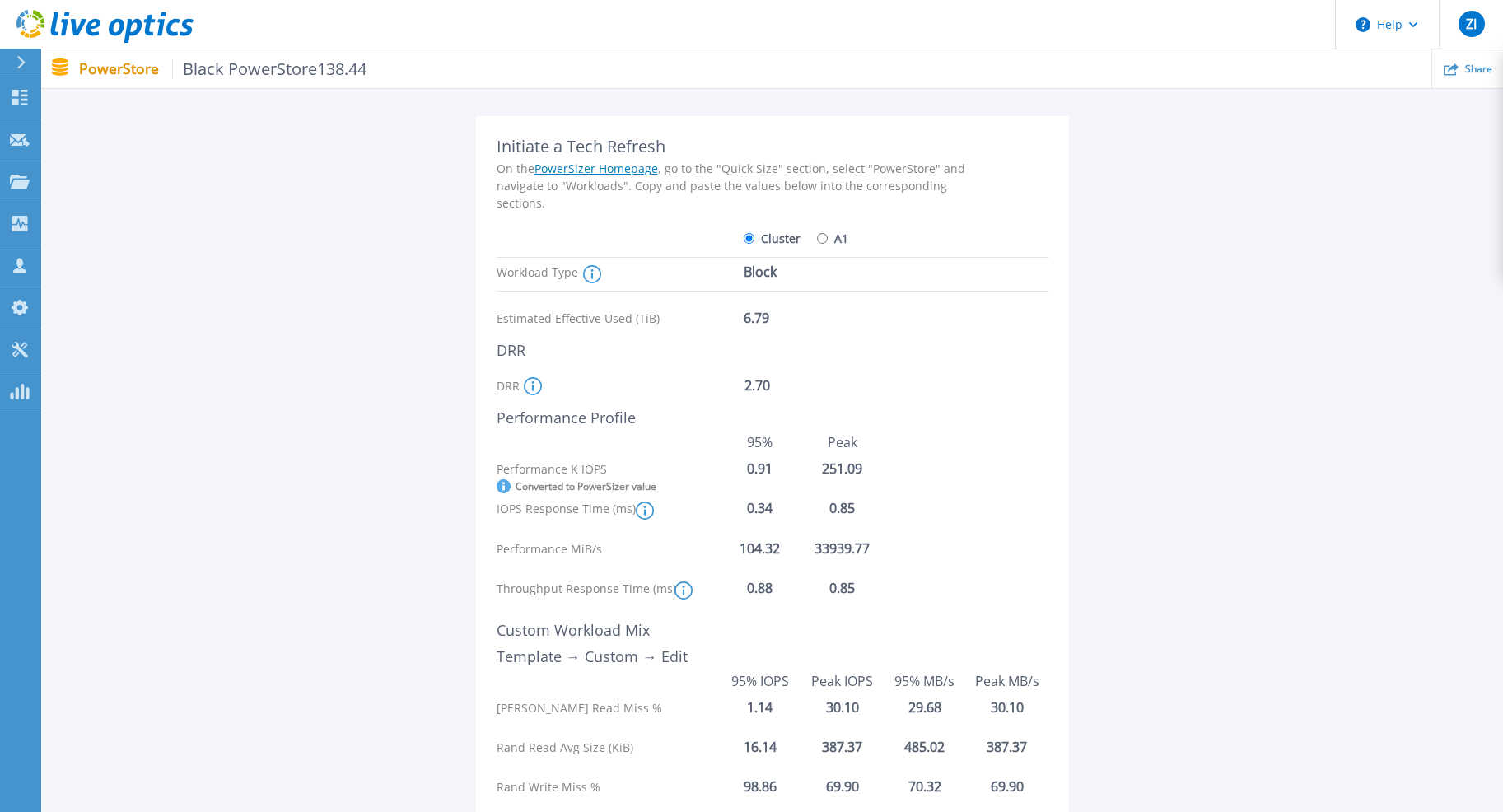
scroll to position [205, 0]
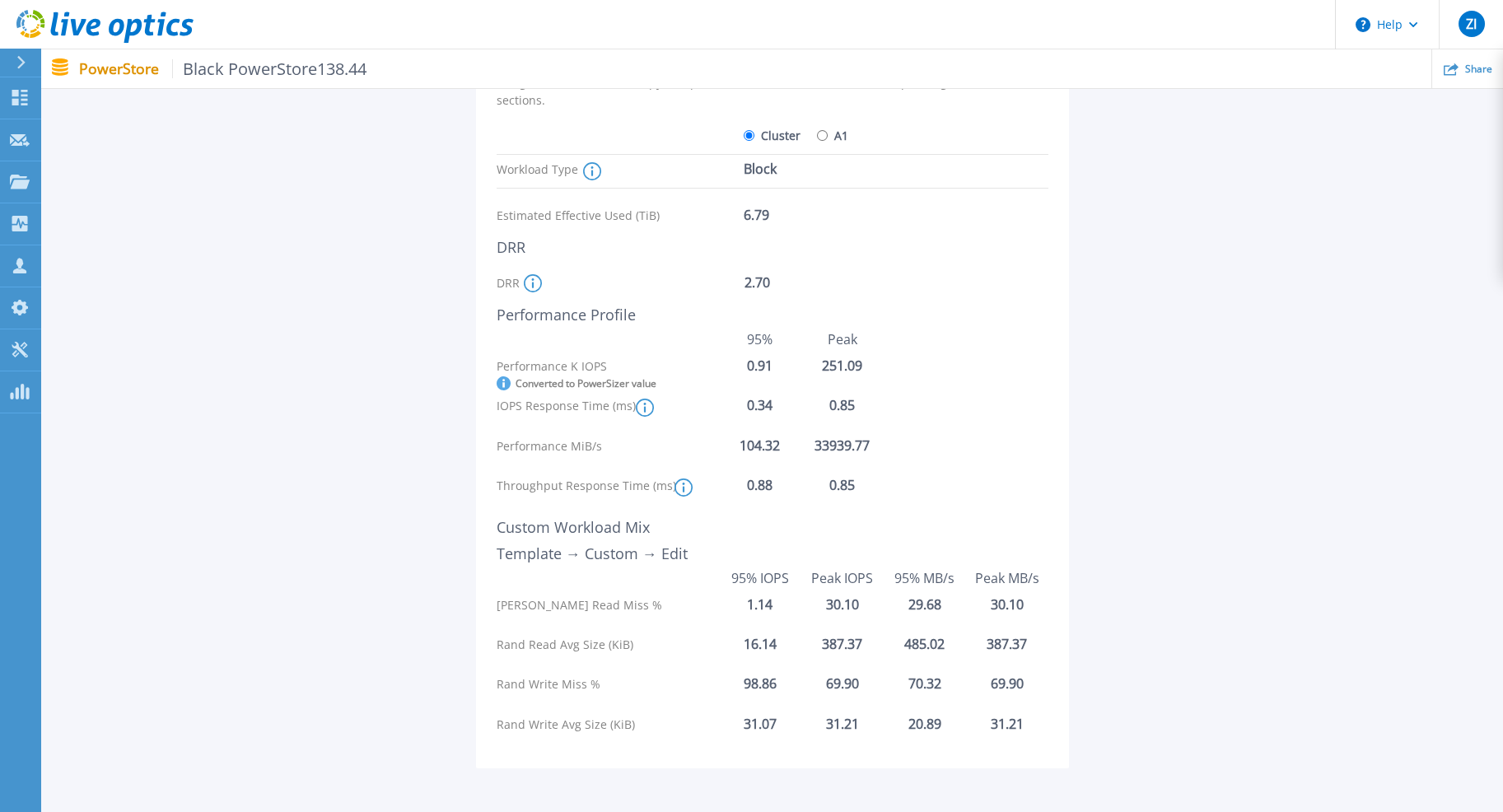
click at [535, 274] on circle at bounding box center [532, 283] width 17 height 17
click at [593, 282] on div "For Powerstore versions <4.1, this is the Appliance/Cluster Global DRR. For Pow…" at bounding box center [634, 284] width 222 height 18
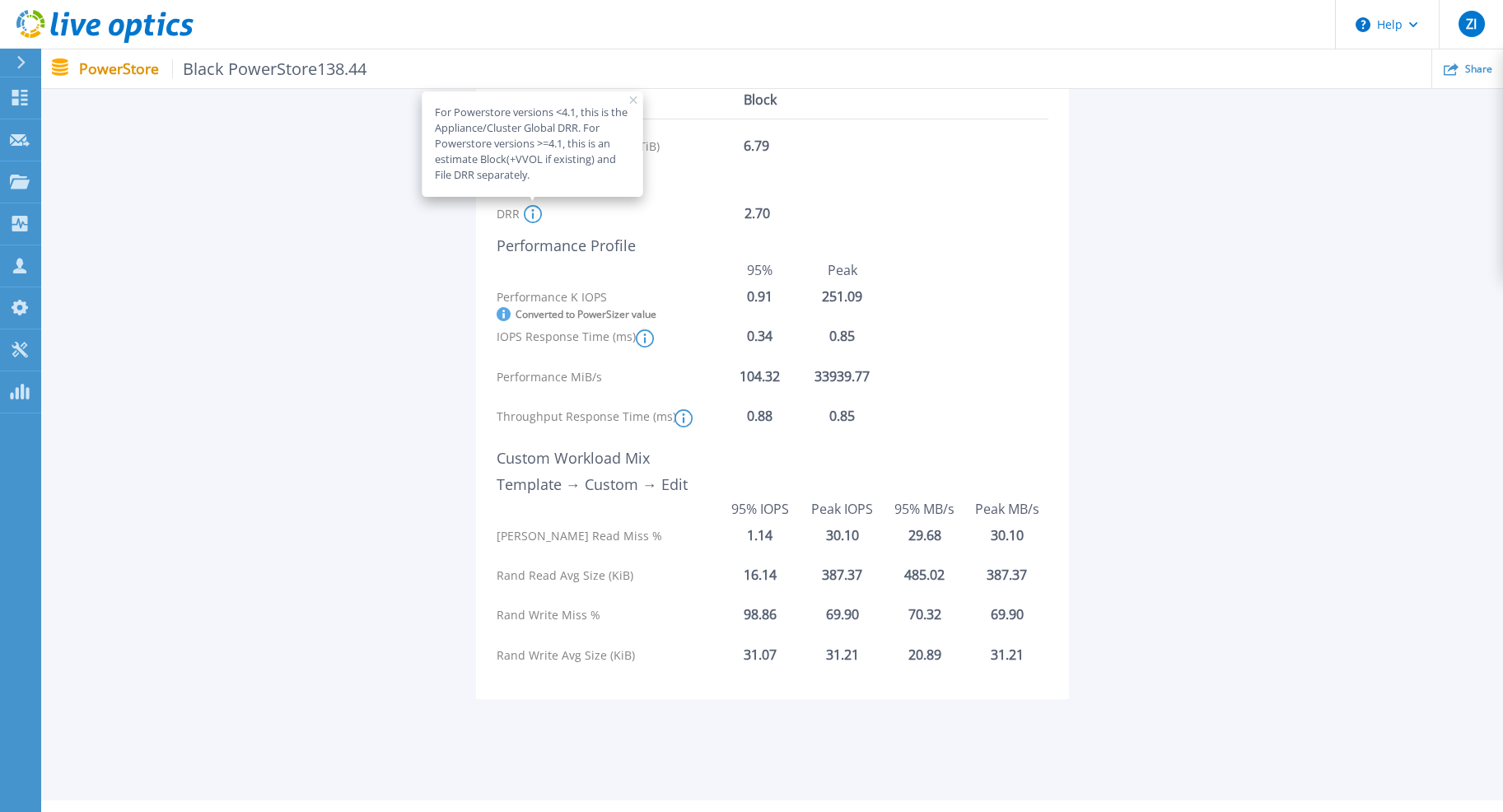
scroll to position [309, 0]
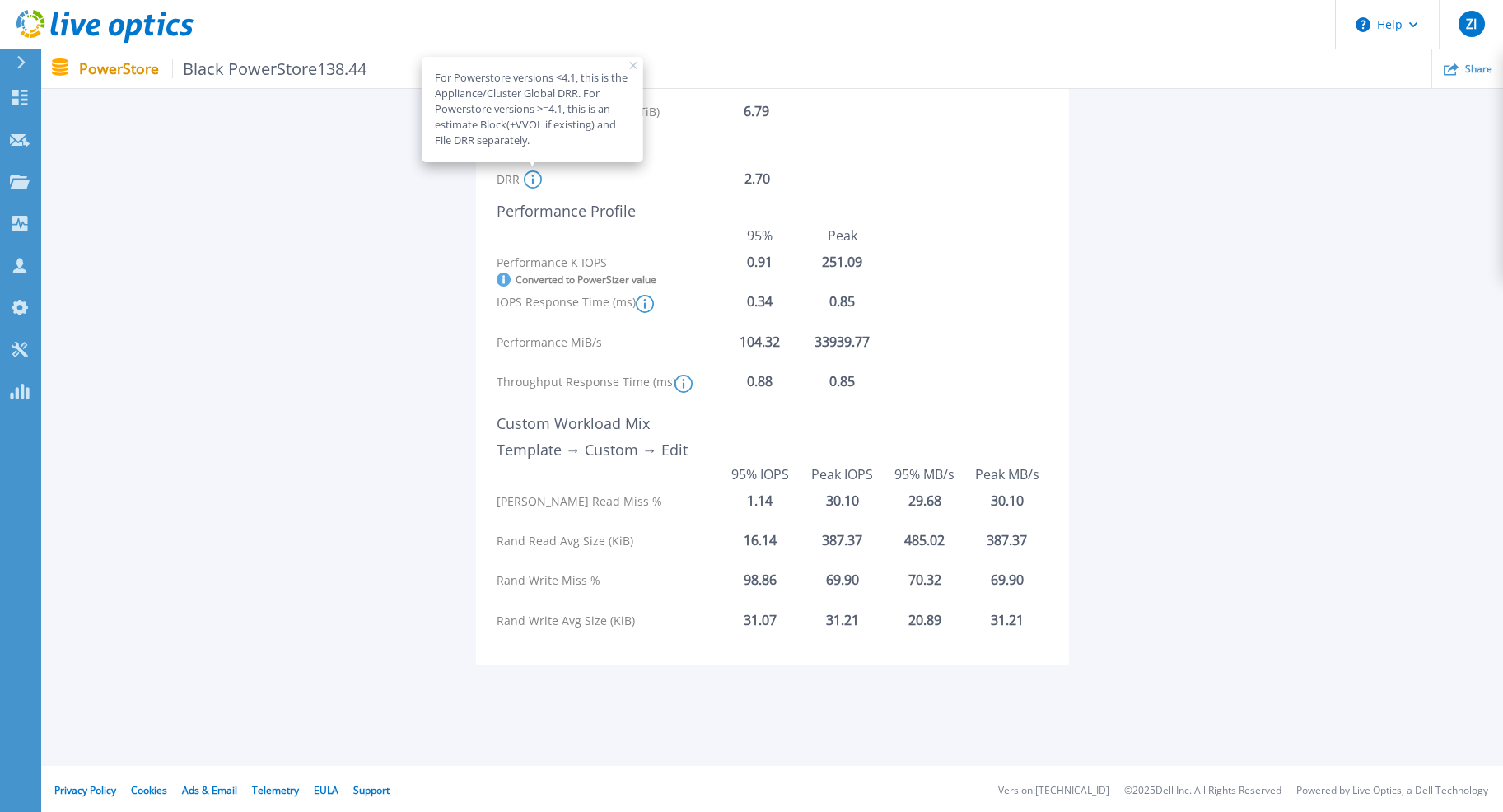
click at [753, 310] on div "Latency is the overall Appliance or Cluster level latency based on the workload…" at bounding box center [715, 304] width 158 height 18
click at [750, 271] on div "Performance K IOPS Converted to PowerSizer value 0.91 251.09" at bounding box center [773, 269] width 552 height 31
click at [827, 261] on div "251.09" at bounding box center [843, 262] width 82 height 15
click at [746, 310] on div "Latency is the overall Appliance or Cluster level latency based on the workload…" at bounding box center [715, 304] width 158 height 18
click at [785, 309] on div "Latency is the overall Appliance or Cluster level latency based on the workload…" at bounding box center [715, 304] width 158 height 18
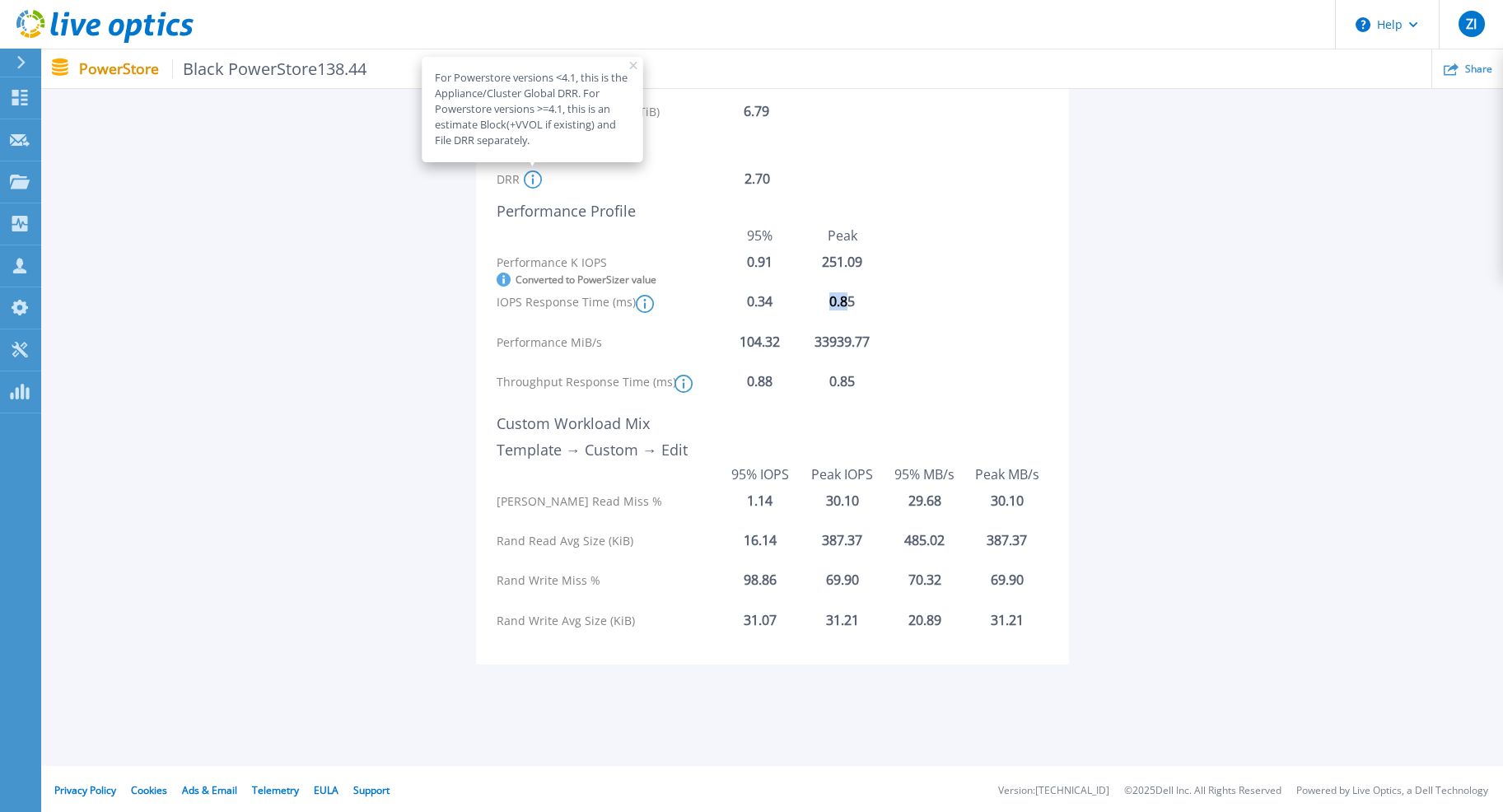
drag, startPoint x: 831, startPoint y: 310, endPoint x: 847, endPoint y: 313, distance: 16.3
click at [847, 313] on div "IOPS Response Time (ms) Latency is the overall Appliance or Cluster level laten…" at bounding box center [773, 309] width 552 height 31
click at [817, 336] on div "33939.77" at bounding box center [843, 341] width 82 height 15
drag, startPoint x: 781, startPoint y: 341, endPoint x: 723, endPoint y: 342, distance: 58.0
click at [723, 342] on div "104.32" at bounding box center [760, 341] width 82 height 15
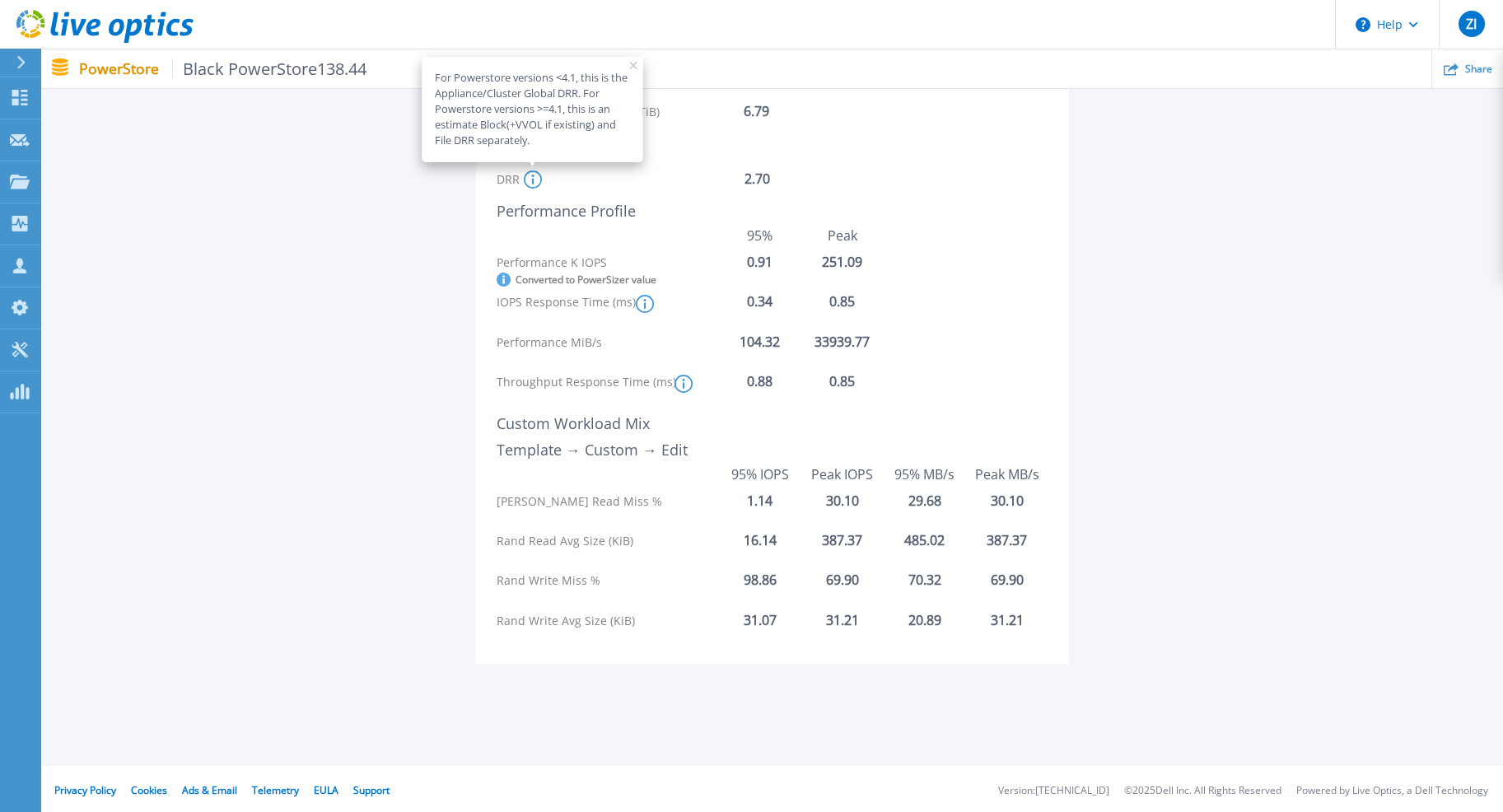
click at [711, 367] on div "Initiate a Tech Refresh On the PowerSizer Homepage , go to the "Quick Size" sec…" at bounding box center [739, 287] width 486 height 714
drag, startPoint x: 812, startPoint y: 340, endPoint x: 898, endPoint y: 344, distance: 86.1
click at [898, 344] on div "Performance MiB/s 104.32 33939.77" at bounding box center [773, 349] width 552 height 31
click at [846, 383] on div "0.85" at bounding box center [843, 382] width 82 height 15
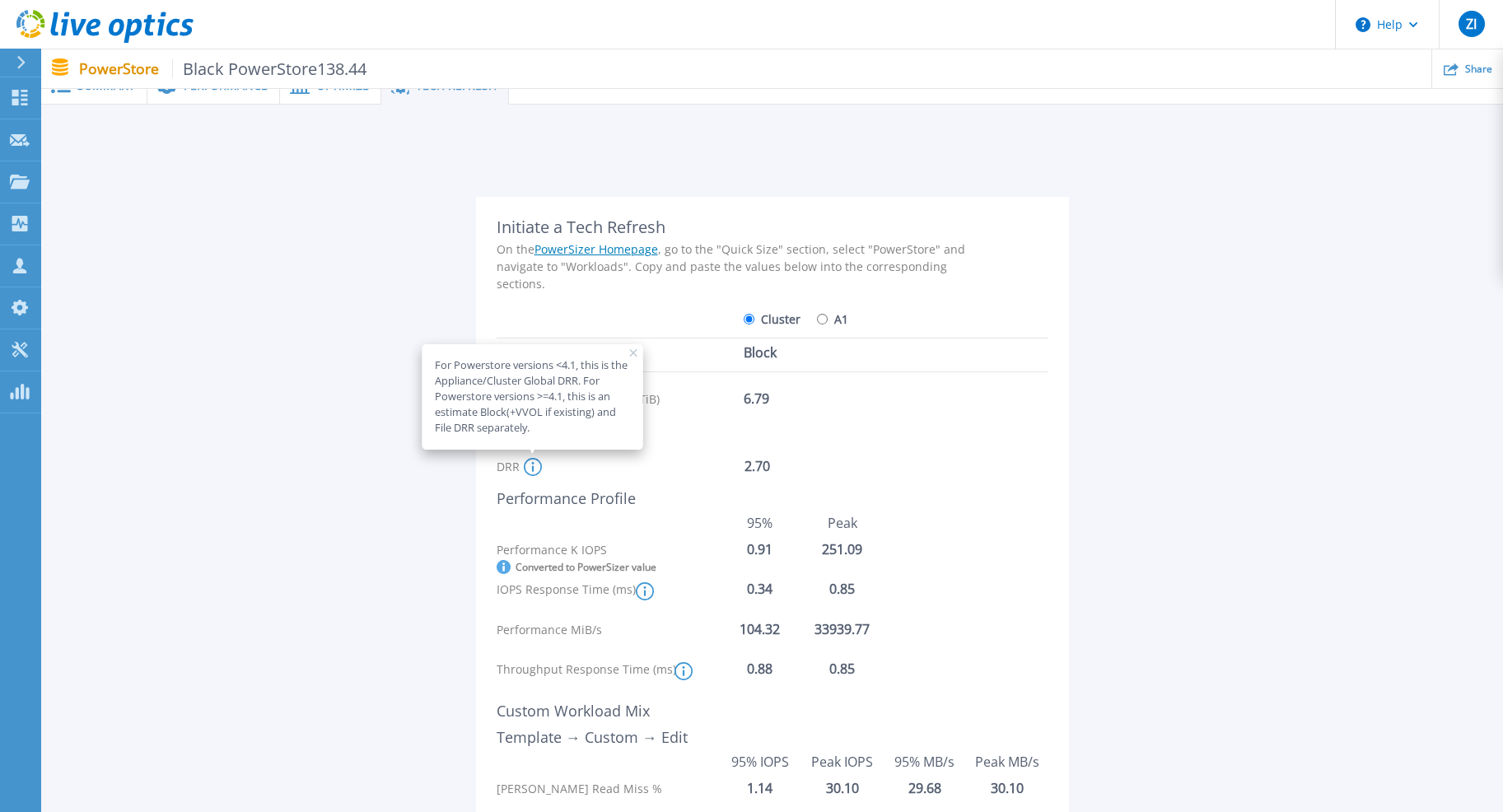
scroll to position [0, 0]
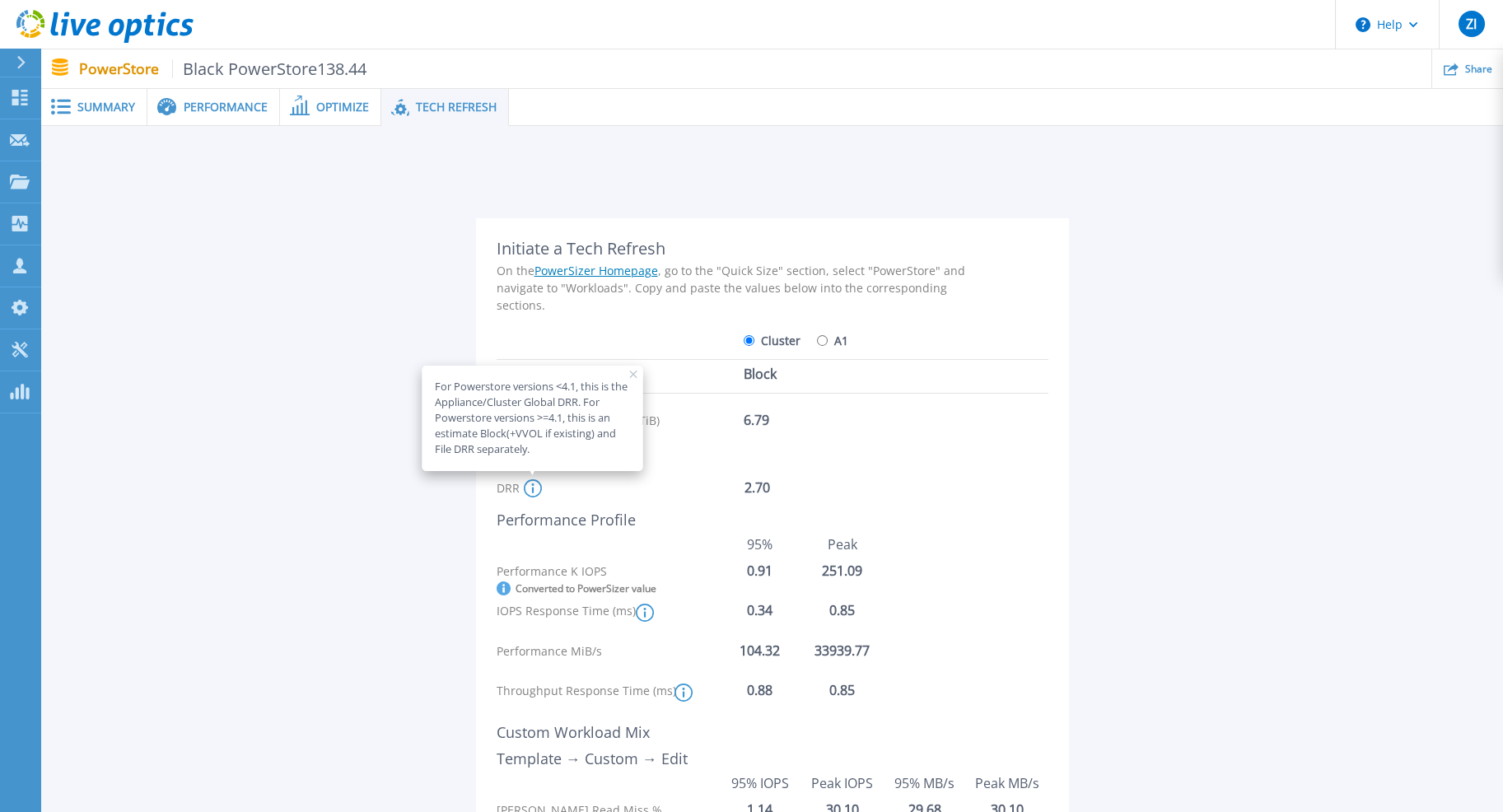
click at [331, 112] on span "Optimize" at bounding box center [342, 107] width 53 height 12
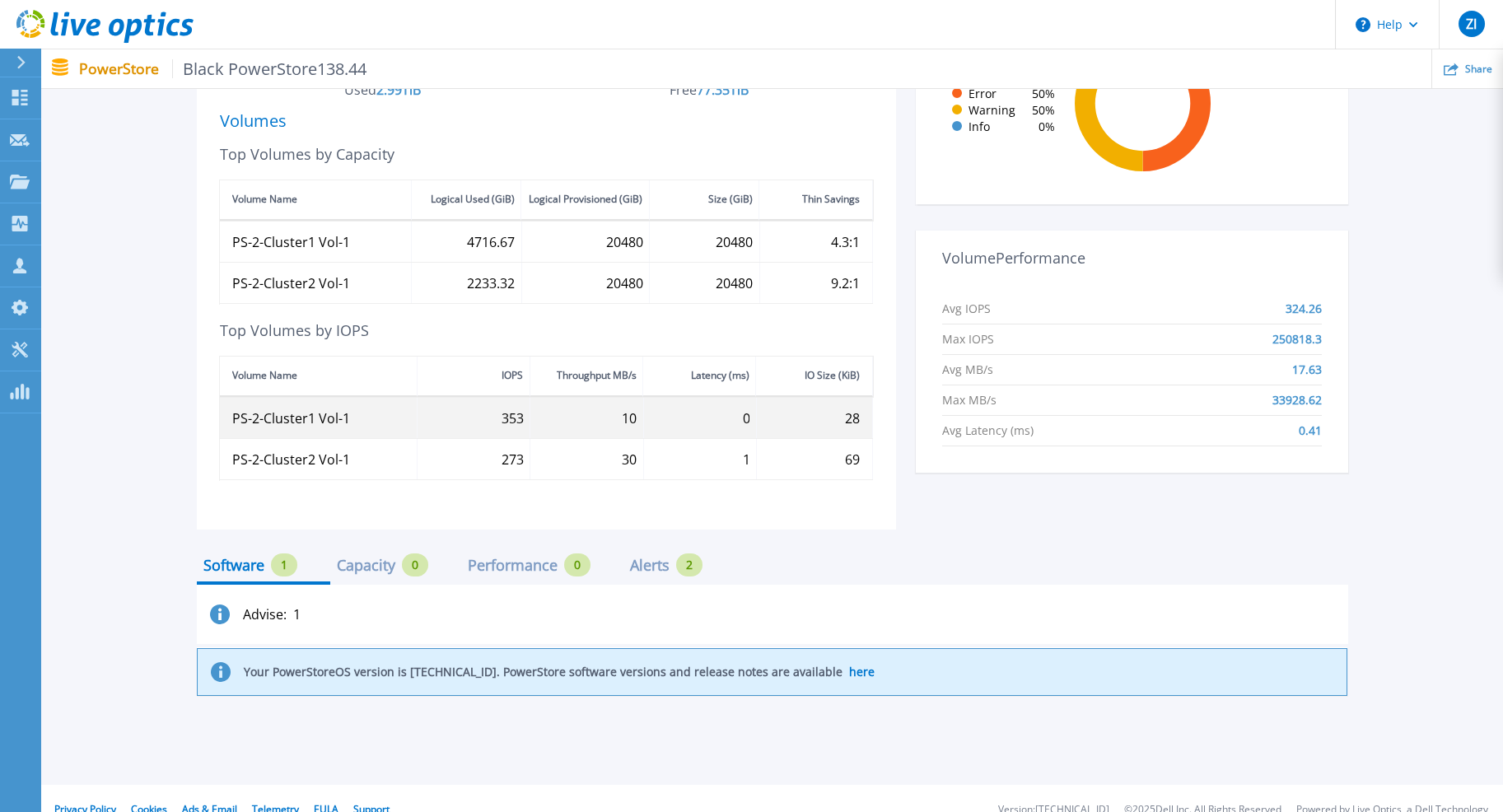
scroll to position [554, 0]
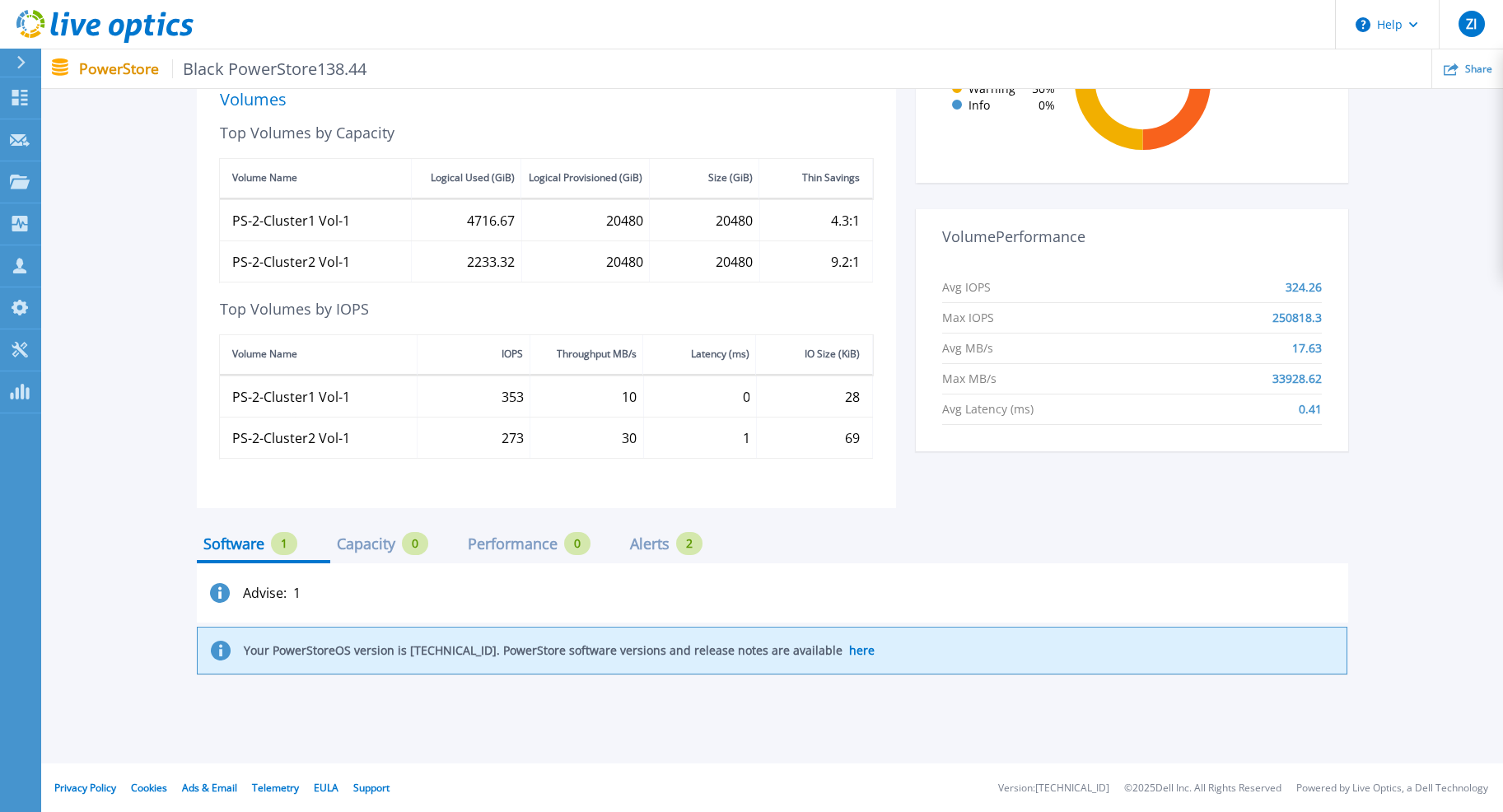
click at [389, 546] on div "Capacity" at bounding box center [366, 544] width 59 height 13
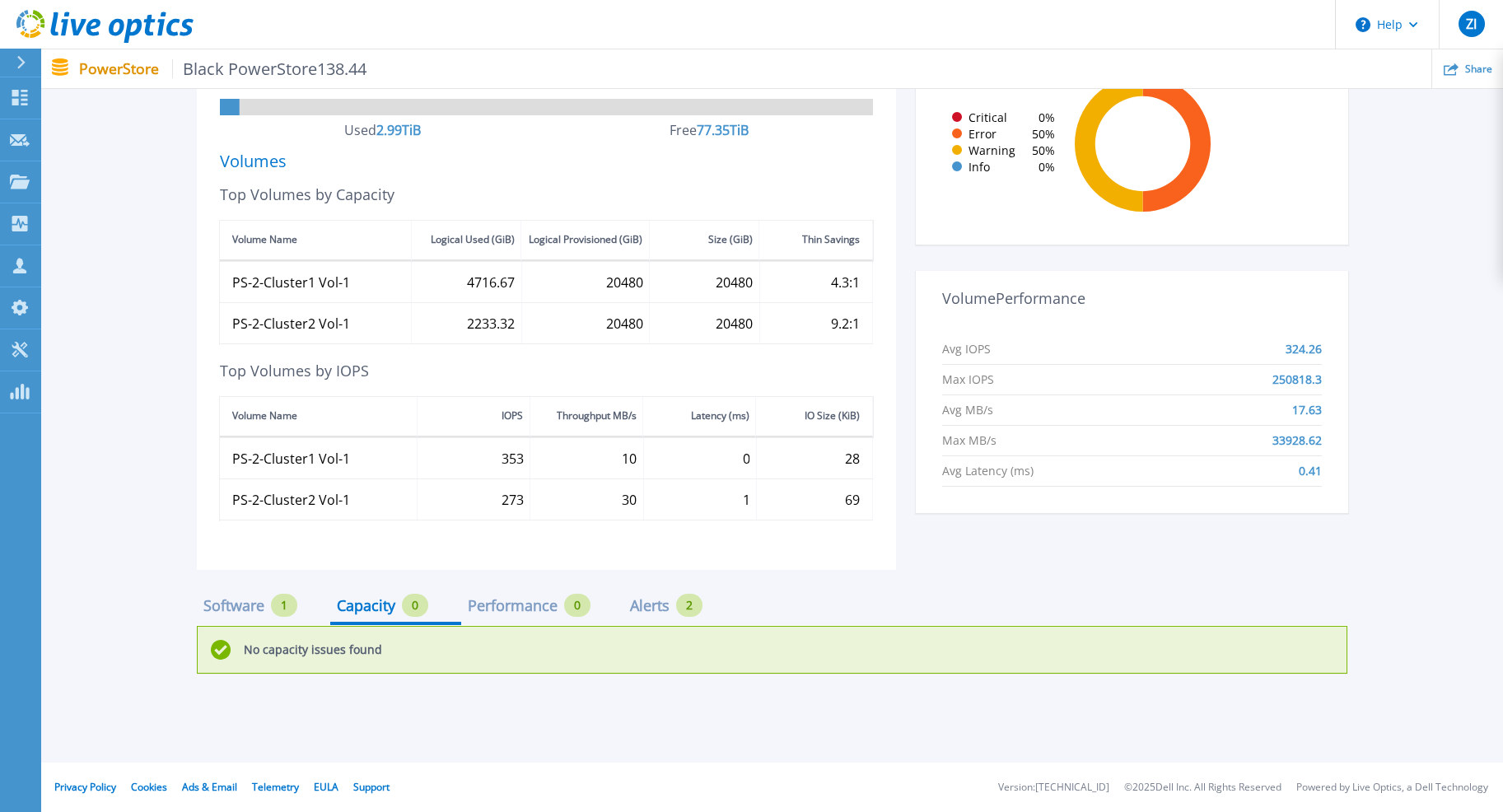
click at [486, 606] on div "Performance" at bounding box center [512, 605] width 90 height 13
click at [641, 598] on div "Alerts" at bounding box center [650, 605] width 39 height 13
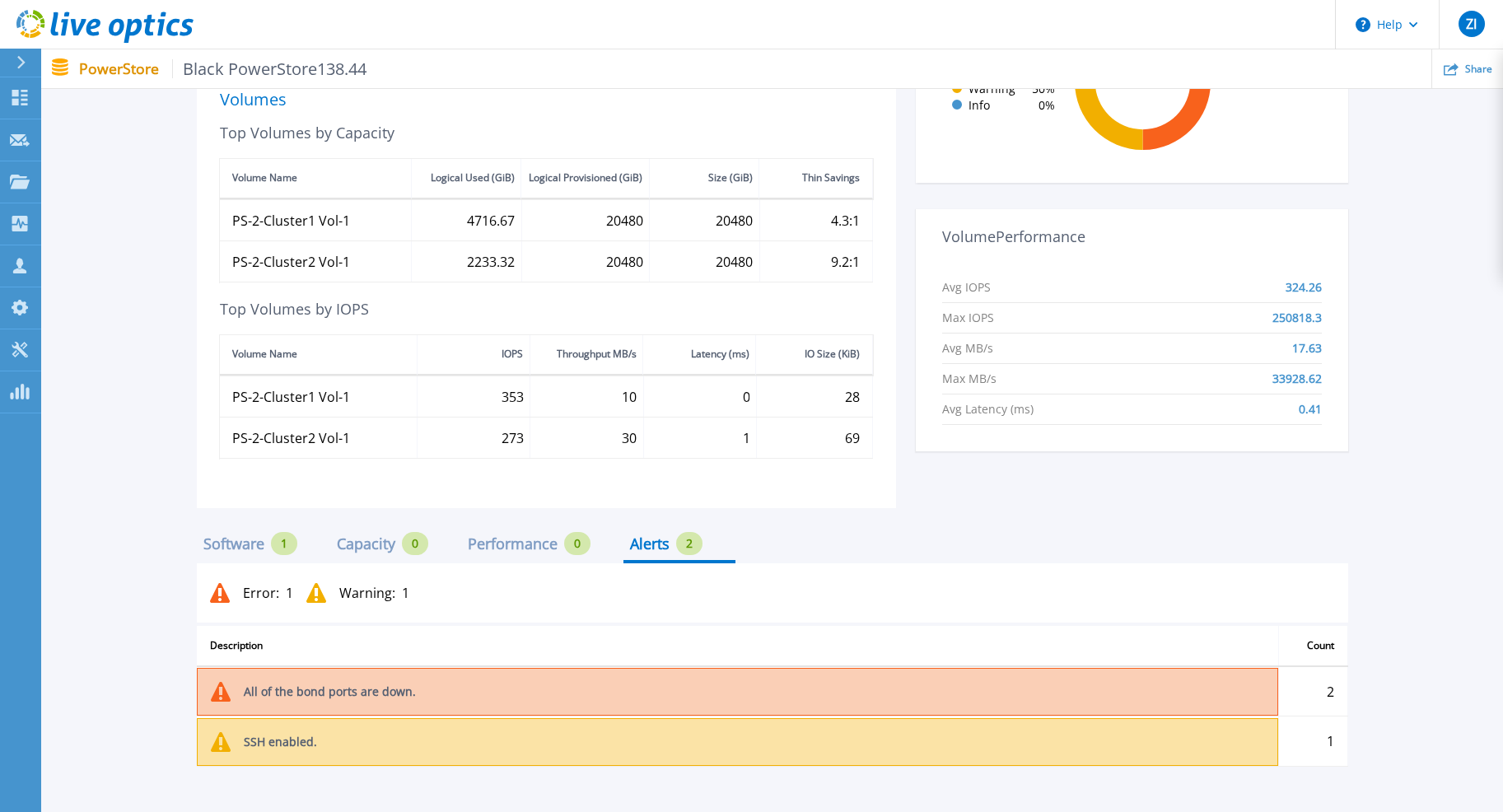
scroll to position [645, 0]
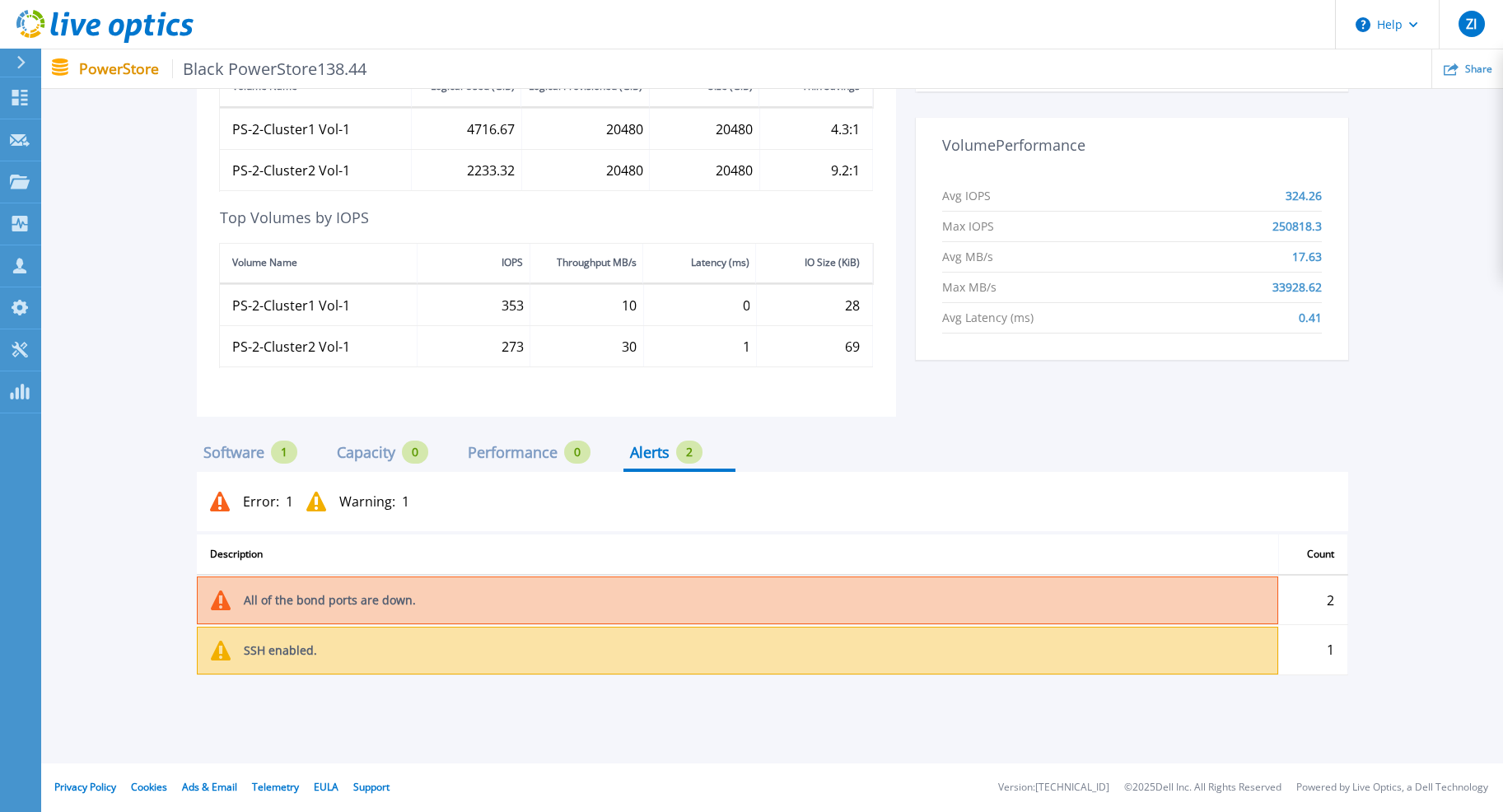
click at [264, 458] on div "Software" at bounding box center [233, 452] width 61 height 13
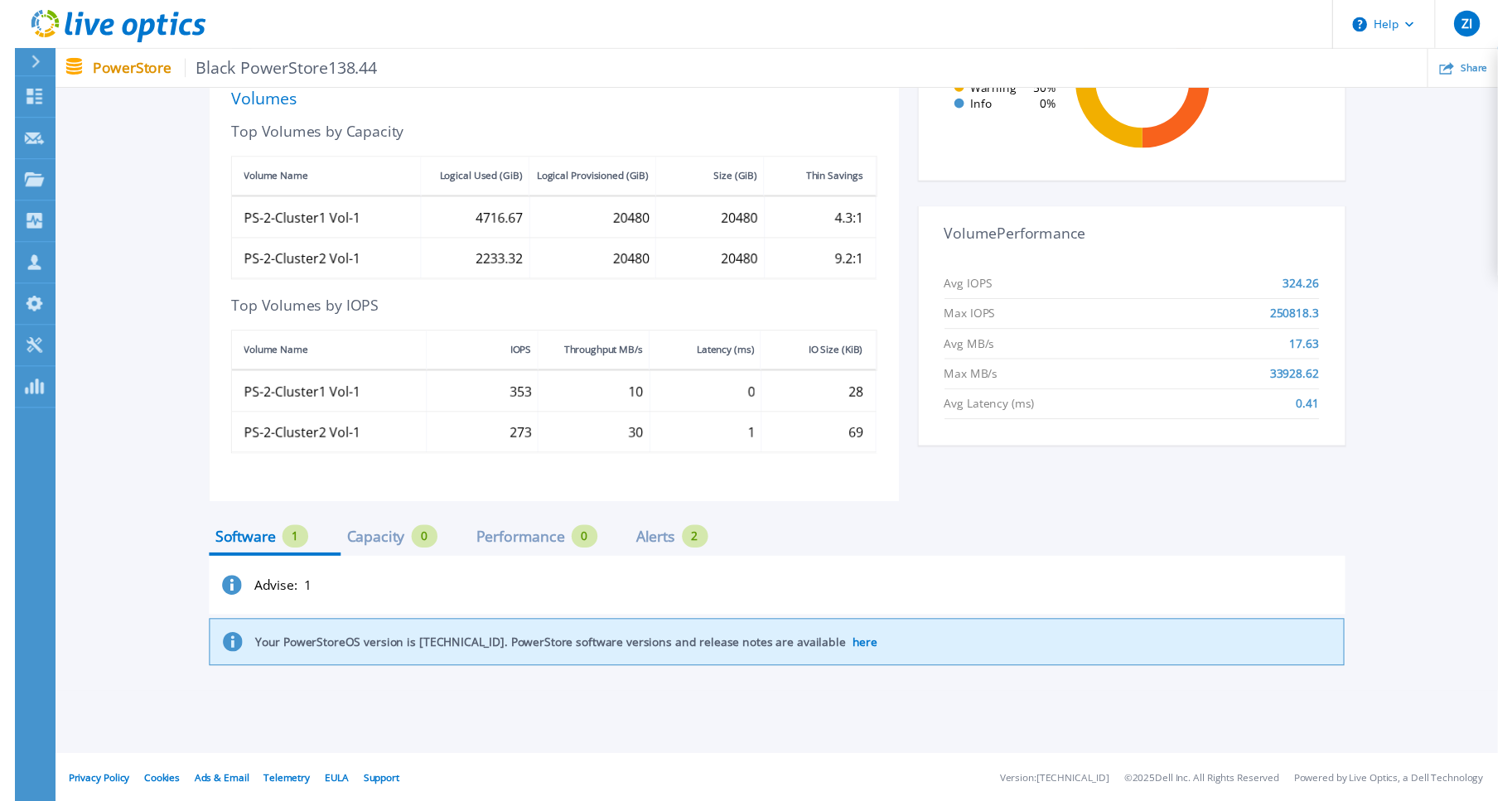
scroll to position [0, 0]
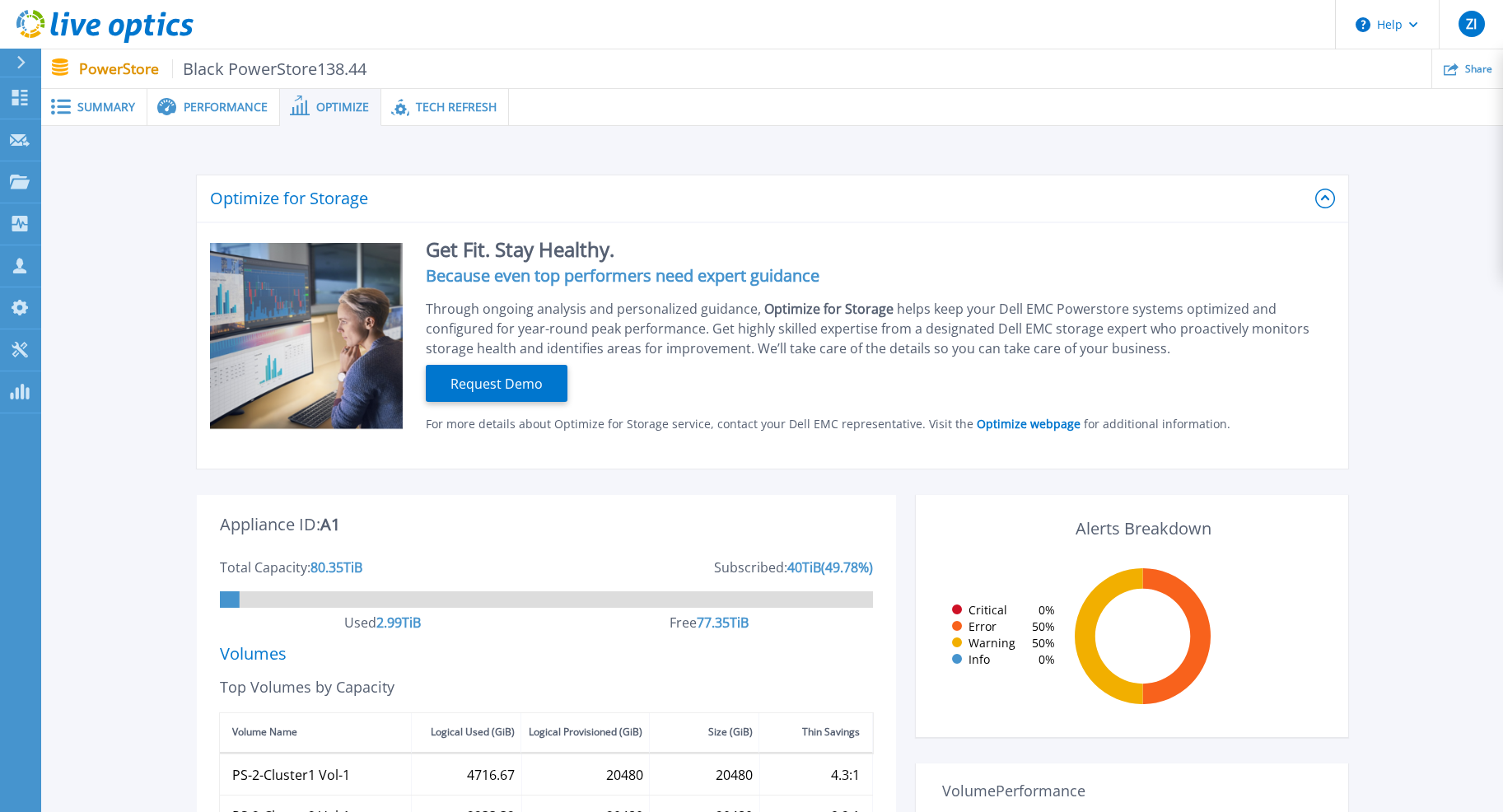
click at [214, 111] on span "Performance" at bounding box center [226, 107] width 84 height 12
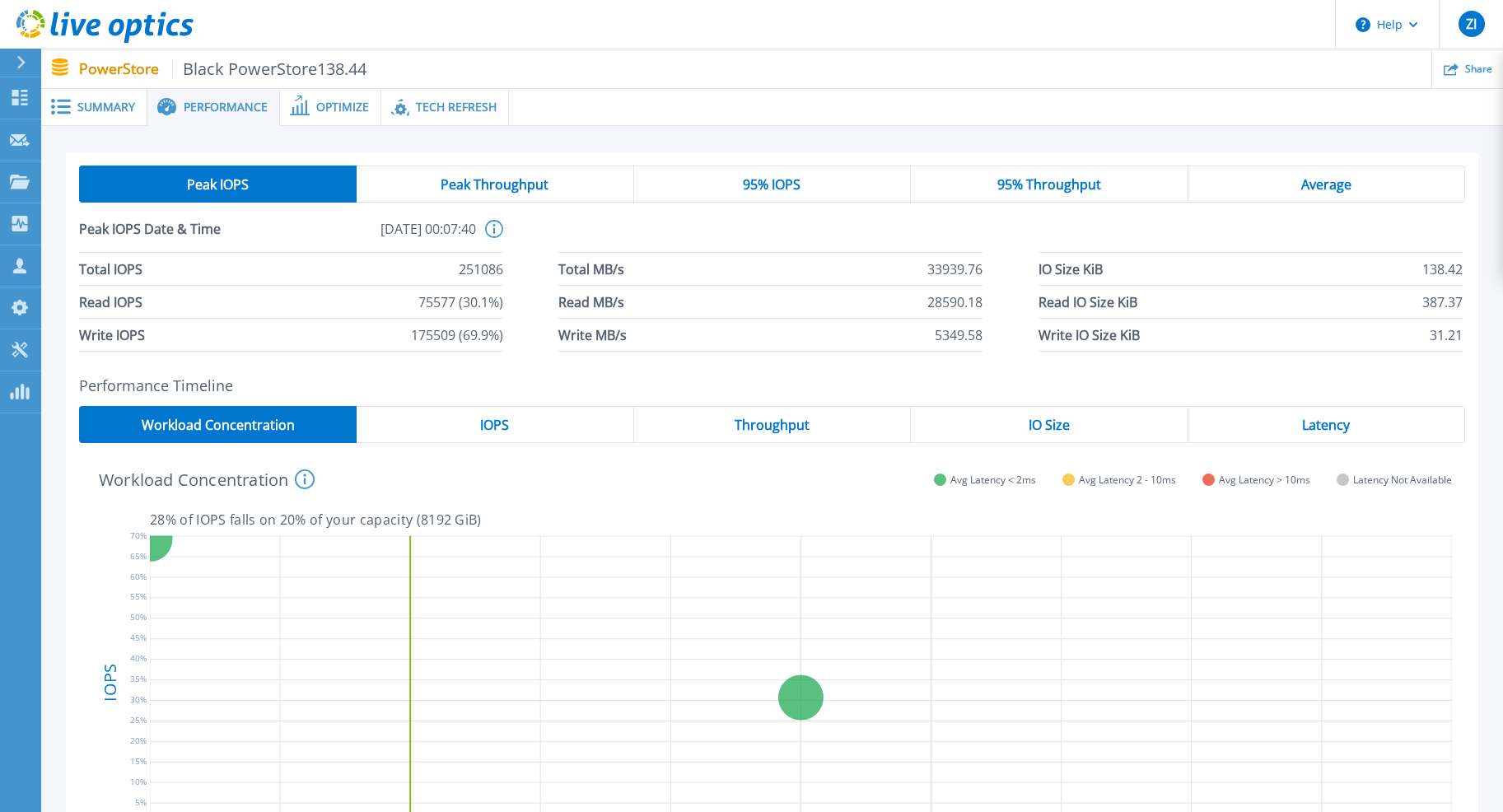
click at [489, 199] on div "Peak Throughput" at bounding box center [495, 184] width 277 height 37
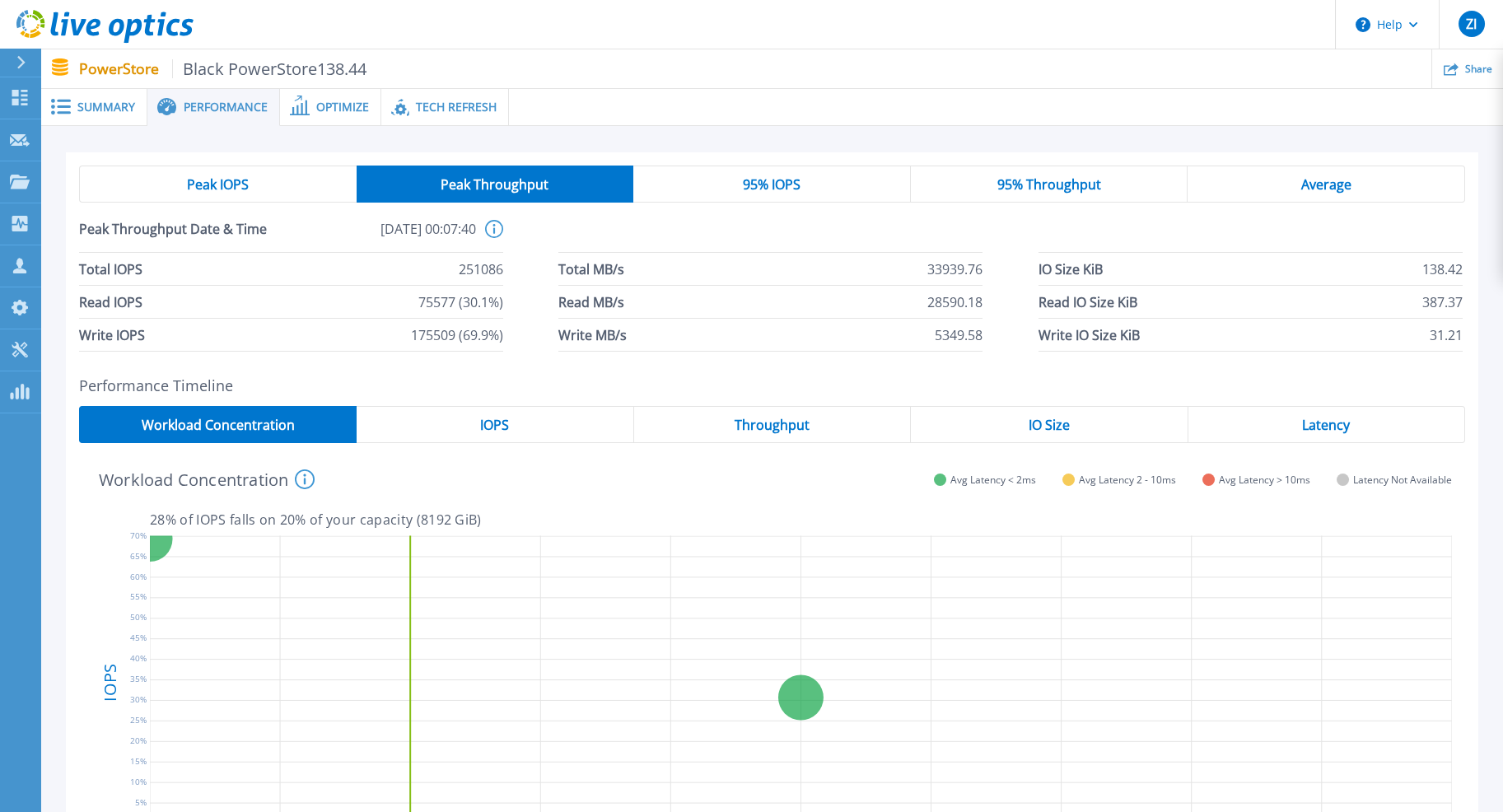
click at [749, 195] on div "95% IOPS" at bounding box center [772, 184] width 278 height 37
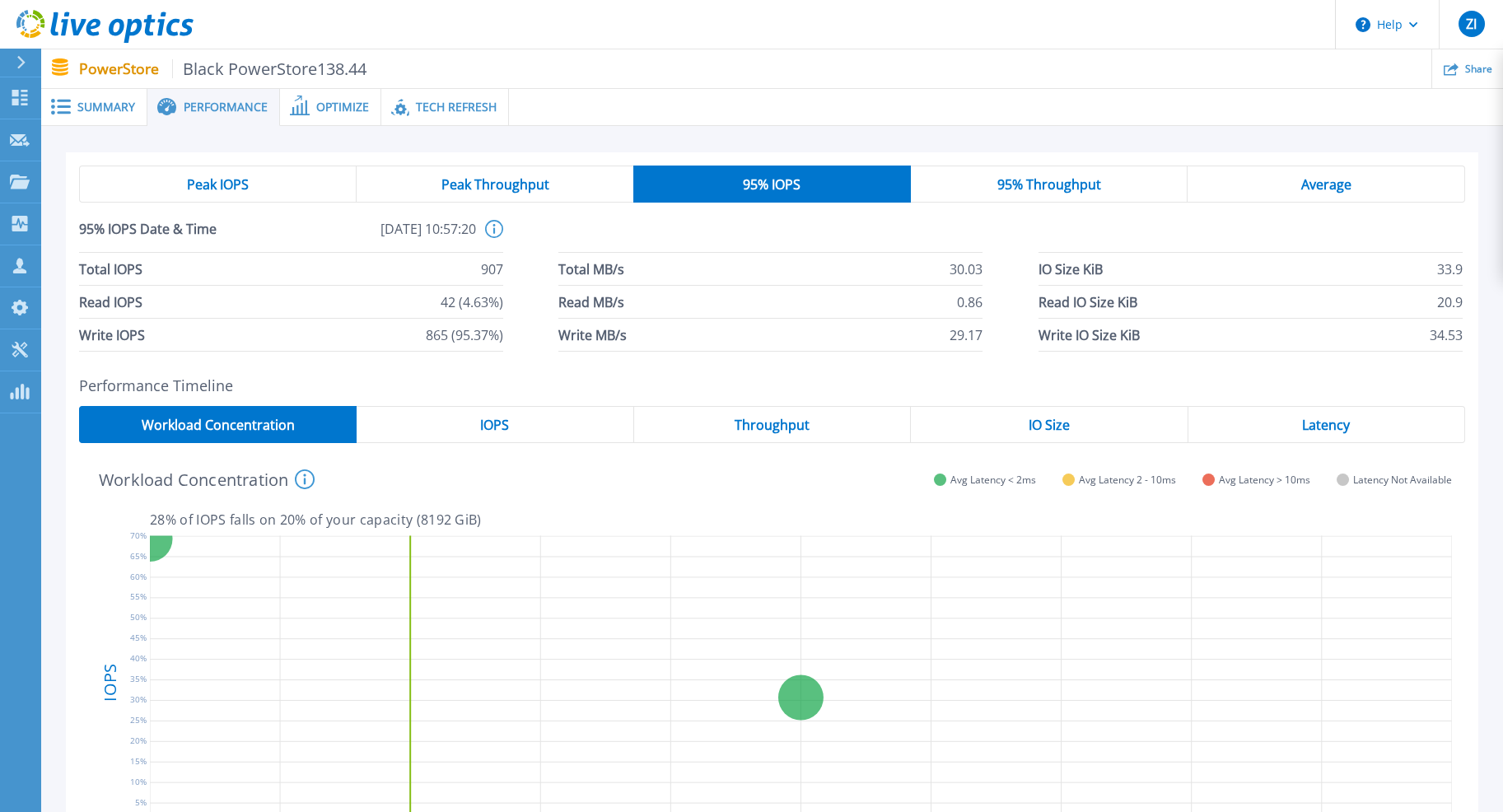
click at [76, 116] on div "Summary" at bounding box center [94, 107] width 107 height 37
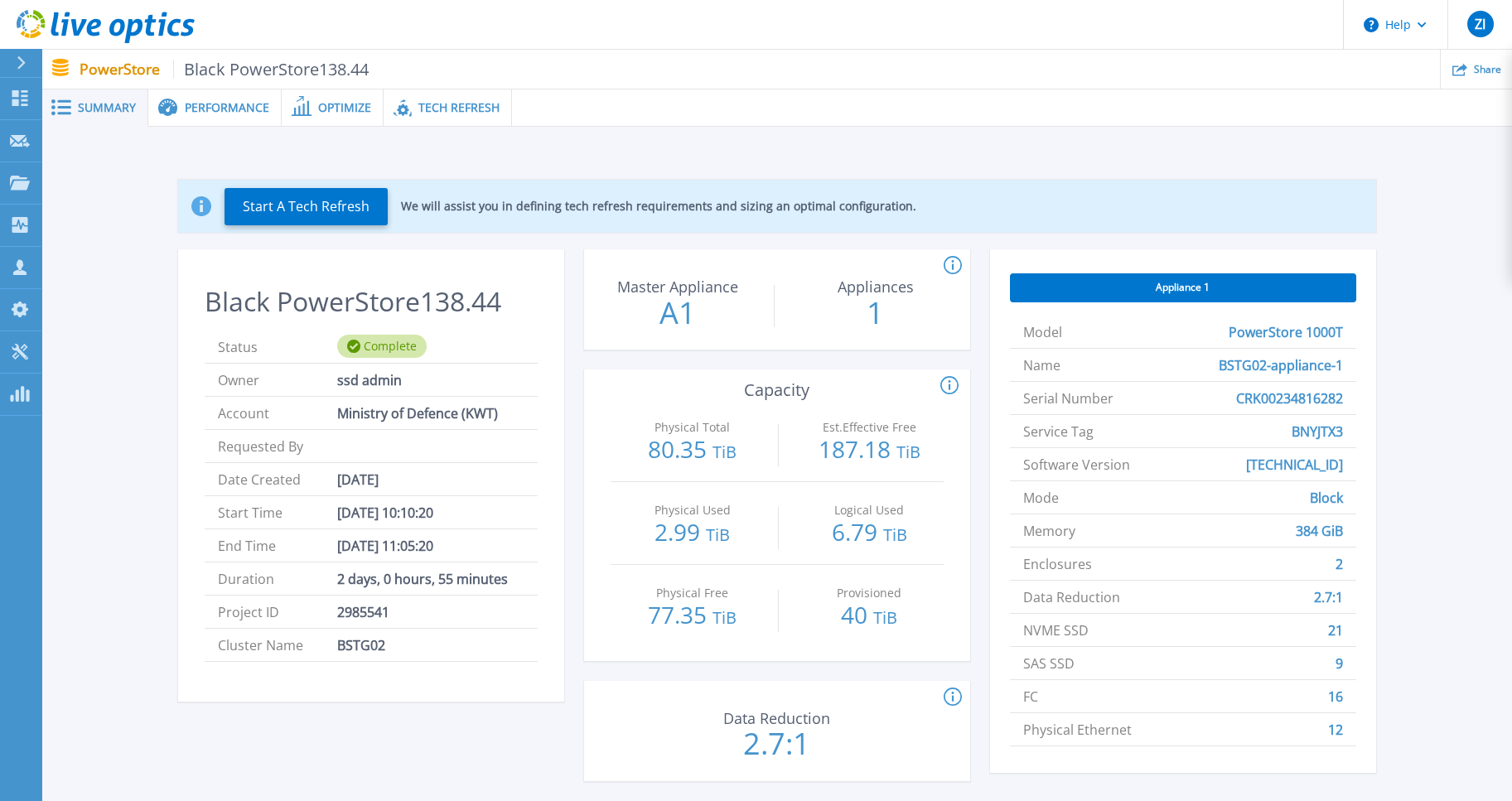
click at [1336, 74] on ul "Share" at bounding box center [940, 69] width 1143 height 39
click at [1453, 62] on icon at bounding box center [1460, 69] width 15 height 15
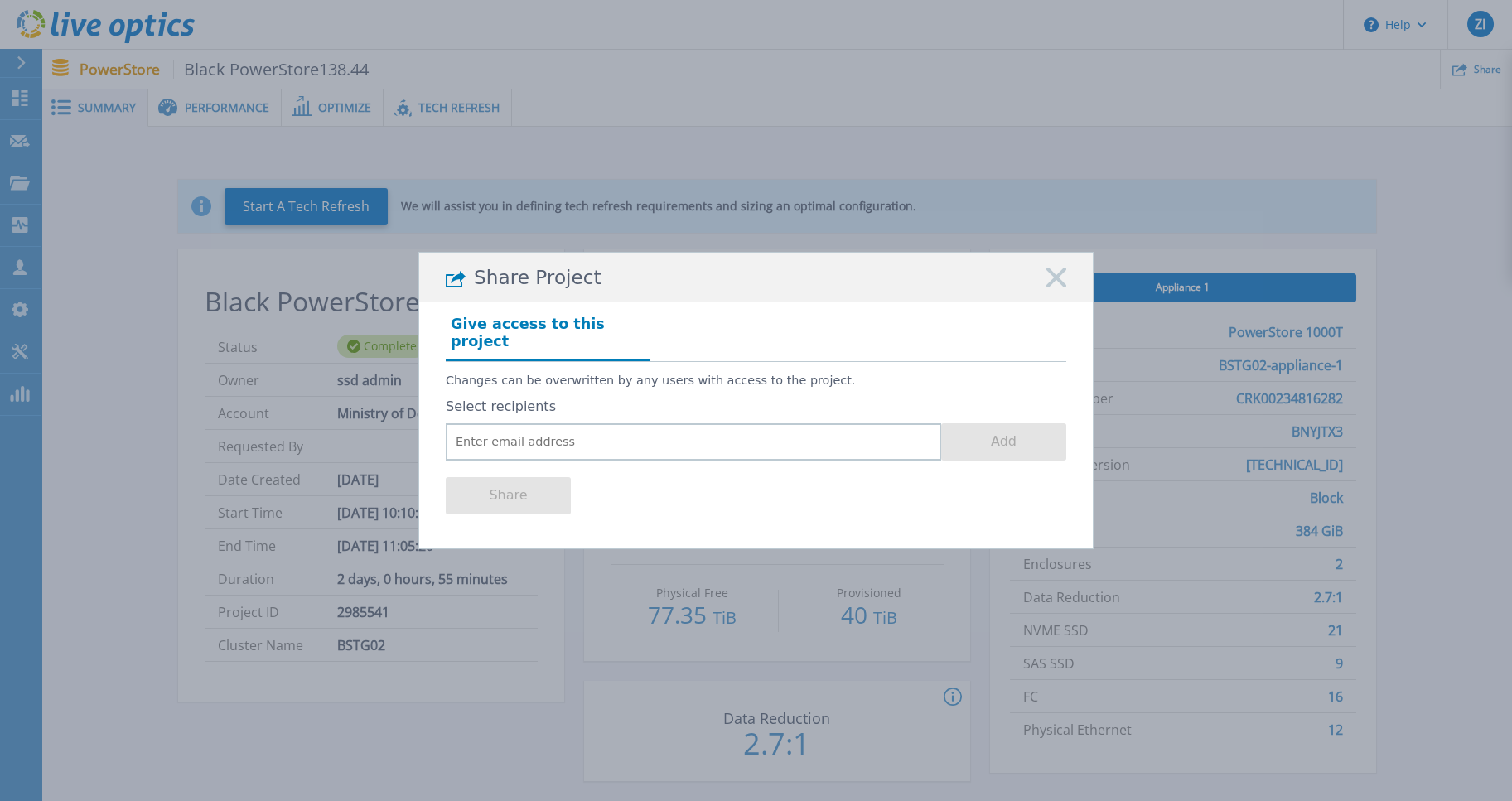
click at [1057, 288] on rect at bounding box center [1056, 279] width 22 height 22
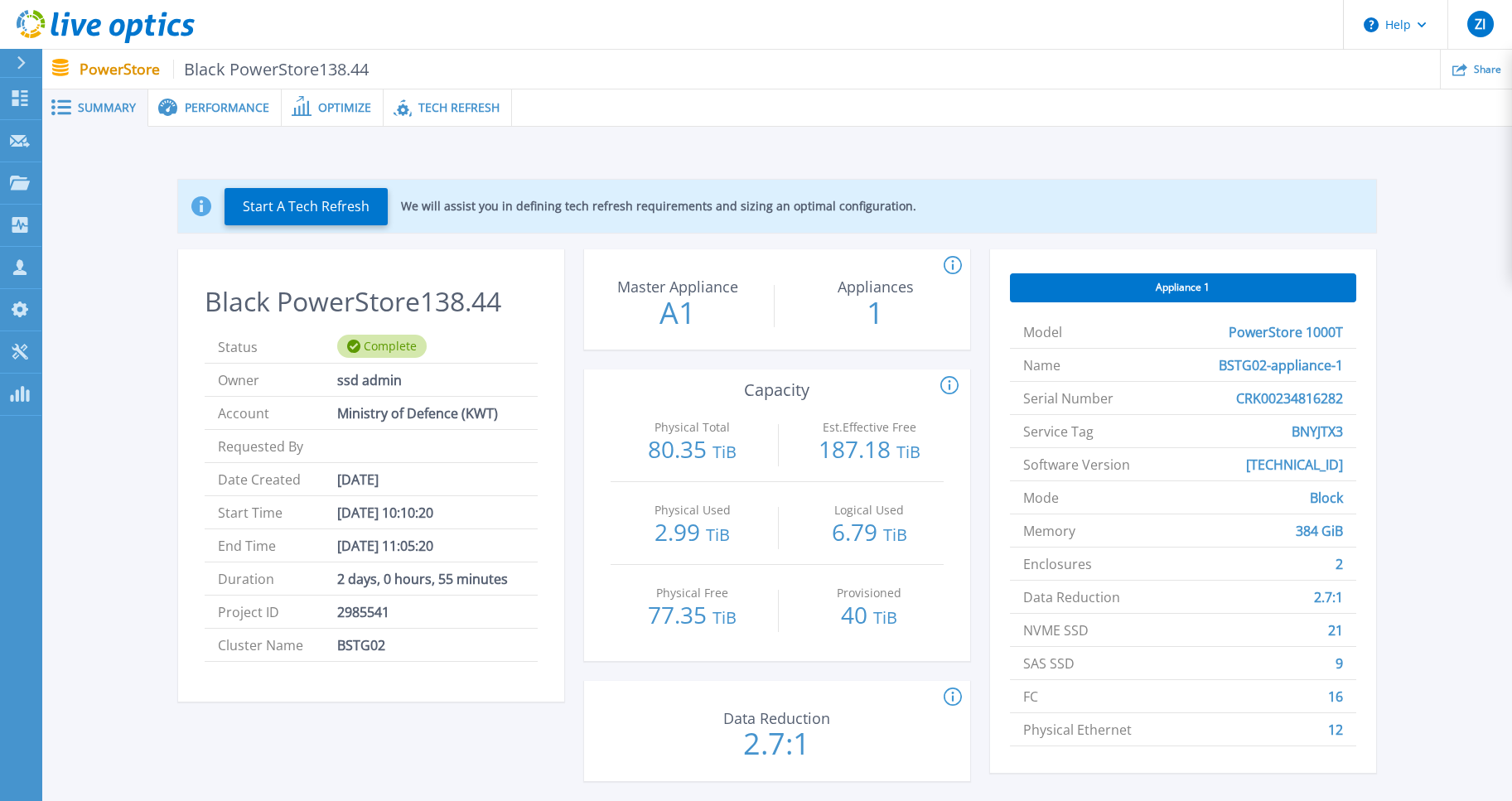
click at [1250, 143] on div "Start A Tech Refresh We will assist you in defining tech refresh requirements a…" at bounding box center [777, 490] width 1471 height 728
click at [1431, 45] on button "Help" at bounding box center [1395, 24] width 104 height 50
click at [1419, 111] on link "Contact Support" at bounding box center [1437, 112] width 185 height 41
click at [1443, 171] on div "Start A Tech Refresh We will assist you in defining tech refresh requirements a…" at bounding box center [777, 484] width 1421 height 661
click at [1482, 68] on span "Share" at bounding box center [1488, 69] width 27 height 10
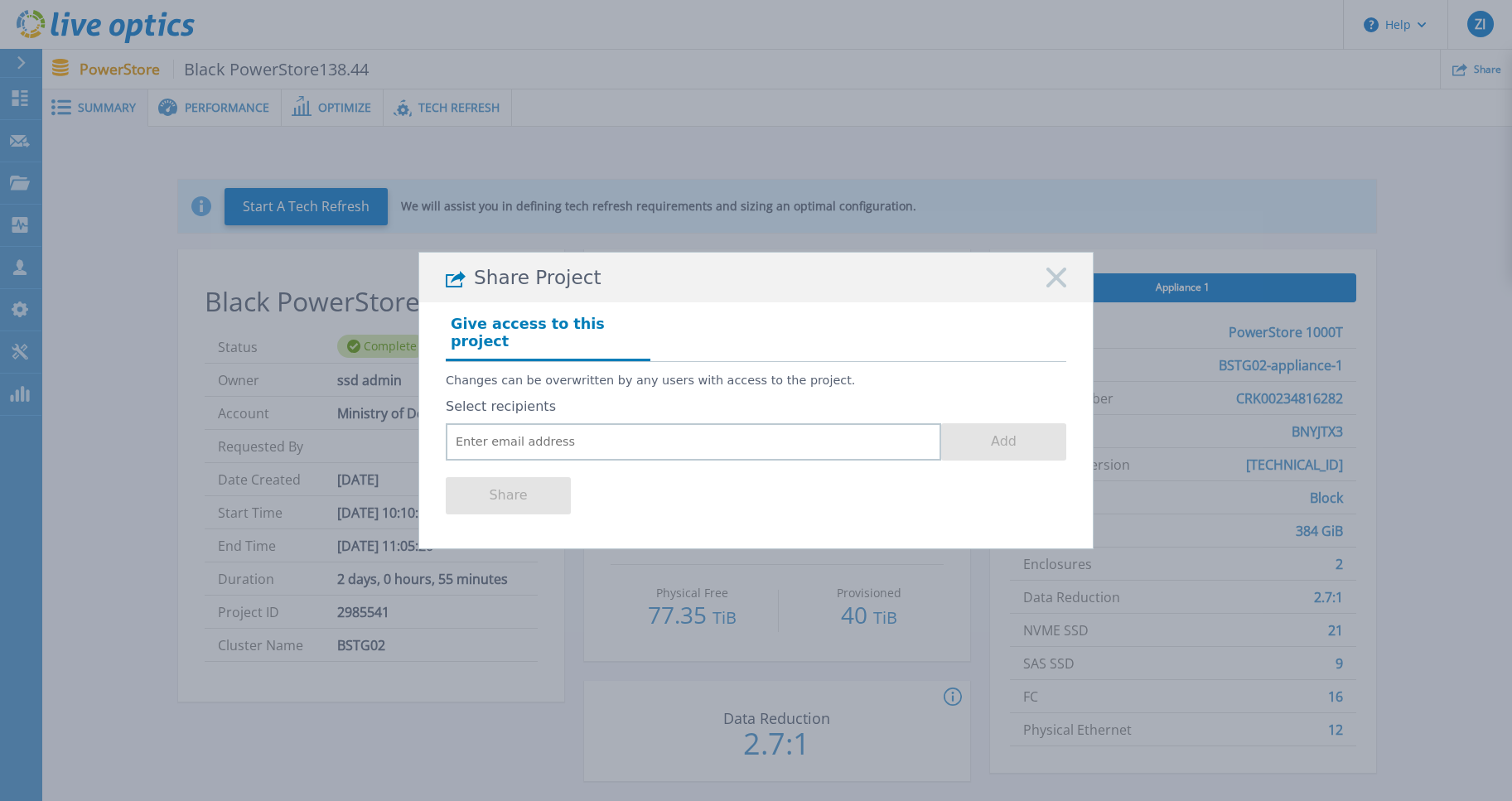
click at [1048, 289] on rect at bounding box center [1056, 279] width 22 height 22
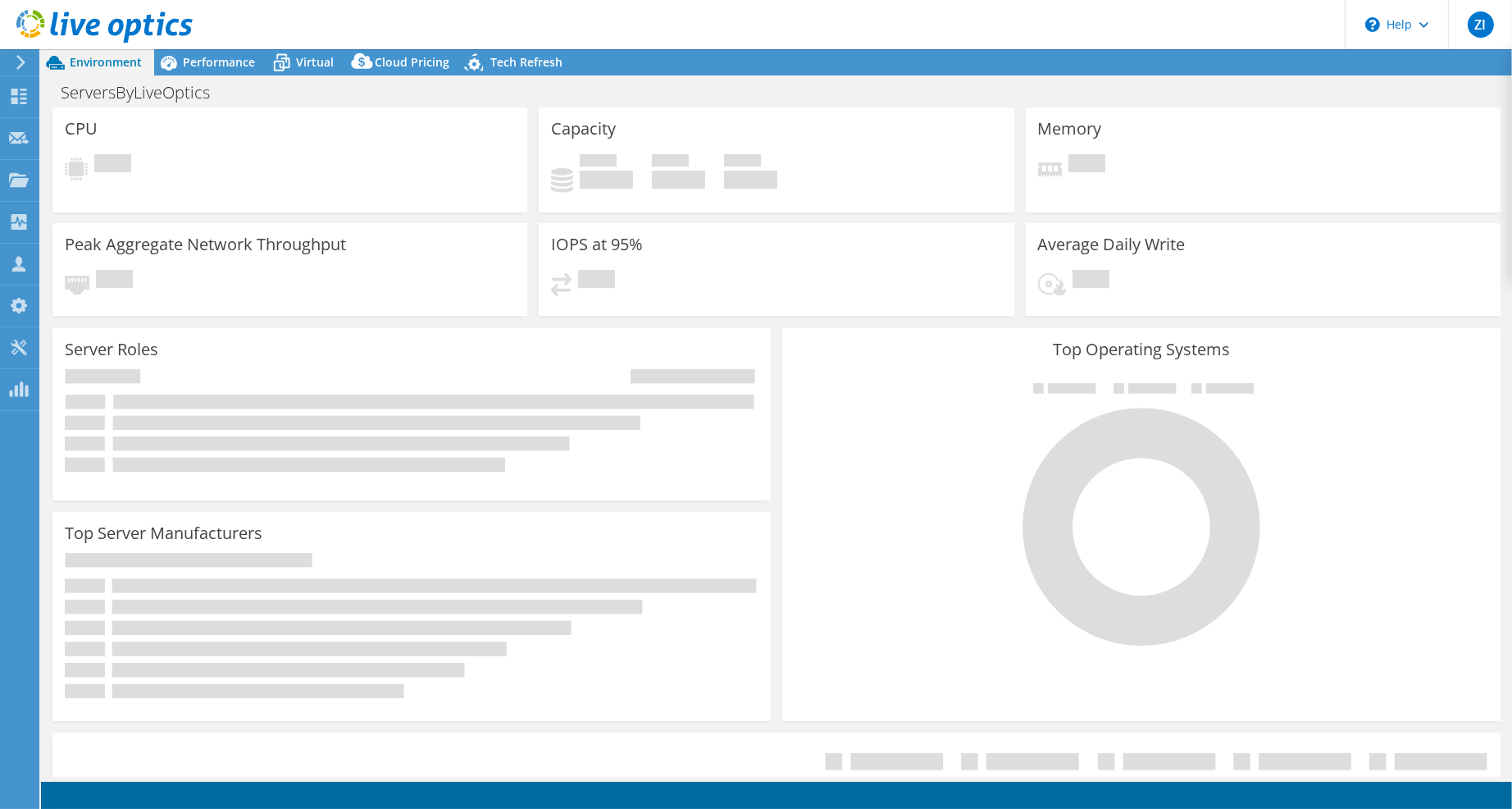
select select "USD"
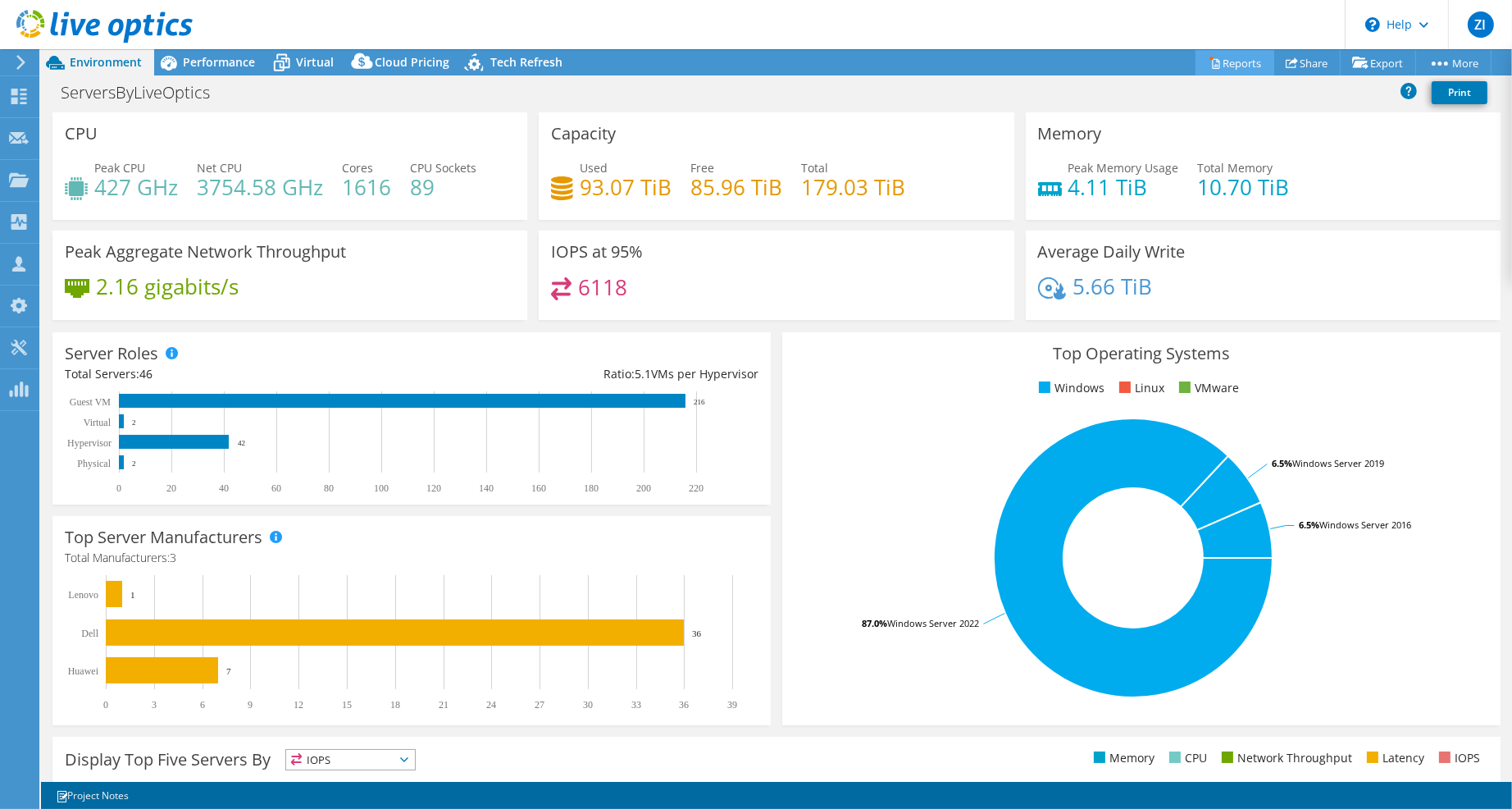
click at [1211, 58] on link "Reports" at bounding box center [1235, 63] width 79 height 25
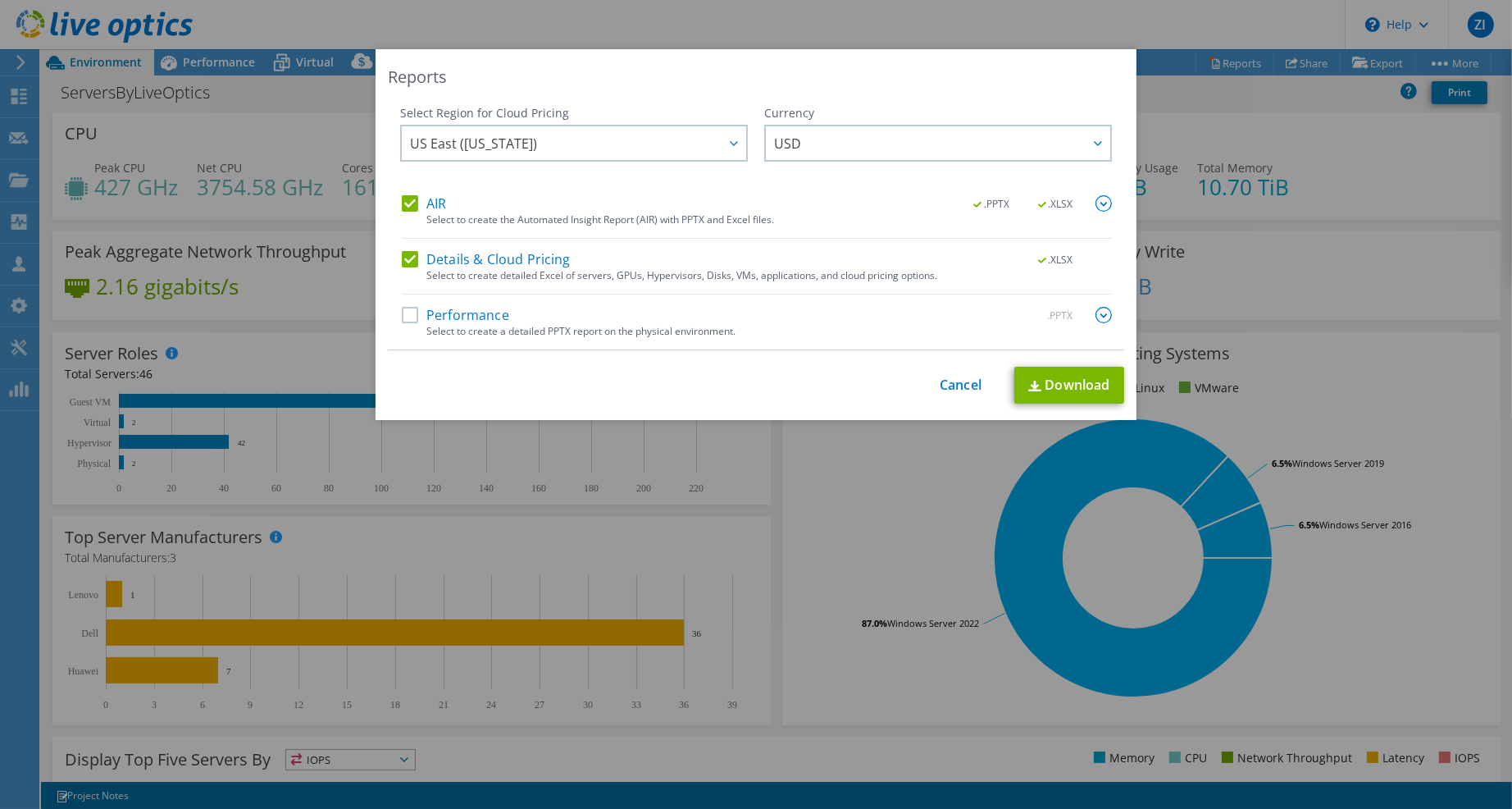
click at [406, 323] on label "Performance" at bounding box center [455, 315] width 108 height 17
click at [0, 0] on input "Performance" at bounding box center [0, 0] width 0 height 0
click at [407, 313] on label "Performance" at bounding box center [455, 315] width 108 height 17
click at [0, 0] on input "Performance" at bounding box center [0, 0] width 0 height 0
click at [406, 316] on label "Performance" at bounding box center [455, 315] width 108 height 17
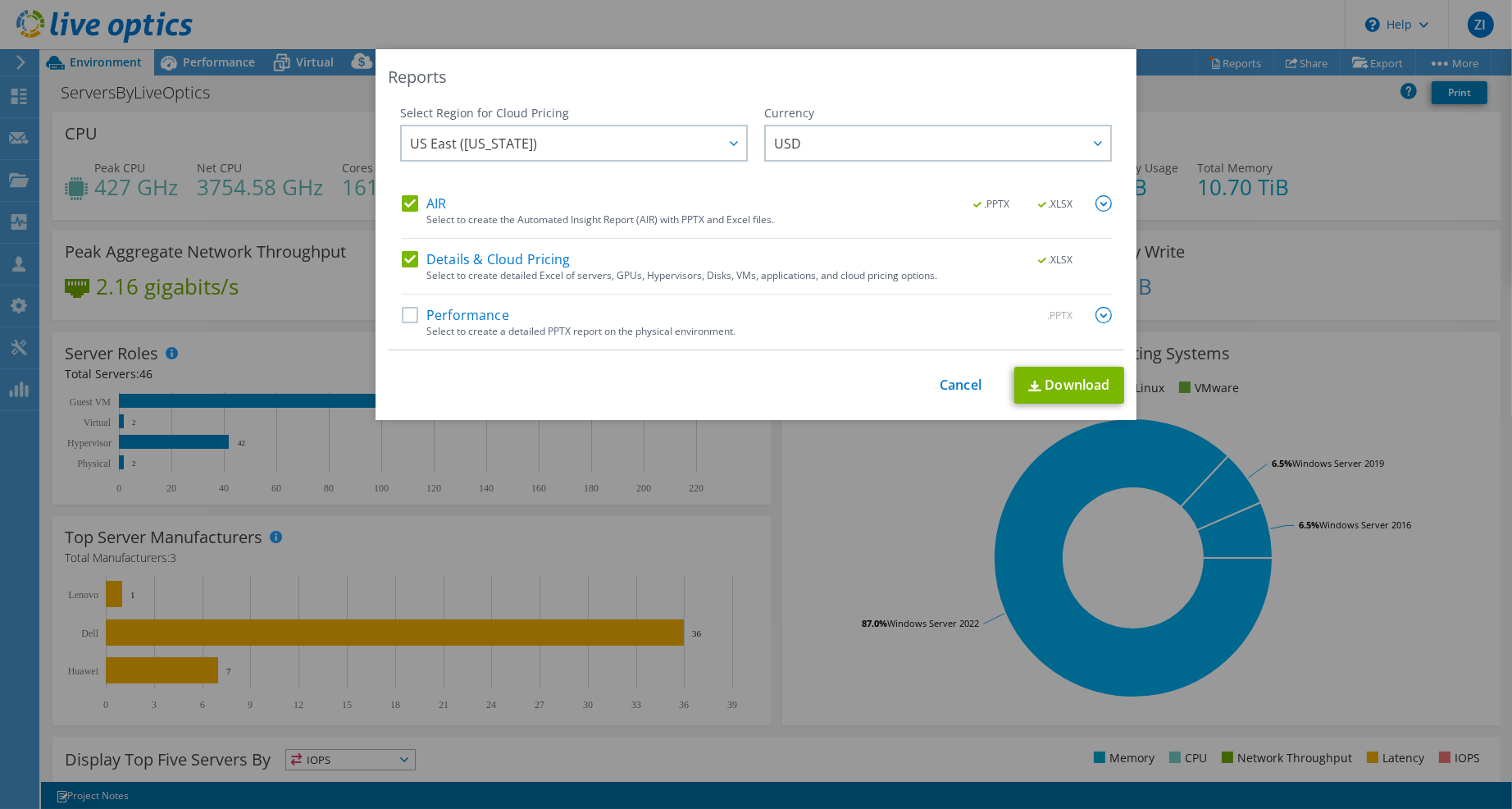
click at [0, 0] on input "Performance" at bounding box center [0, 0] width 0 height 0
click at [1038, 380] on link "Download" at bounding box center [1069, 385] width 110 height 37
click at [961, 389] on link "Cancel" at bounding box center [961, 384] width 42 height 16
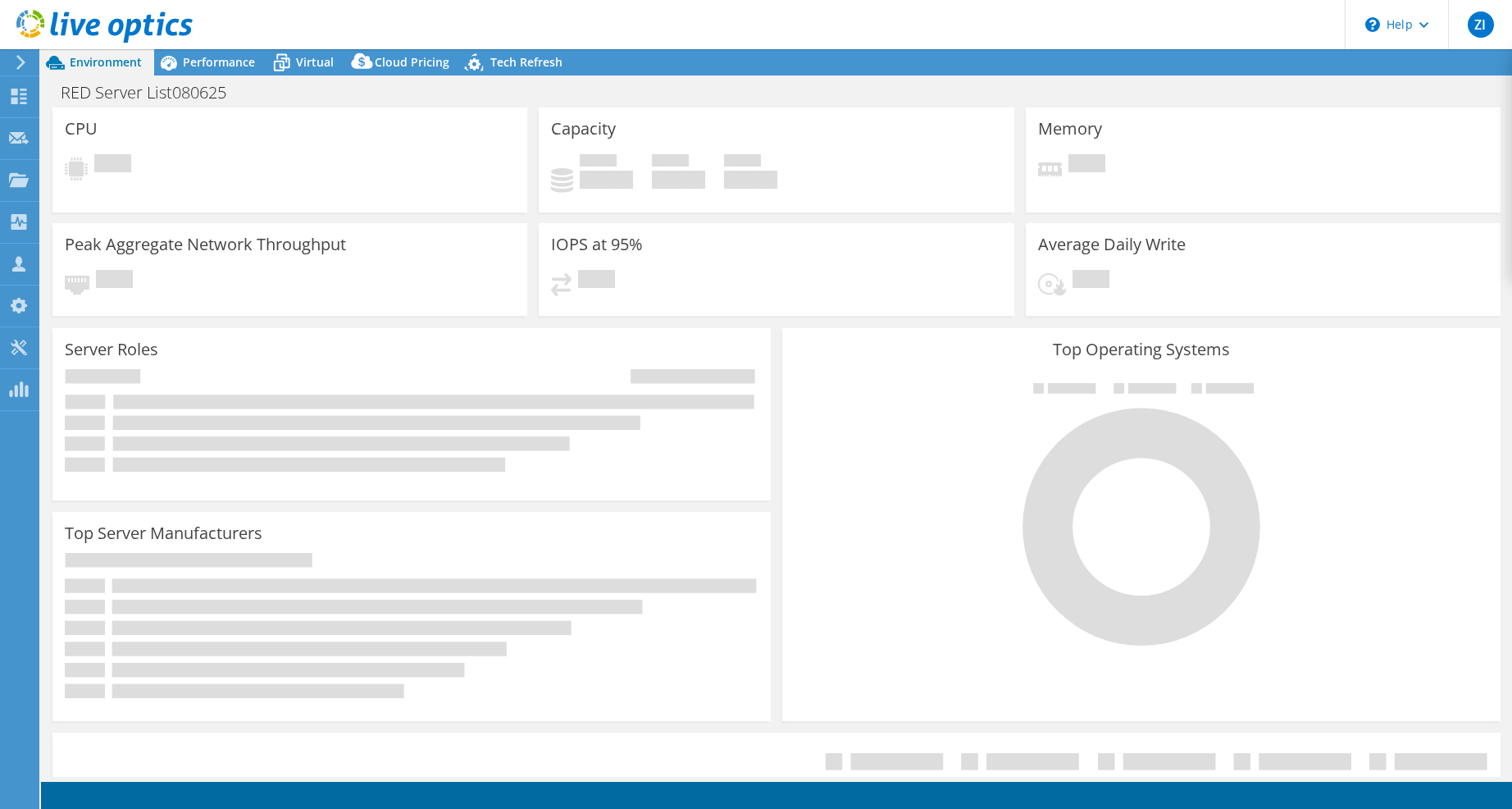
select select "USD"
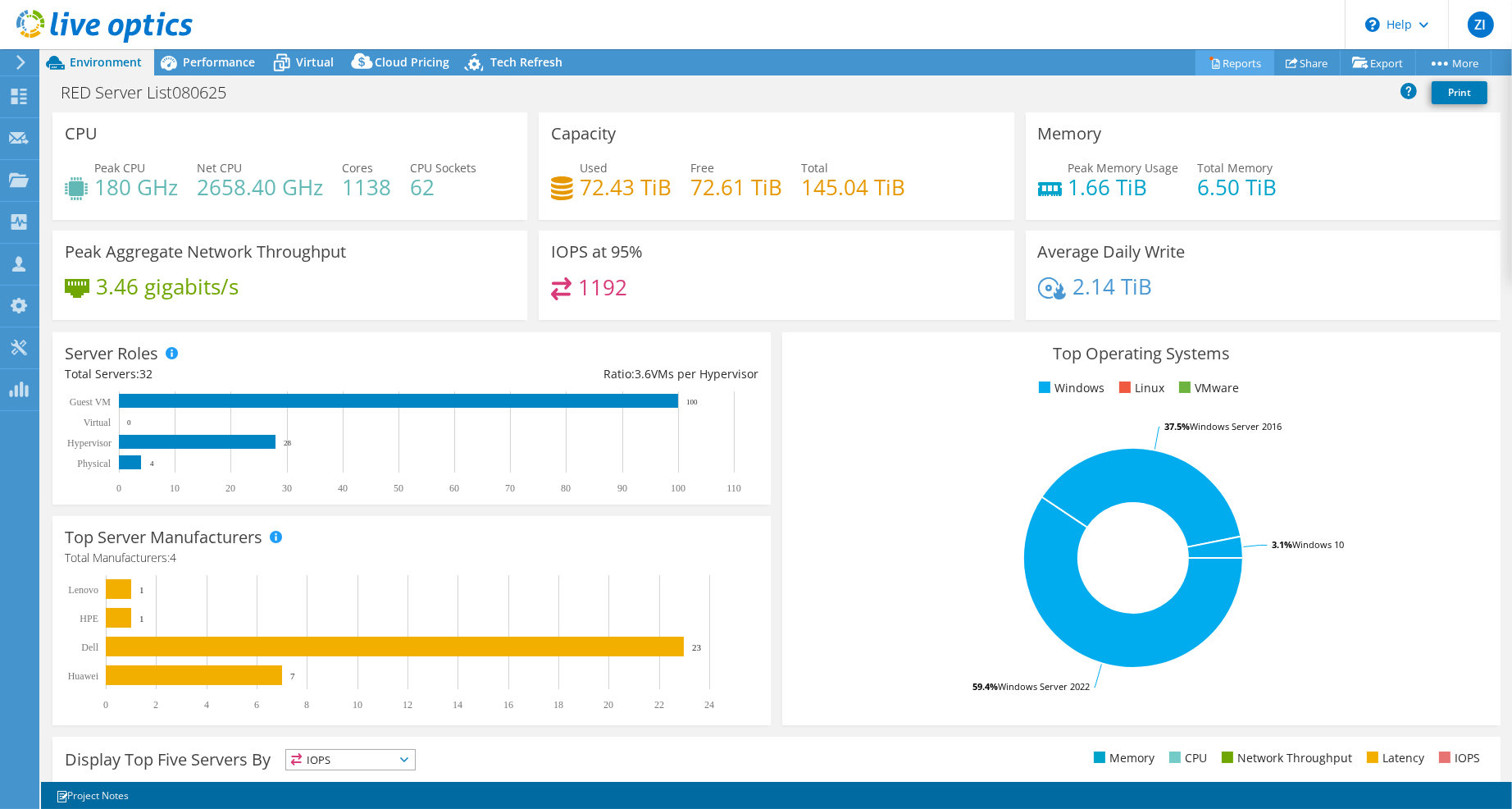
click at [1243, 66] on link "Reports" at bounding box center [1235, 63] width 79 height 25
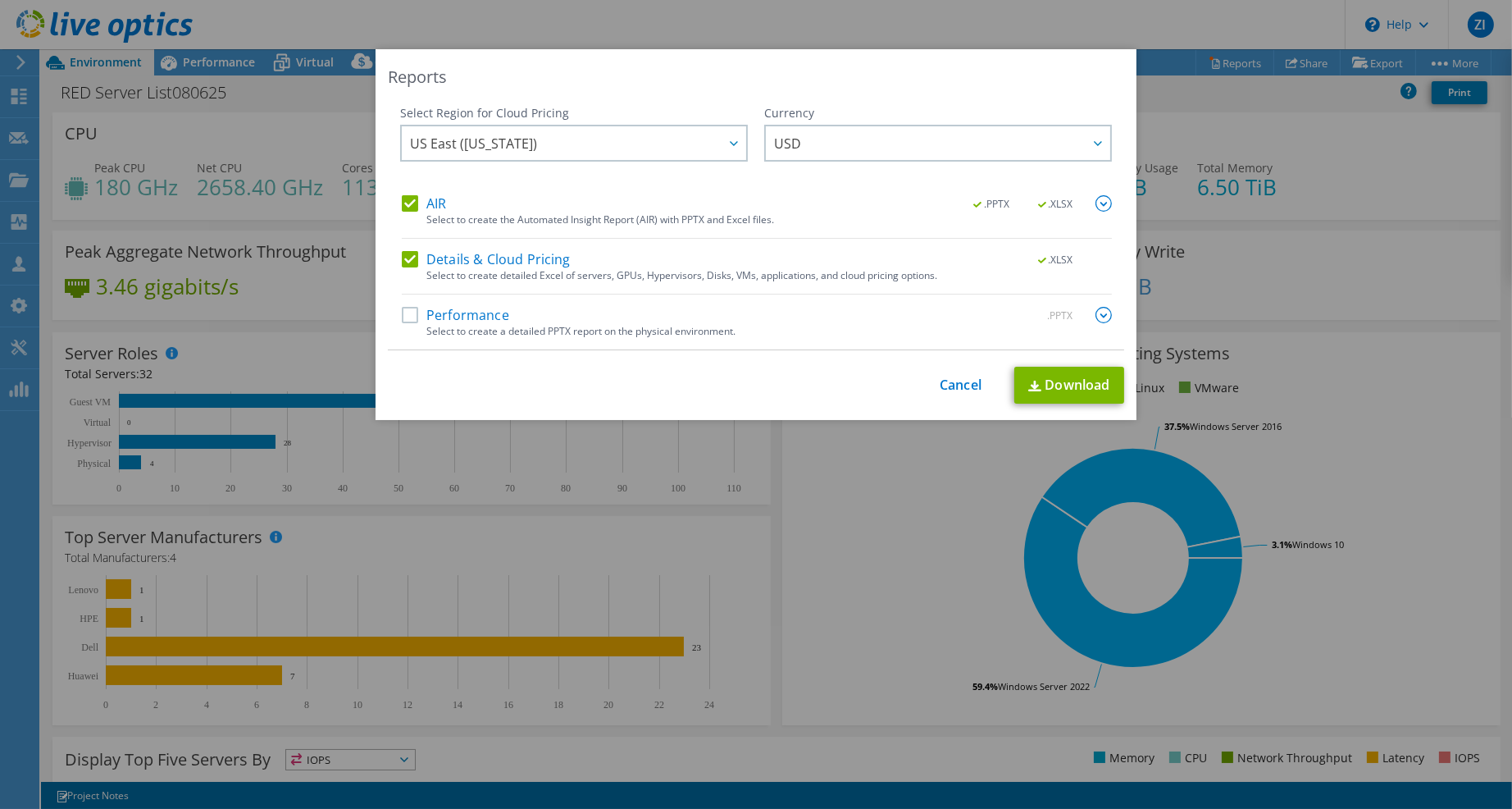
click at [440, 313] on label "Performance" at bounding box center [455, 315] width 108 height 17
click at [0, 0] on input "Performance" at bounding box center [0, 0] width 0 height 0
click at [1030, 374] on link "Download" at bounding box center [1069, 385] width 110 height 37
click at [958, 388] on link "Cancel" at bounding box center [961, 384] width 42 height 16
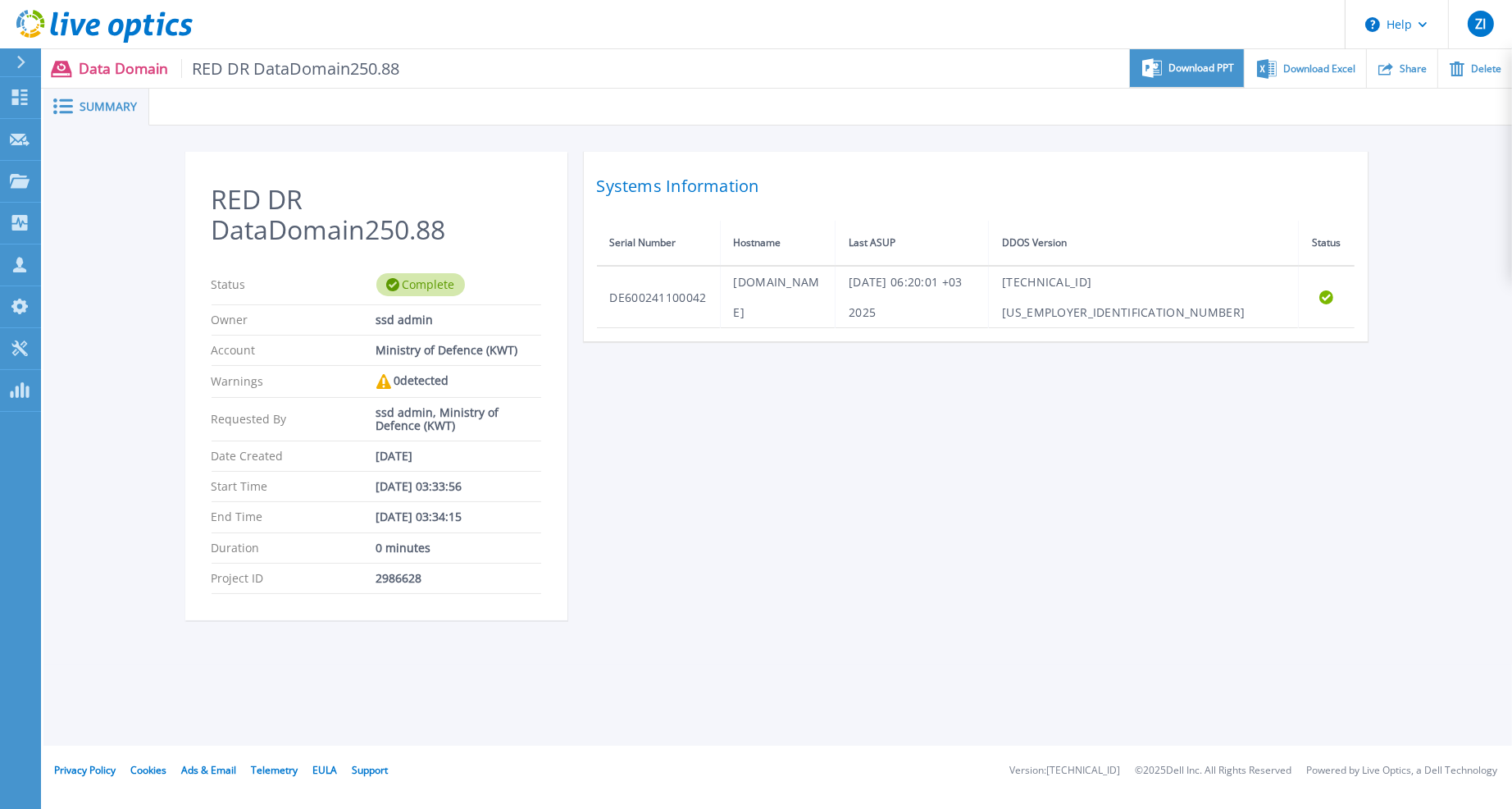
click at [1180, 71] on span "Download PPT" at bounding box center [1200, 69] width 66 height 10
click at [965, 46] on header "Help ZI Channel Partner [PERSON_NAME][DEMOGRAPHIC_DATA] [EMAIL_ADDRESS][DOMAIN_…" at bounding box center [756, 24] width 1512 height 49
click at [1315, 82] on div "Download Excel" at bounding box center [1305, 69] width 120 height 38
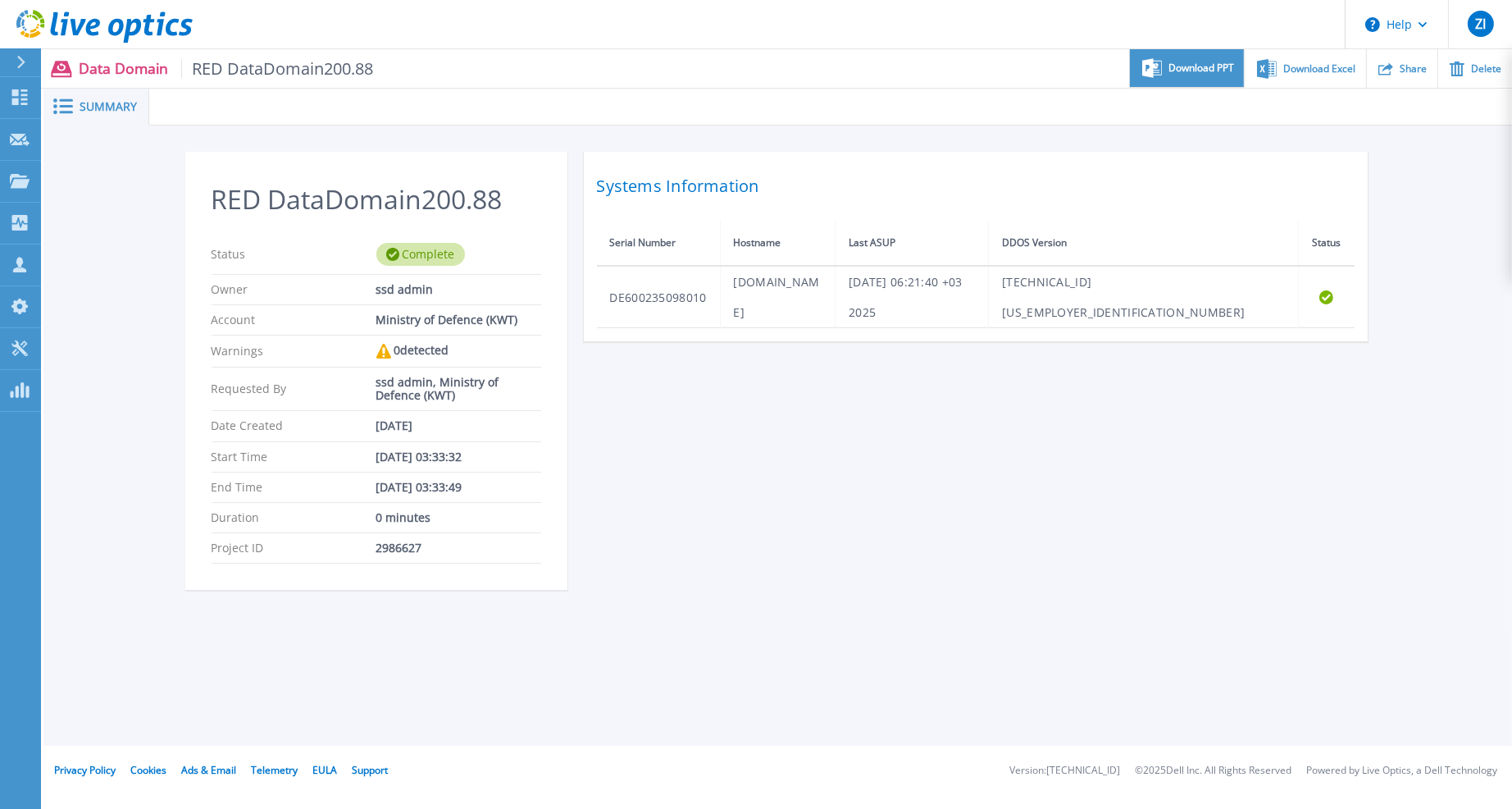
click at [1200, 72] on span "Download PPT" at bounding box center [1200, 69] width 66 height 10
drag, startPoint x: 872, startPoint y: 51, endPoint x: 884, endPoint y: 53, distance: 12.2
click at [872, 51] on ul "Download PPT Download Excel Share Delete" at bounding box center [942, 69] width 1139 height 38
click at [1261, 74] on icon at bounding box center [1266, 68] width 20 height 19
